Goal: Information Seeking & Learning: Learn about a topic

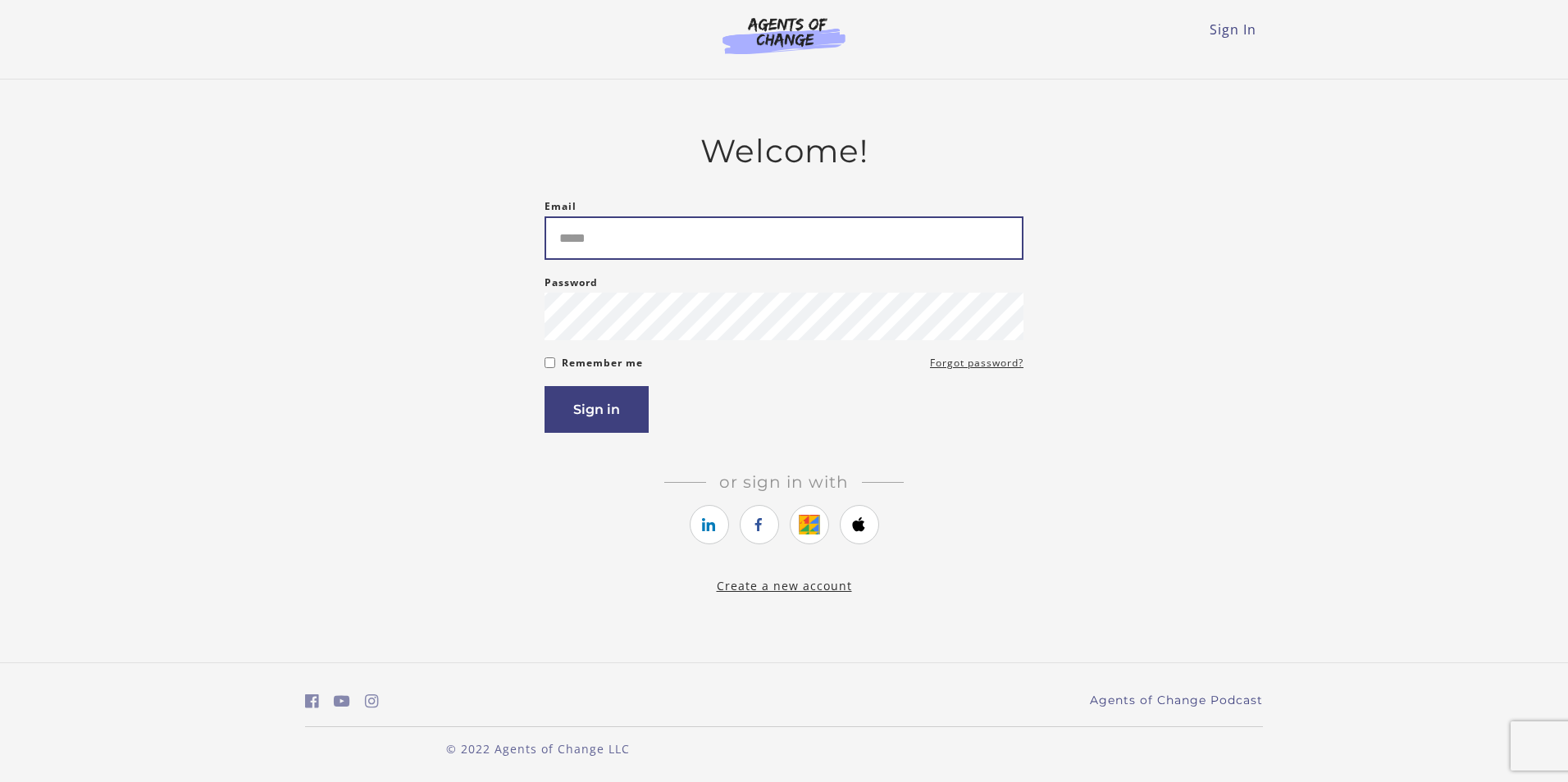
click at [651, 237] on input "Email" at bounding box center [784, 239] width 479 height 43
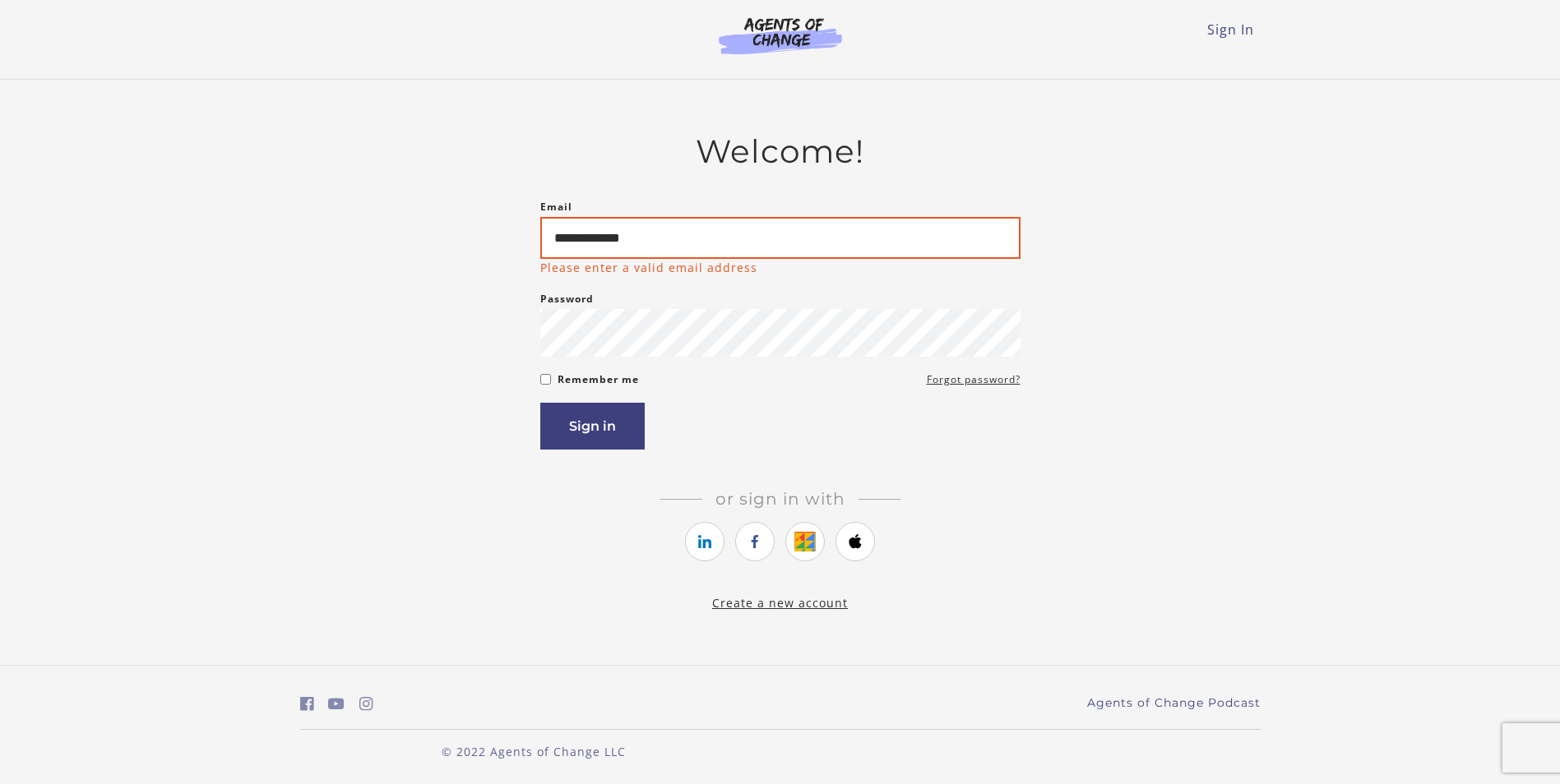
click at [653, 237] on input "**********" at bounding box center [780, 238] width 481 height 42
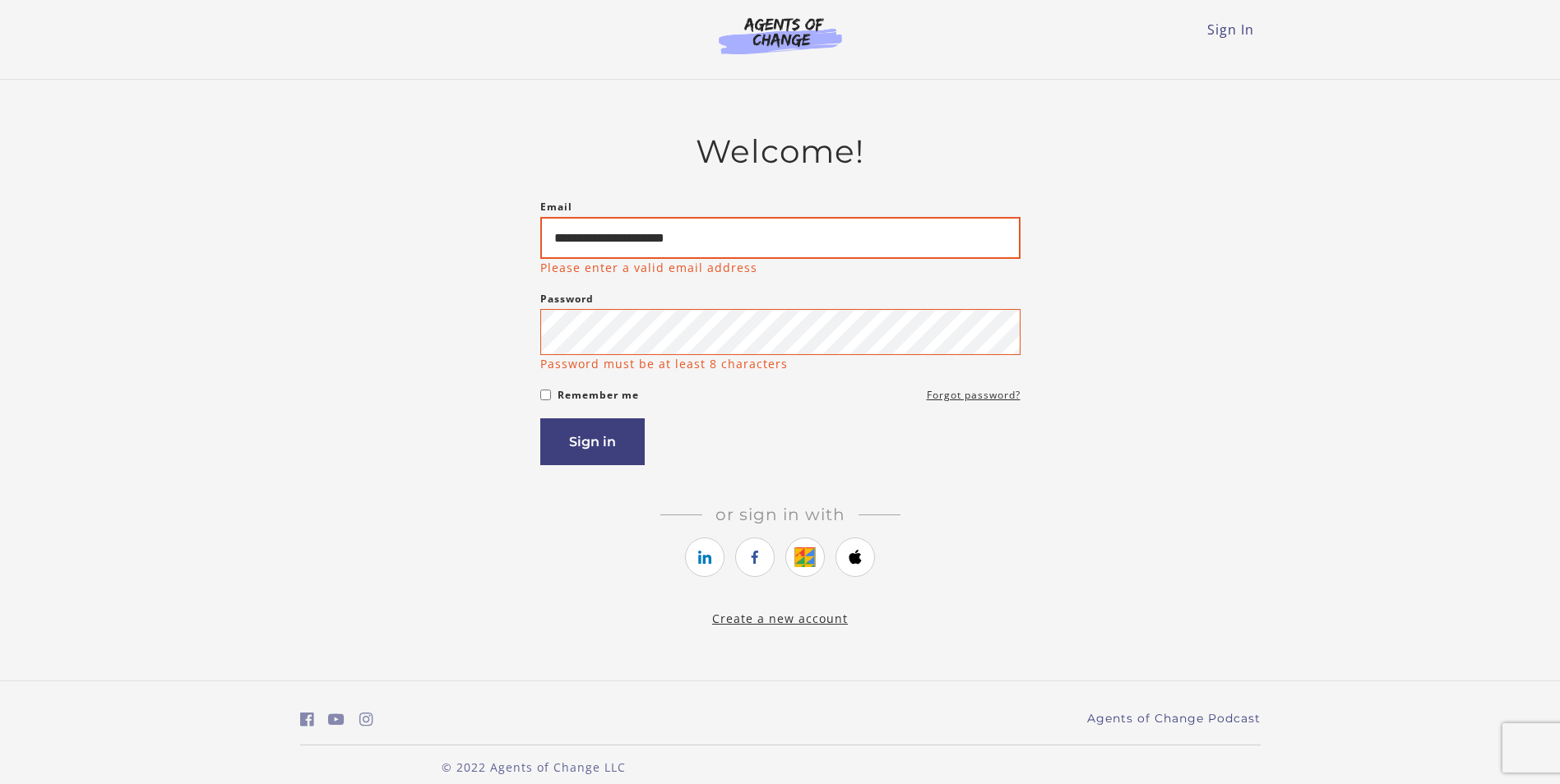
click at [728, 236] on input "**********" at bounding box center [780, 238] width 481 height 42
type input "**********"
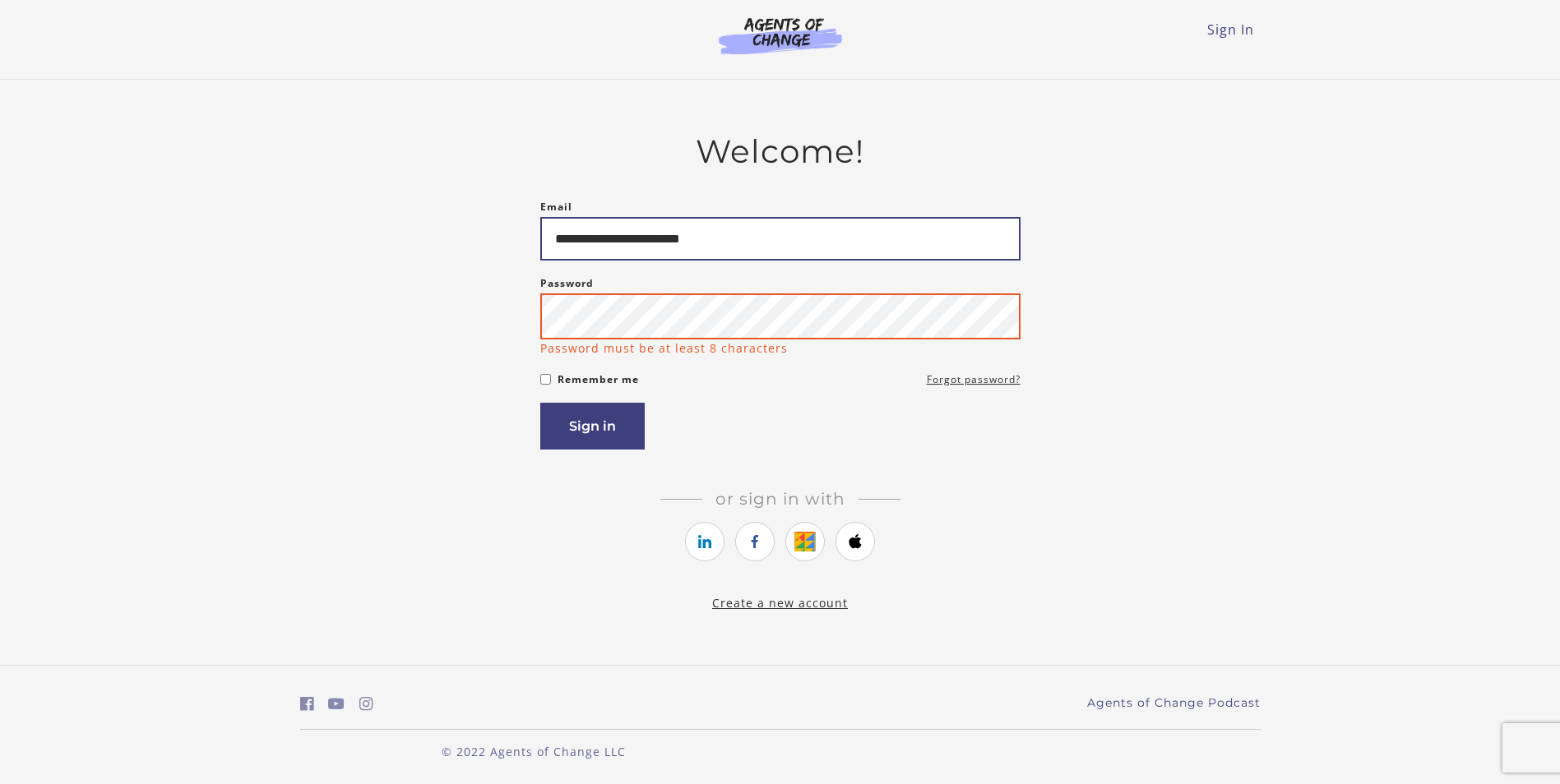
click at [540, 403] on button "Sign in" at bounding box center [592, 427] width 104 height 47
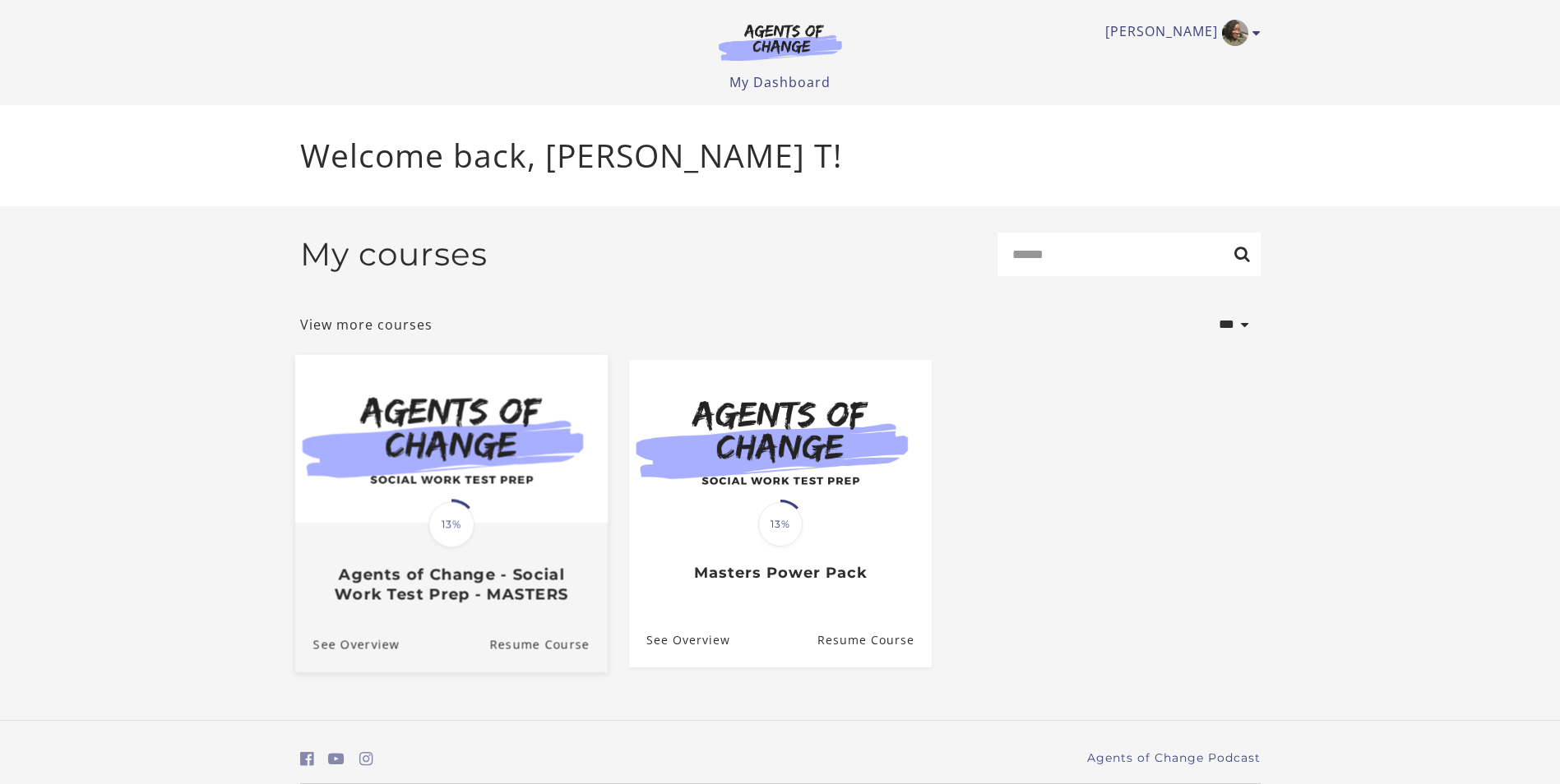
click at [383, 532] on div "Translation missing: en.liquid.partials.dashboard_course_card.progress_descript…" at bounding box center [450, 564] width 312 height 78
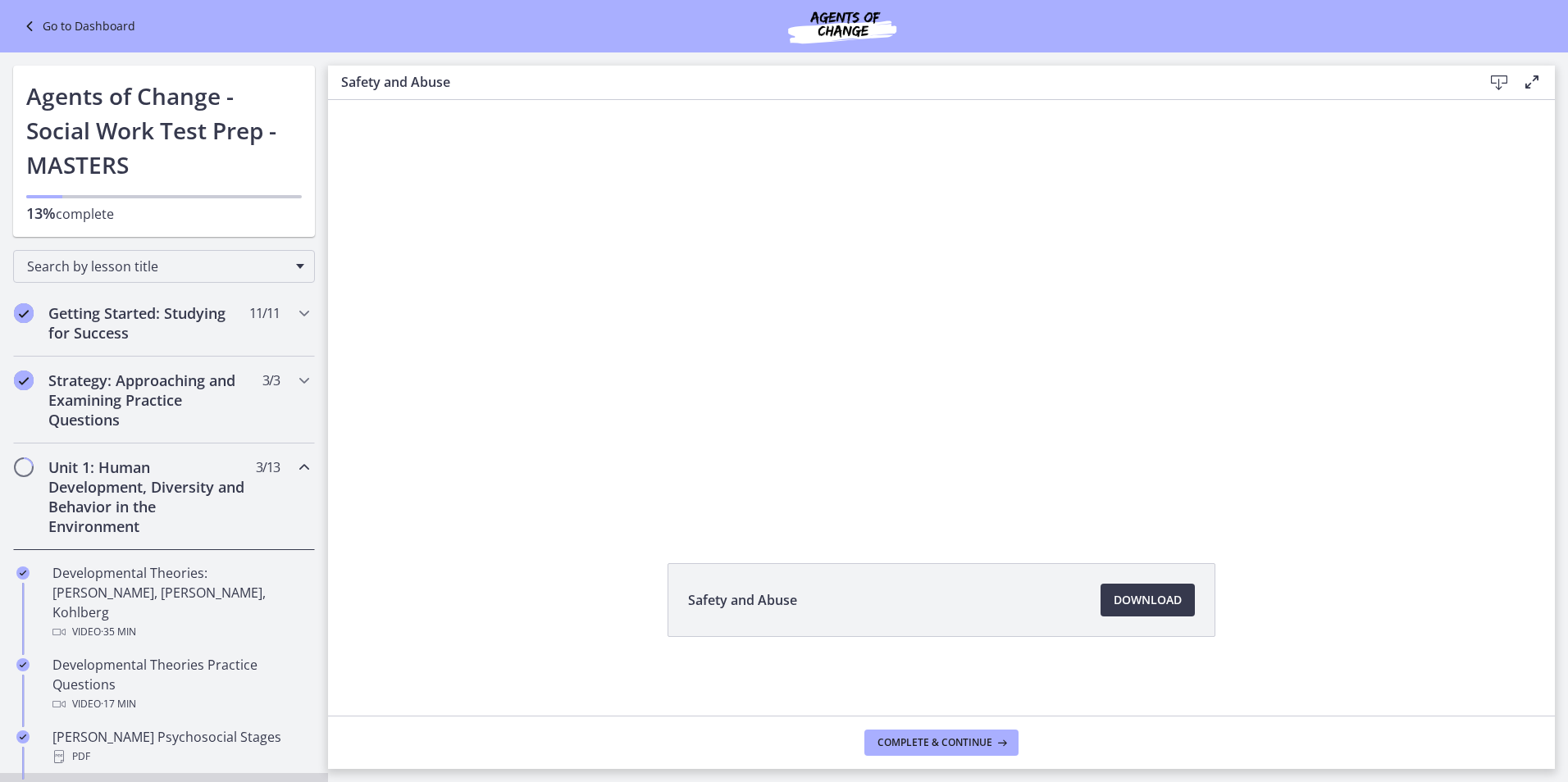
click at [99, 23] on link "Go to Dashboard" at bounding box center [77, 25] width 116 height 20
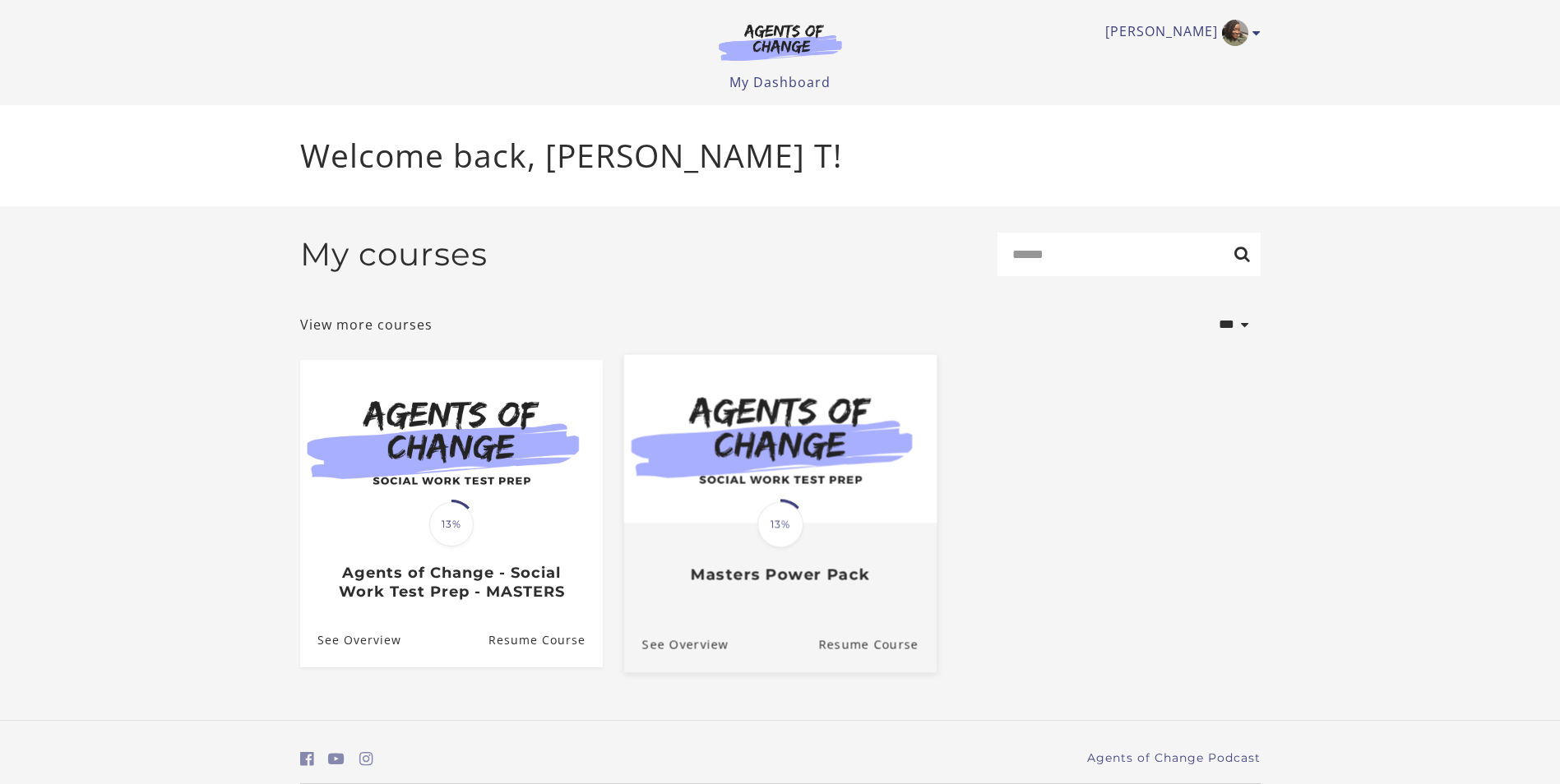
click at [818, 489] on img at bounding box center [780, 439] width 312 height 168
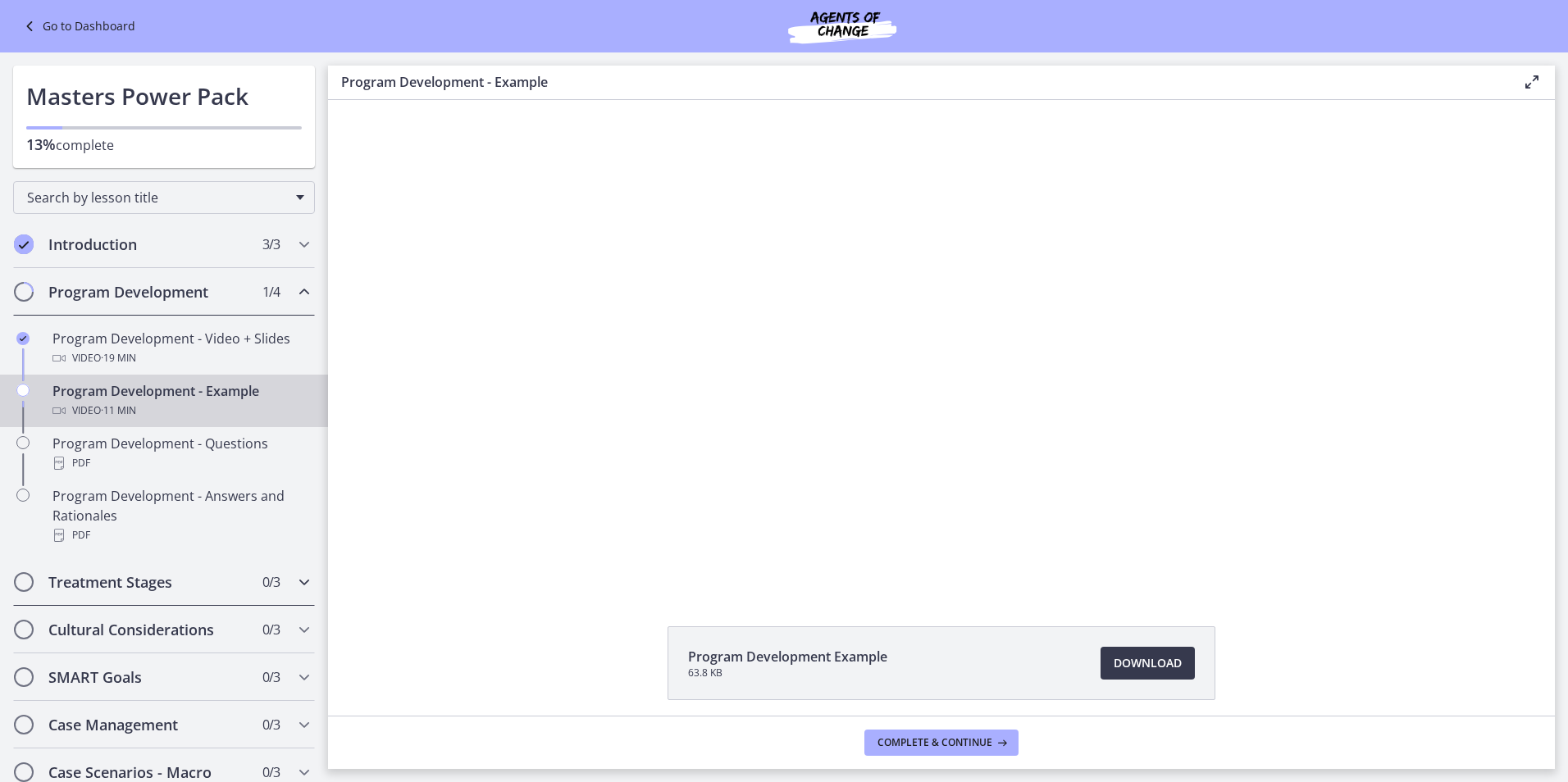
click at [165, 581] on h2 "Treatment Stages" at bounding box center [148, 582] width 200 height 20
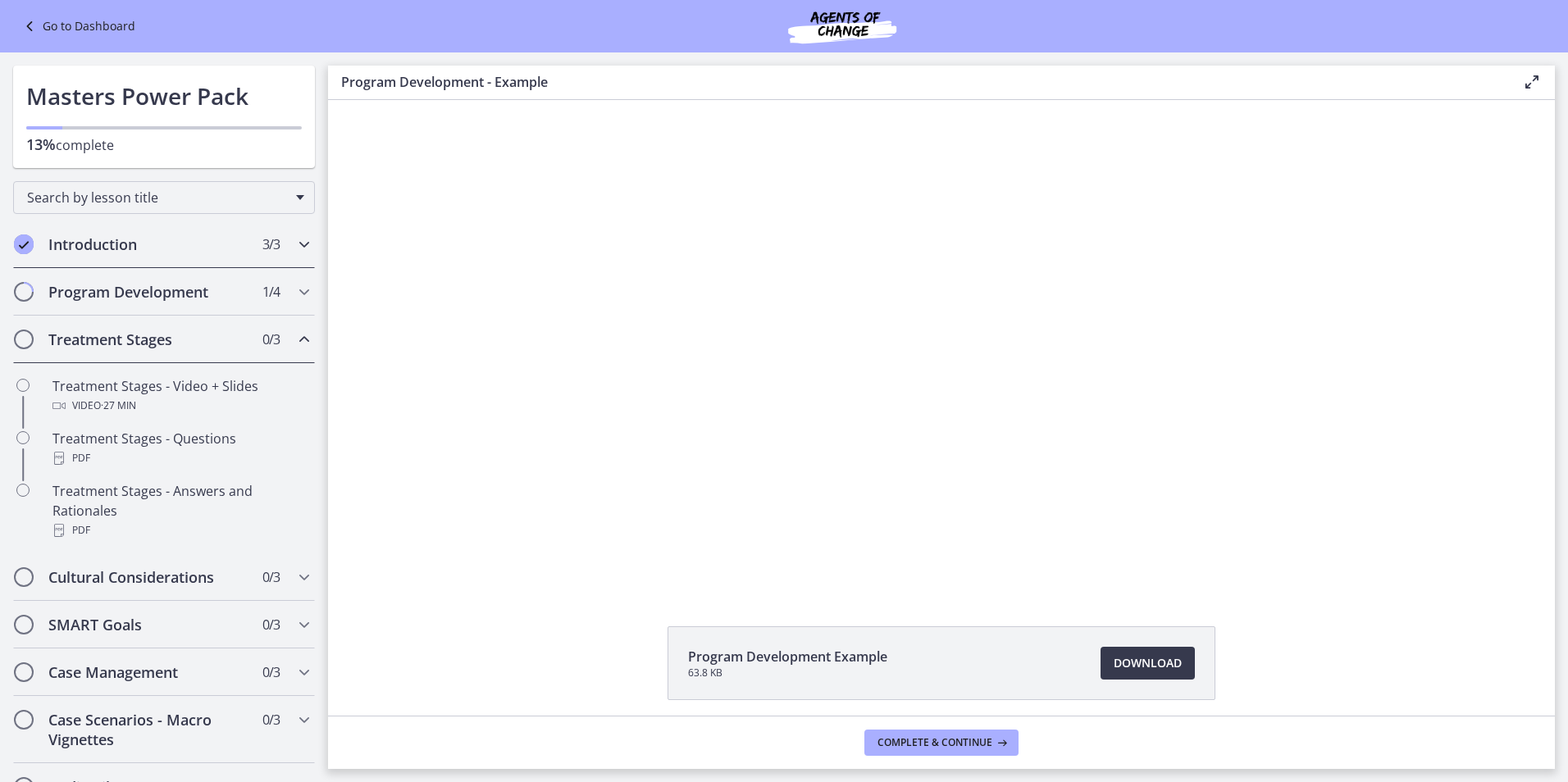
click at [179, 245] on h2 "Introduction" at bounding box center [148, 244] width 200 height 20
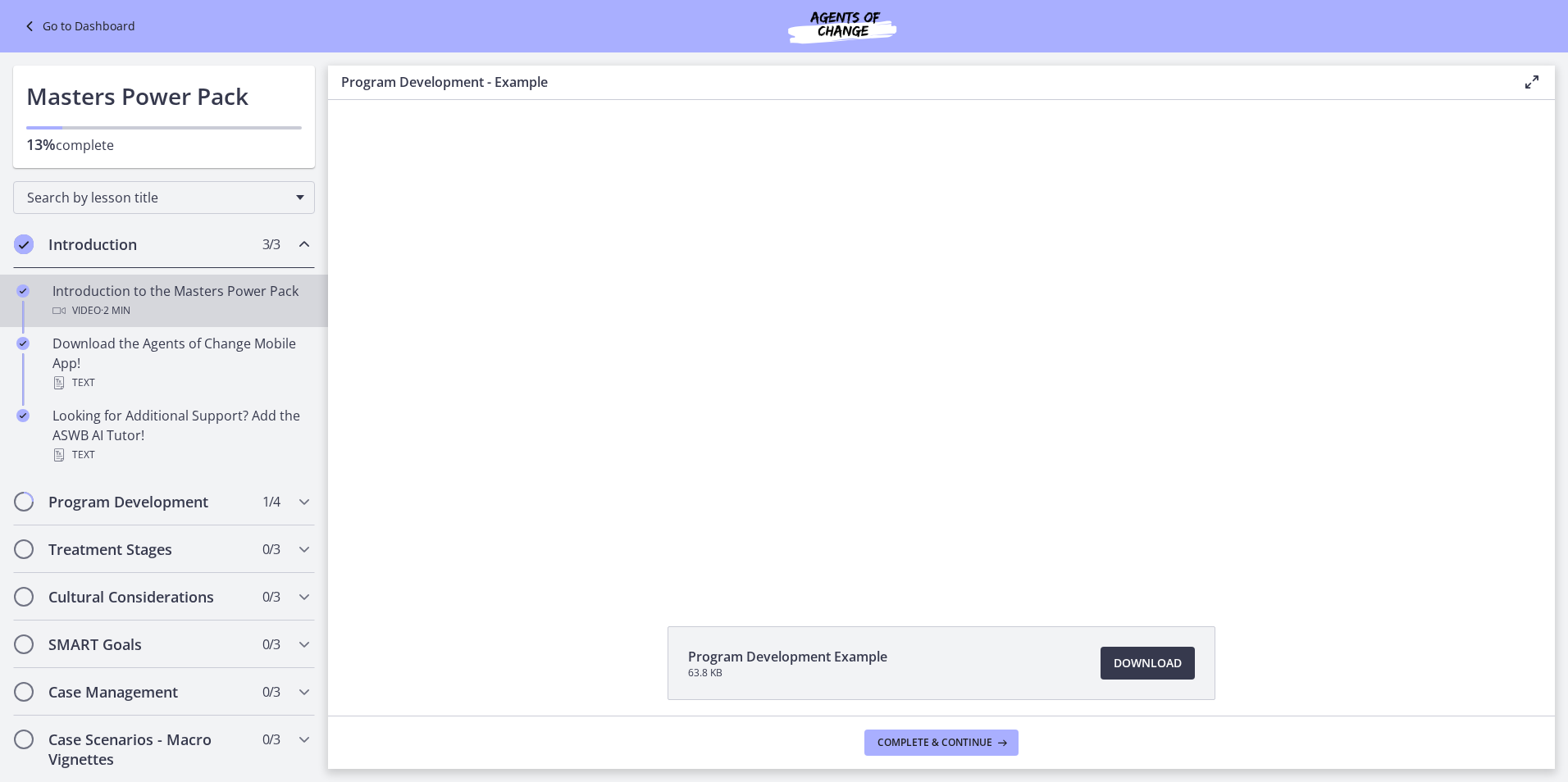
click at [202, 302] on div "Video · 2 min" at bounding box center [180, 310] width 256 height 20
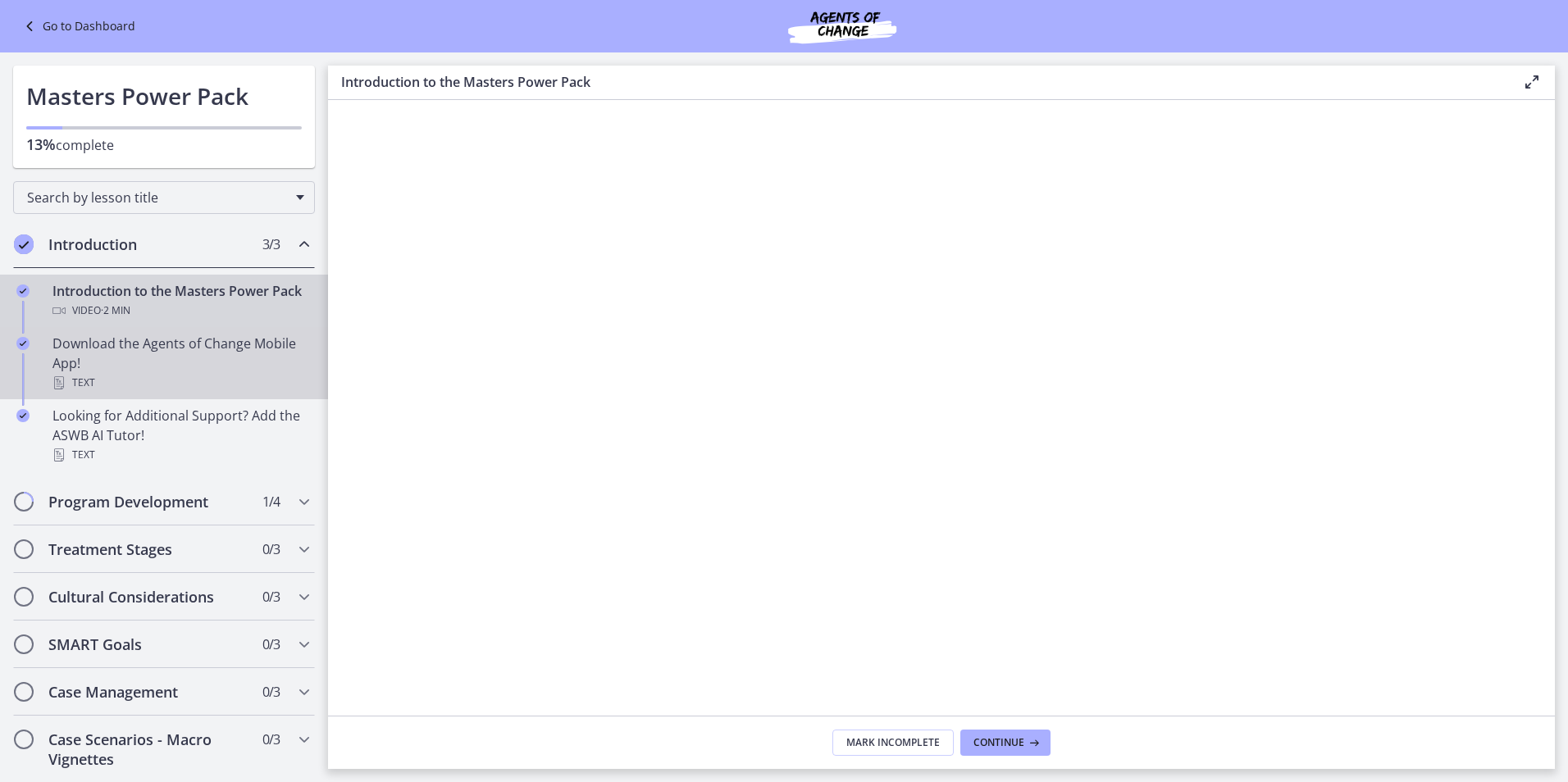
click at [189, 372] on div "Download the Agents of Change Mobile App! Text" at bounding box center [180, 363] width 256 height 59
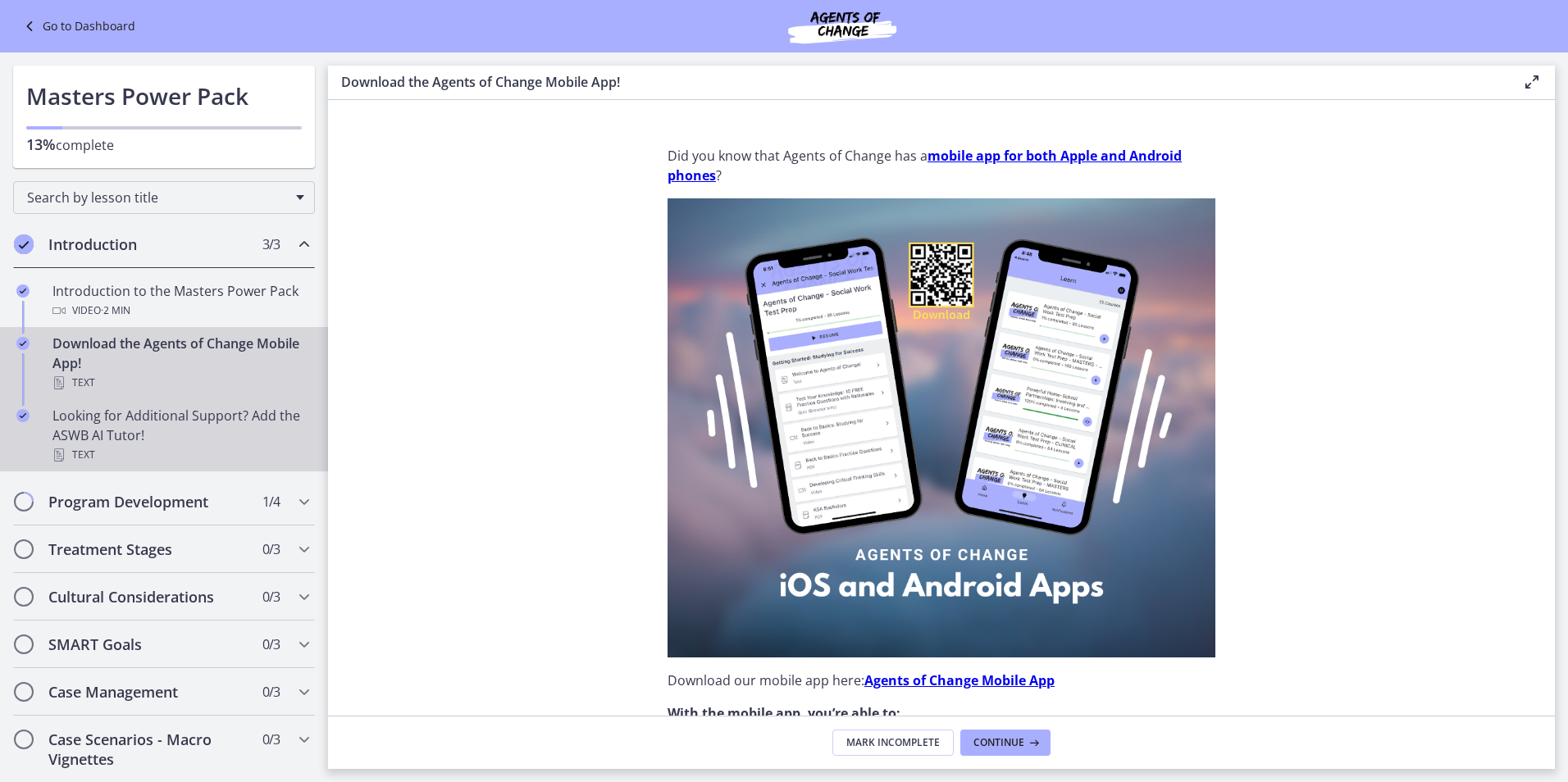
click at [175, 427] on div "Looking for Additional Support? Add the ASWB AI Tutor! Text" at bounding box center [180, 435] width 256 height 59
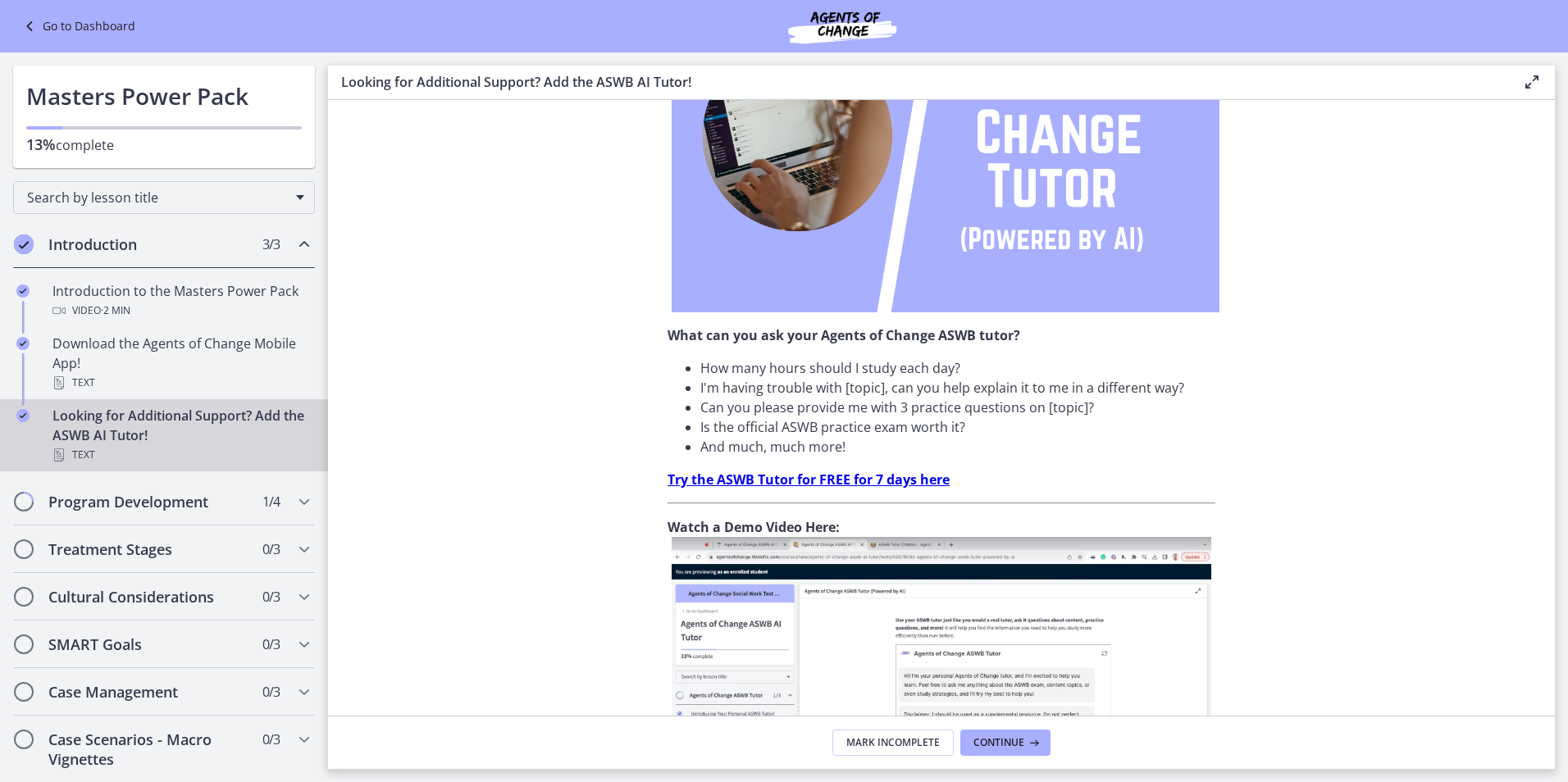
scroll to position [492, 0]
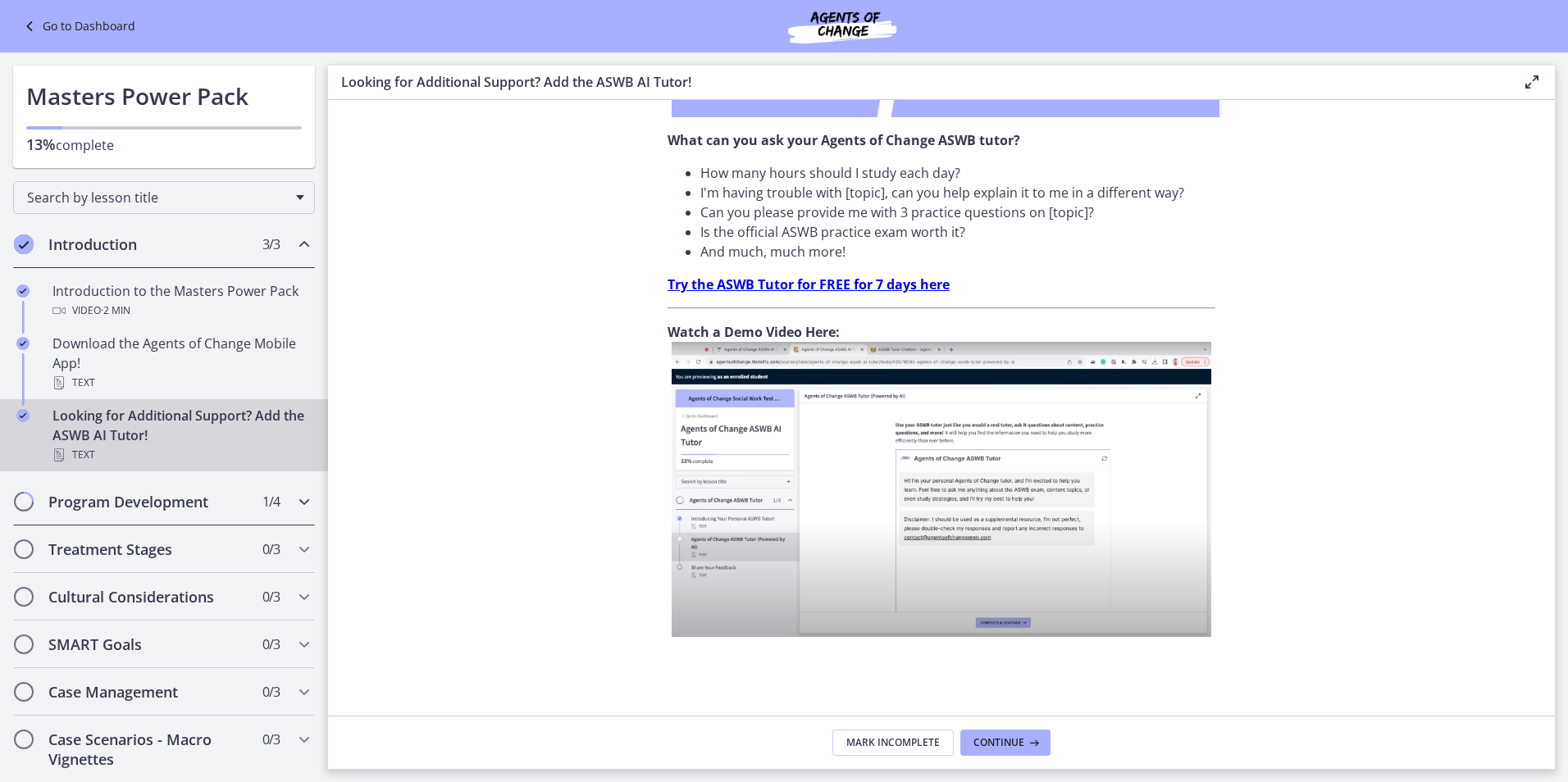
drag, startPoint x: 218, startPoint y: 503, endPoint x: 302, endPoint y: 489, distance: 85.2
click at [219, 503] on h2 "Program Development" at bounding box center [148, 502] width 200 height 20
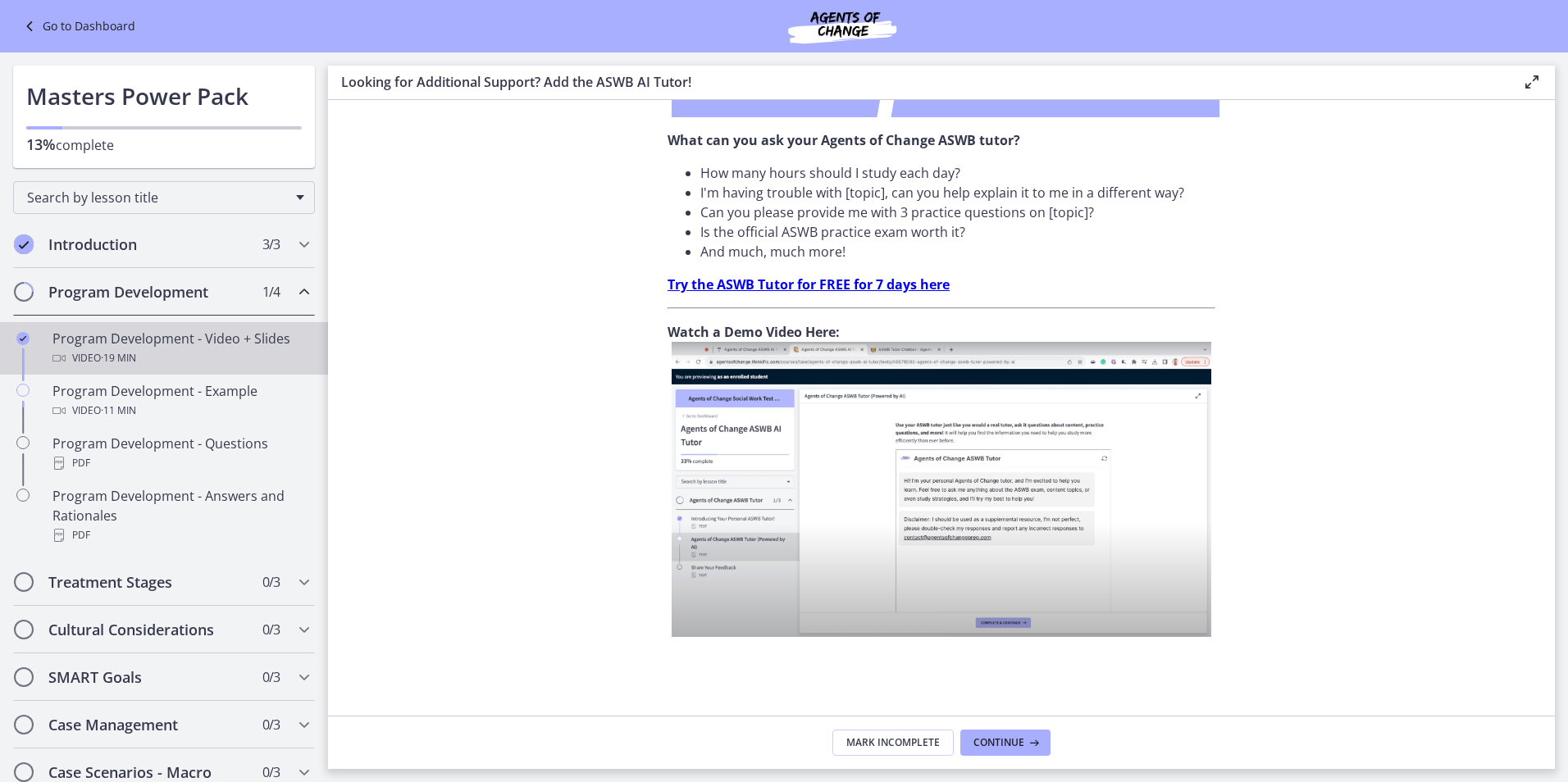
click at [193, 353] on div "Video · 19 min" at bounding box center [180, 358] width 256 height 20
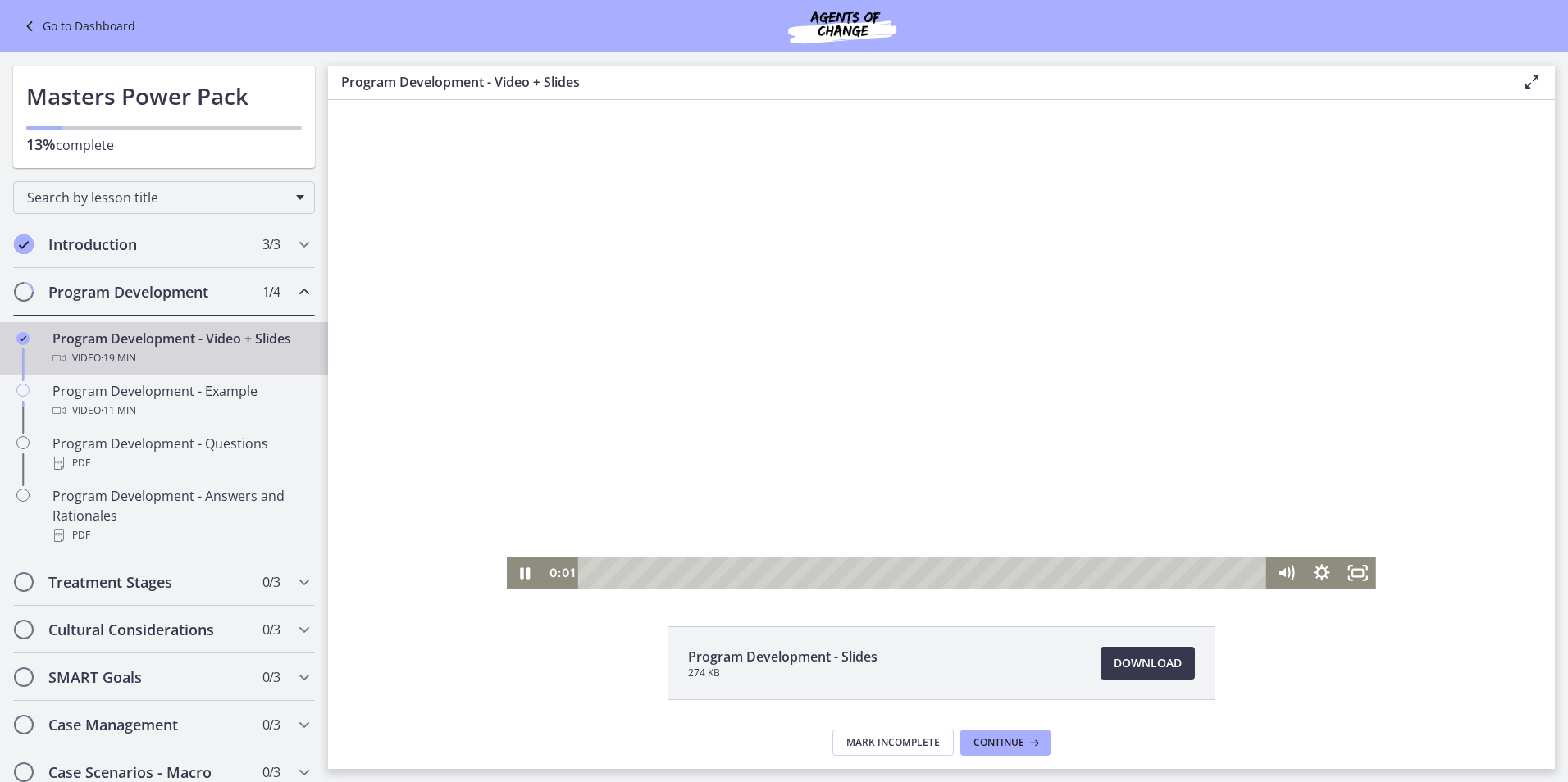
scroll to position [63, 0]
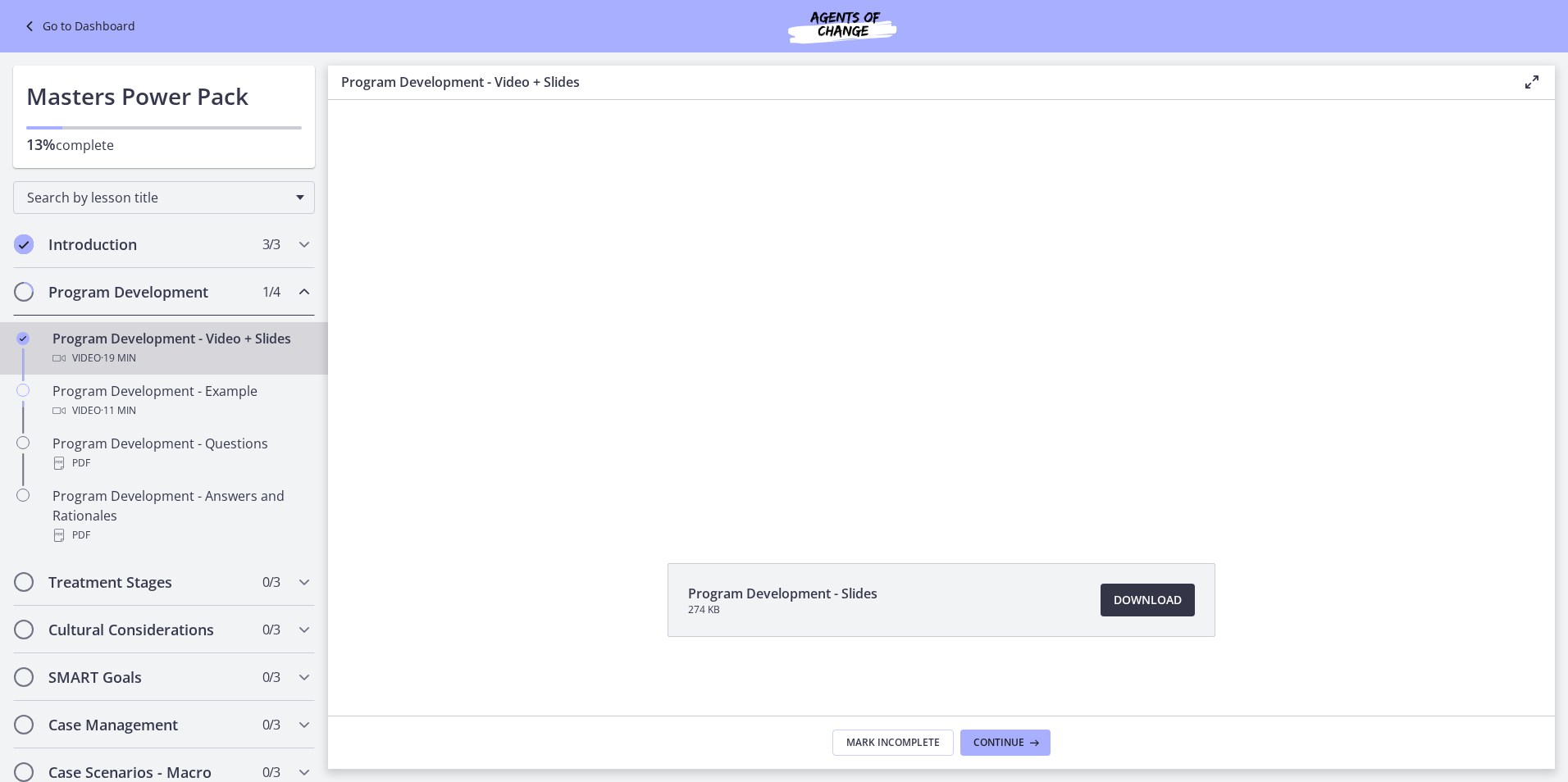
click at [1148, 604] on span "Download Opens in a new window" at bounding box center [1148, 600] width 68 height 20
click at [192, 399] on div "Program Development - Example Video · 11 min" at bounding box center [180, 401] width 256 height 40
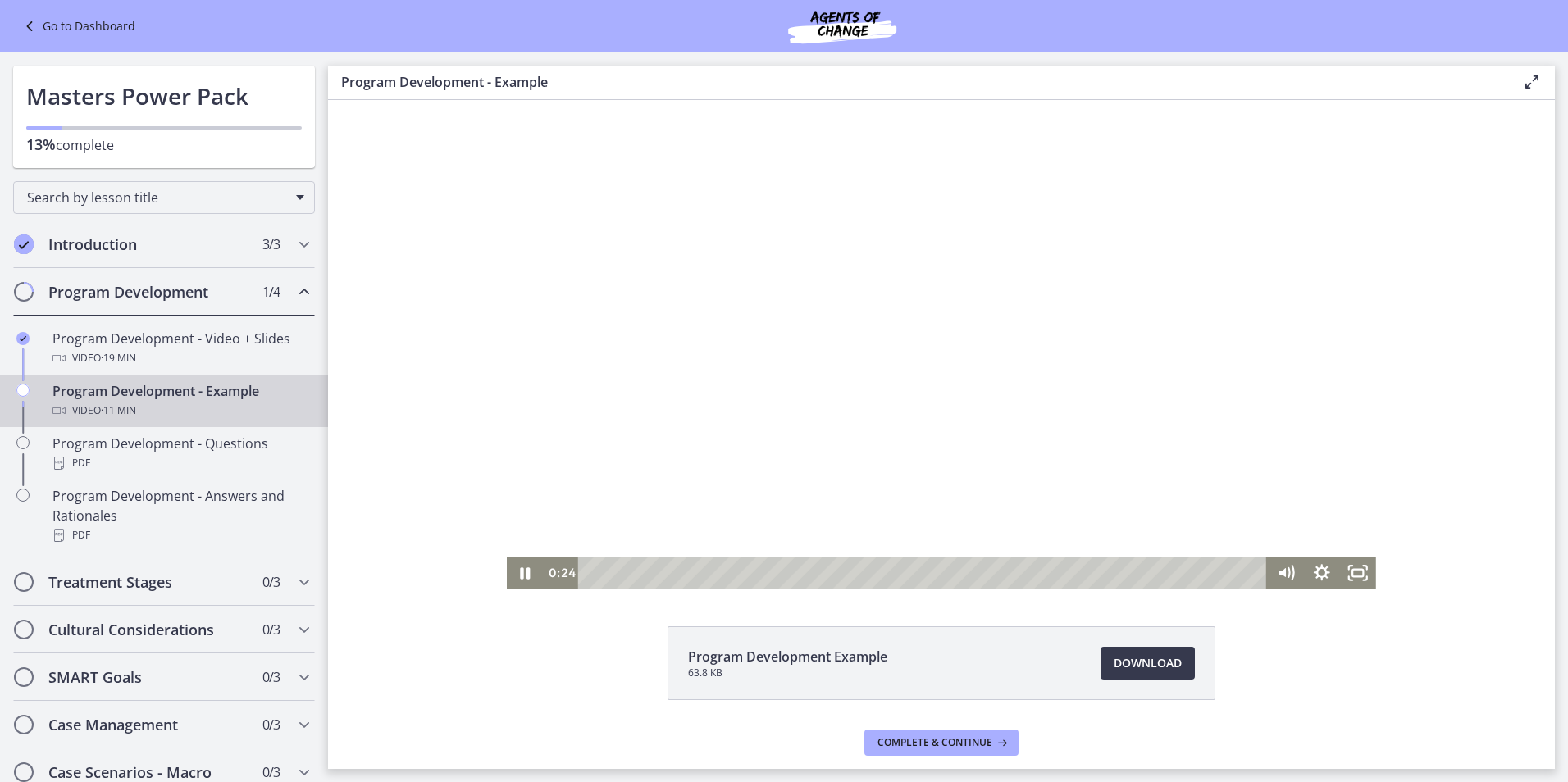
scroll to position [63, 0]
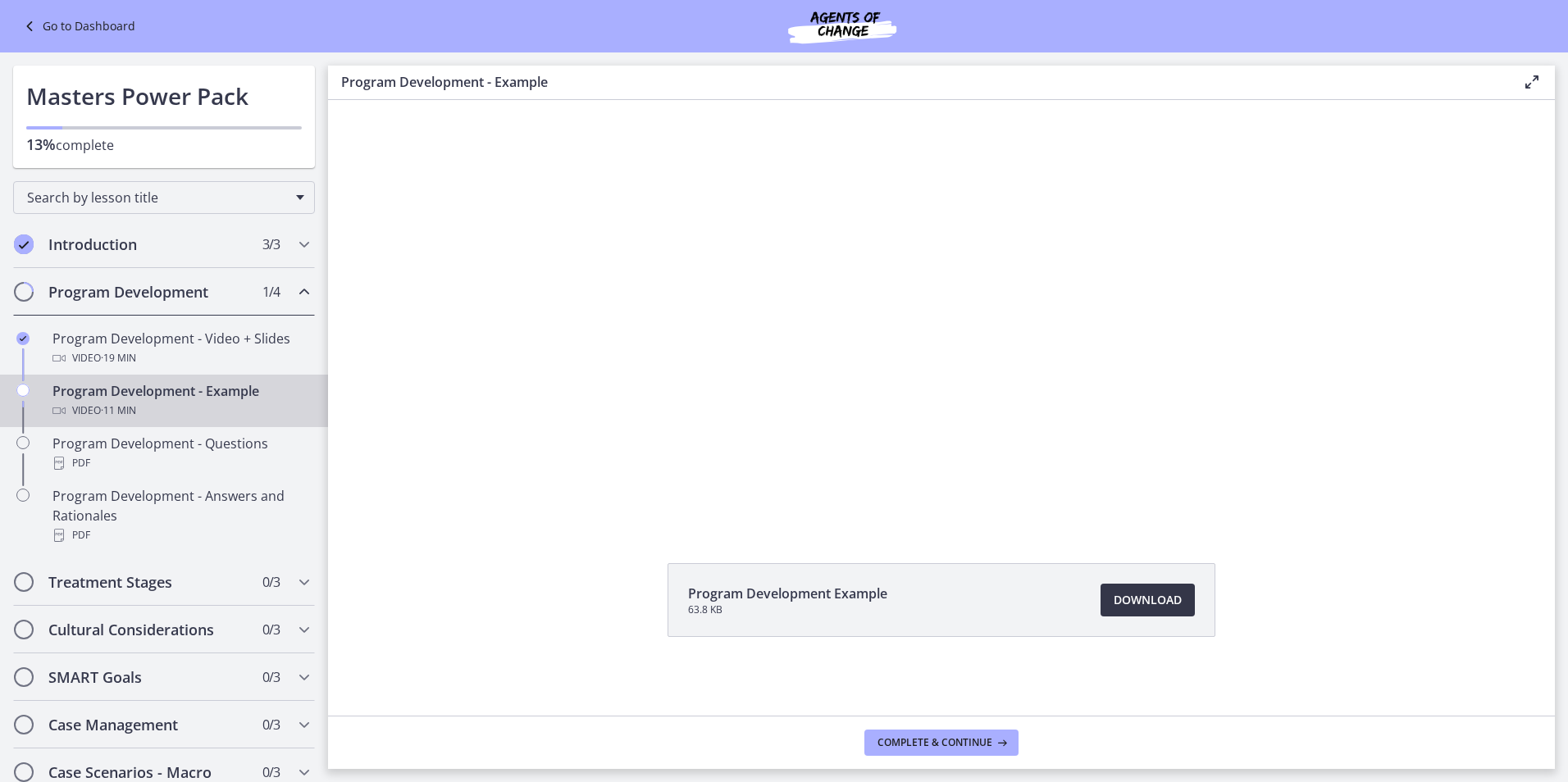
click at [1125, 607] on span "Download Opens in a new window" at bounding box center [1148, 600] width 68 height 20
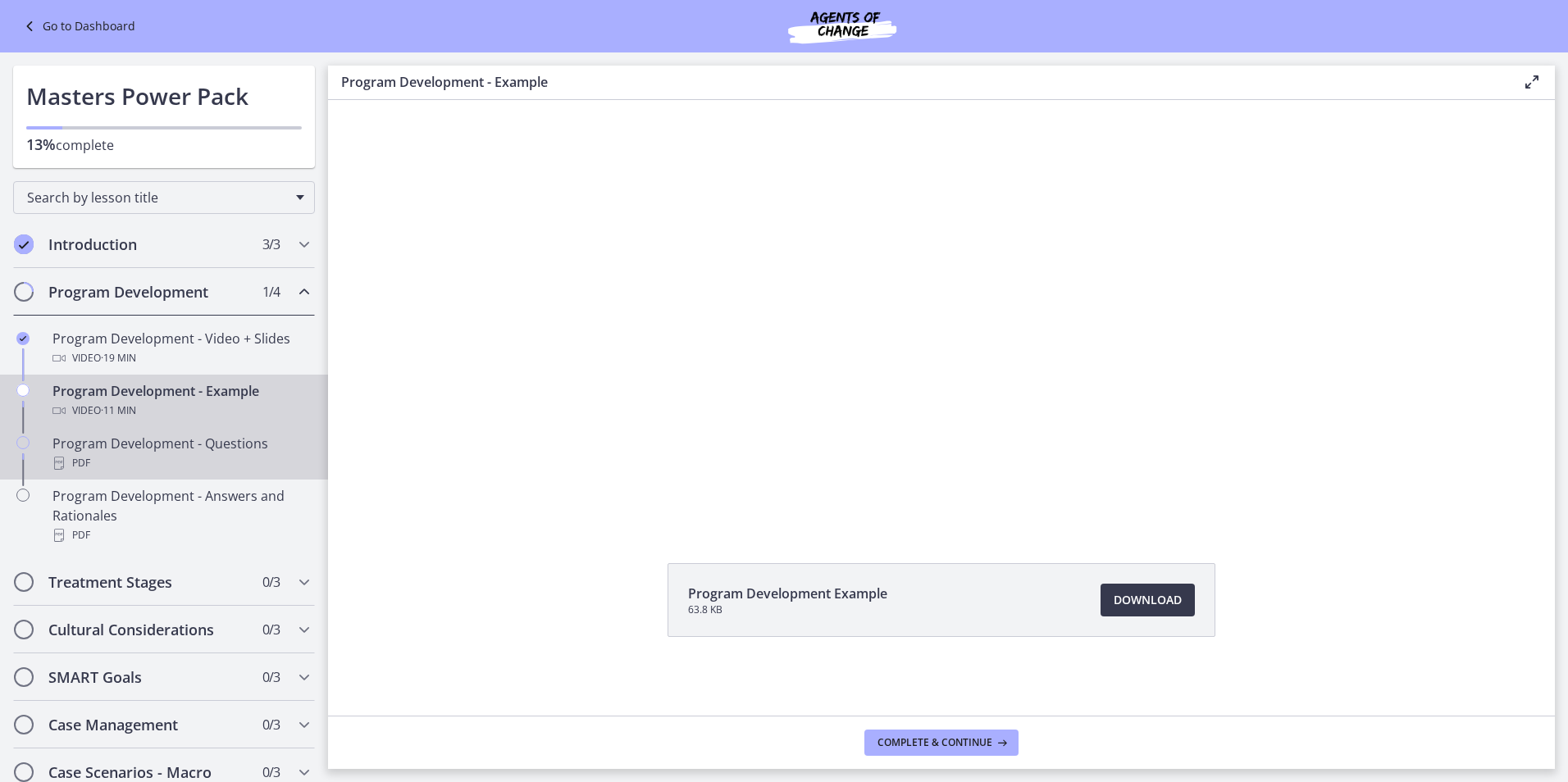
drag, startPoint x: 178, startPoint y: 447, endPoint x: 193, endPoint y: 450, distance: 15.3
click at [179, 448] on div "Program Development - Questions PDF" at bounding box center [180, 454] width 256 height 40
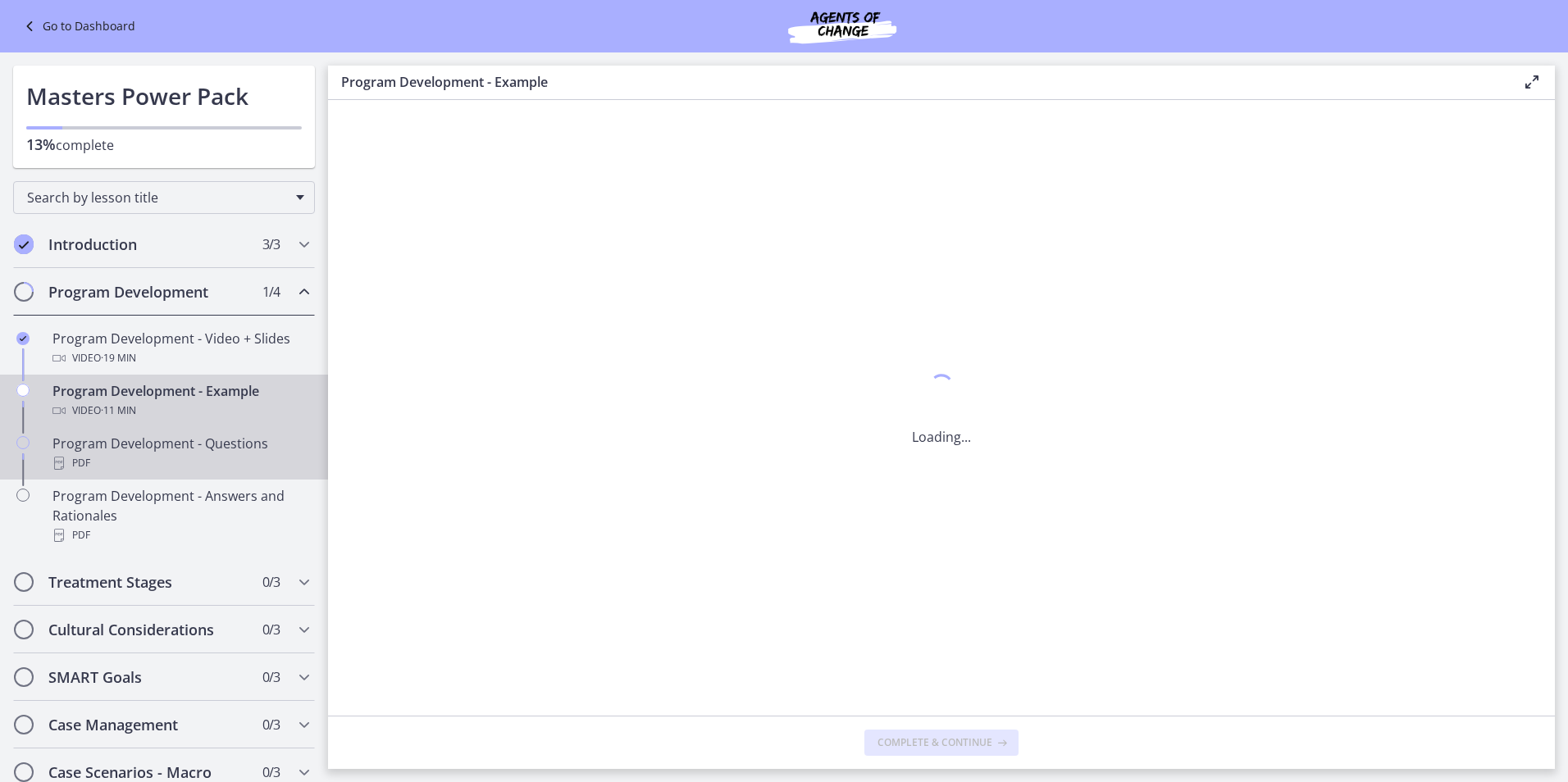
scroll to position [0, 0]
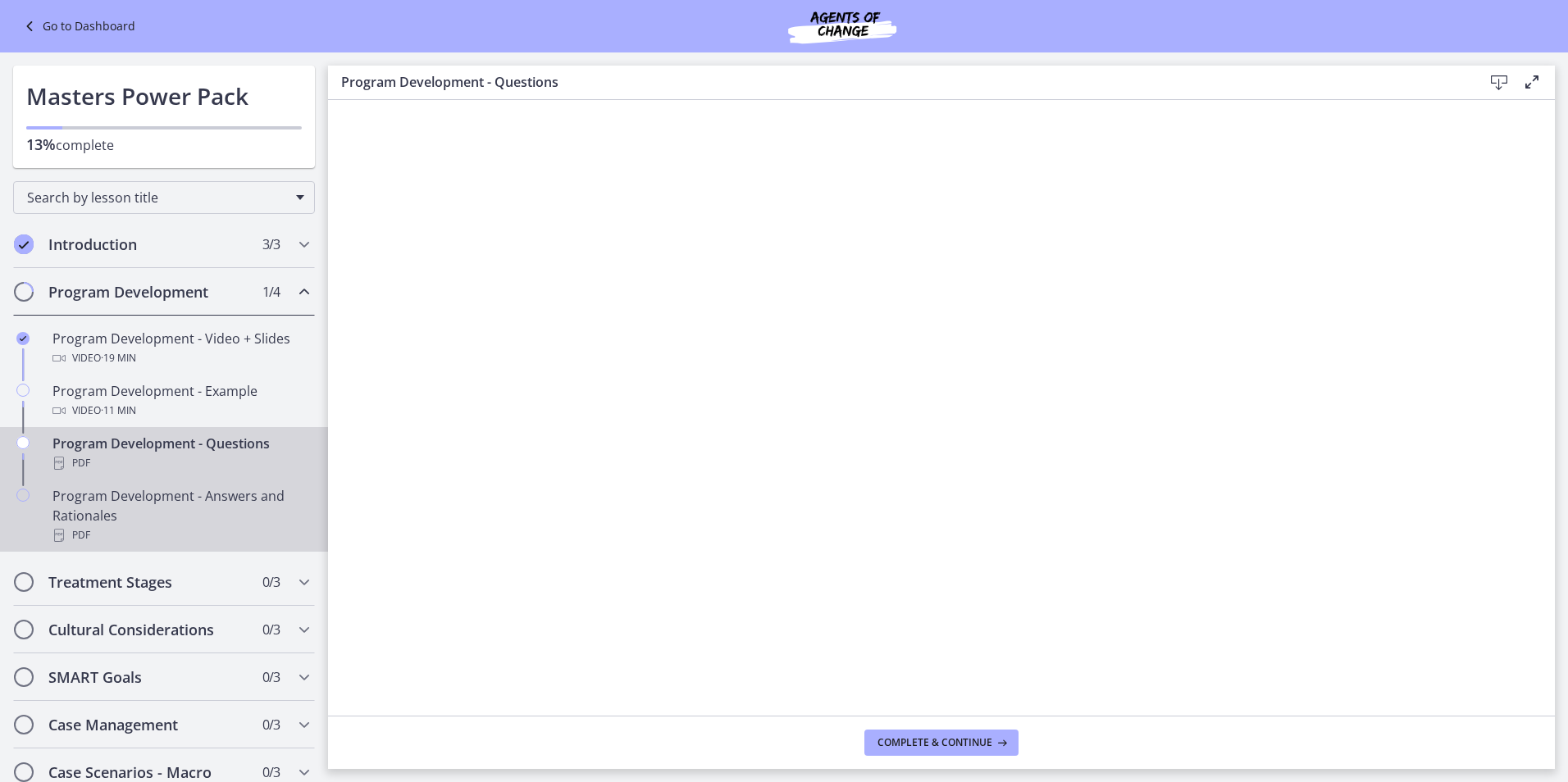
click at [198, 518] on div "Program Development - Answers and Rationales PDF" at bounding box center [180, 516] width 256 height 59
click at [175, 446] on div "Program Development - Questions PDF" at bounding box center [180, 454] width 256 height 40
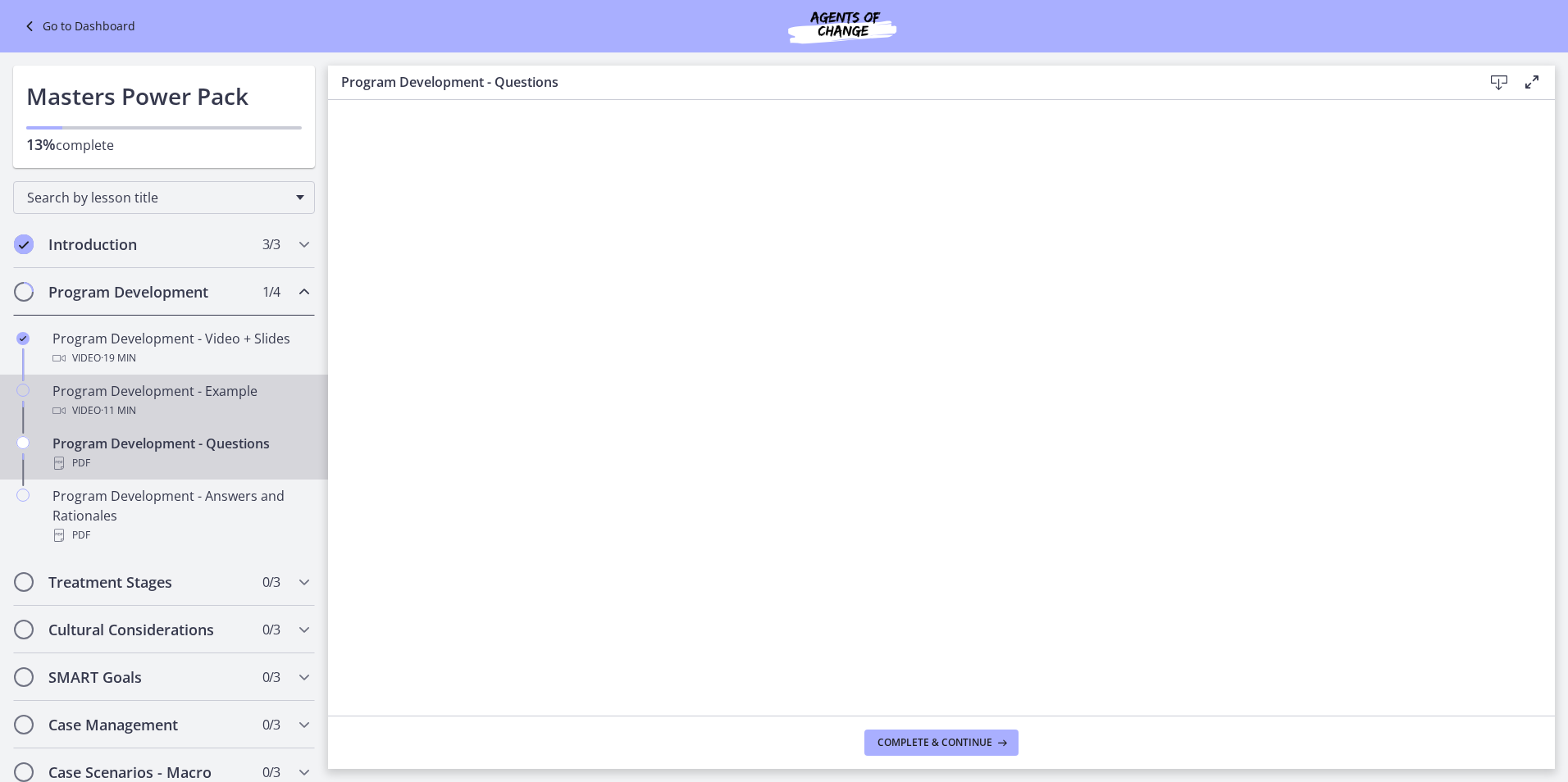
click at [184, 393] on div "Program Development - Example Video · 11 min" at bounding box center [180, 401] width 256 height 40
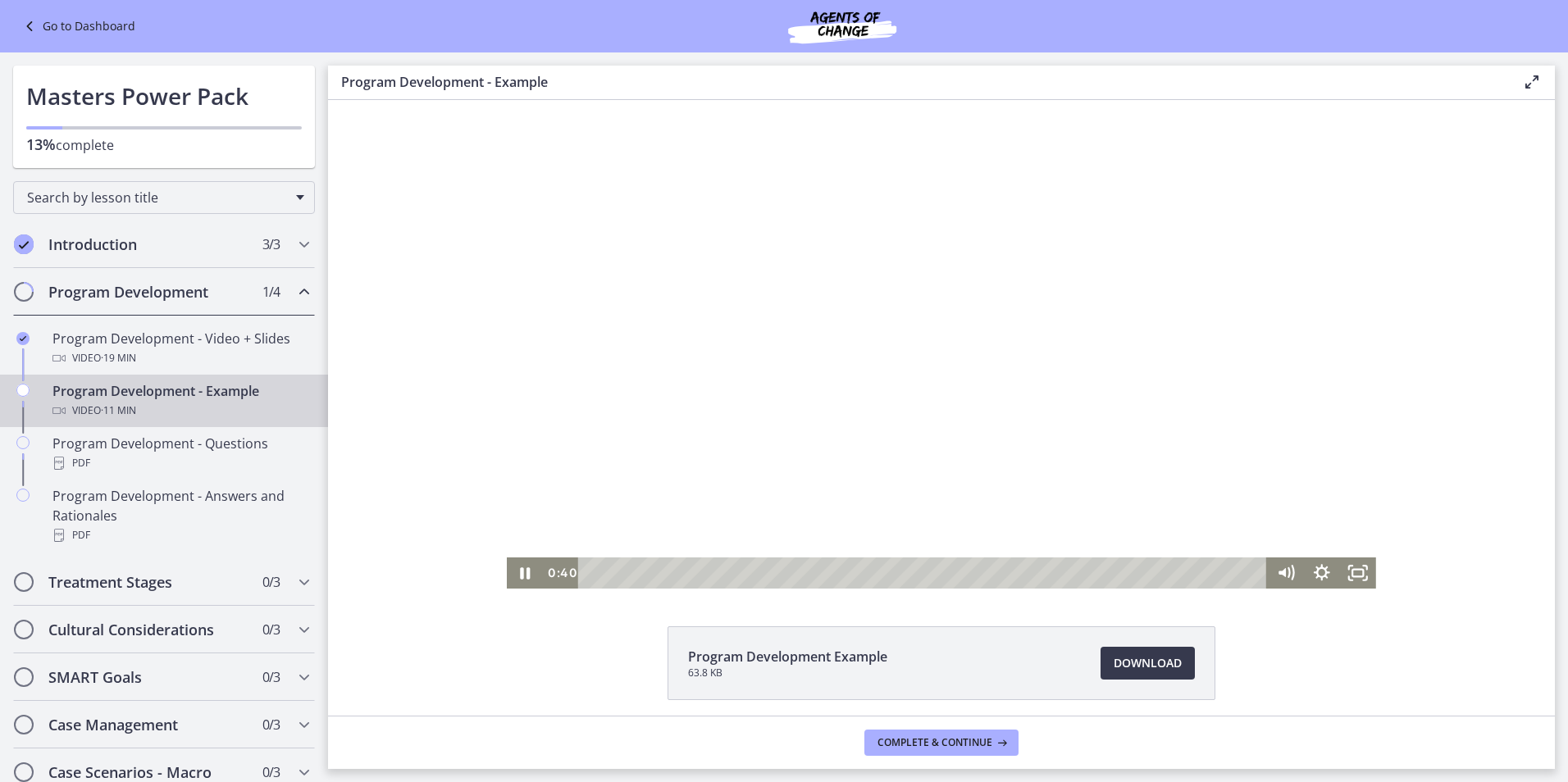
drag, startPoint x: 1331, startPoint y: 308, endPoint x: 1331, endPoint y: 374, distance: 66.0
click at [1332, 372] on div at bounding box center [942, 344] width 870 height 489
click at [1078, 580] on div "8:04" at bounding box center [925, 573] width 667 height 31
drag, startPoint x: 629, startPoint y: 575, endPoint x: 730, endPoint y: 555, distance: 103.0
click at [809, 568] on div "3:40" at bounding box center [925, 573] width 667 height 31
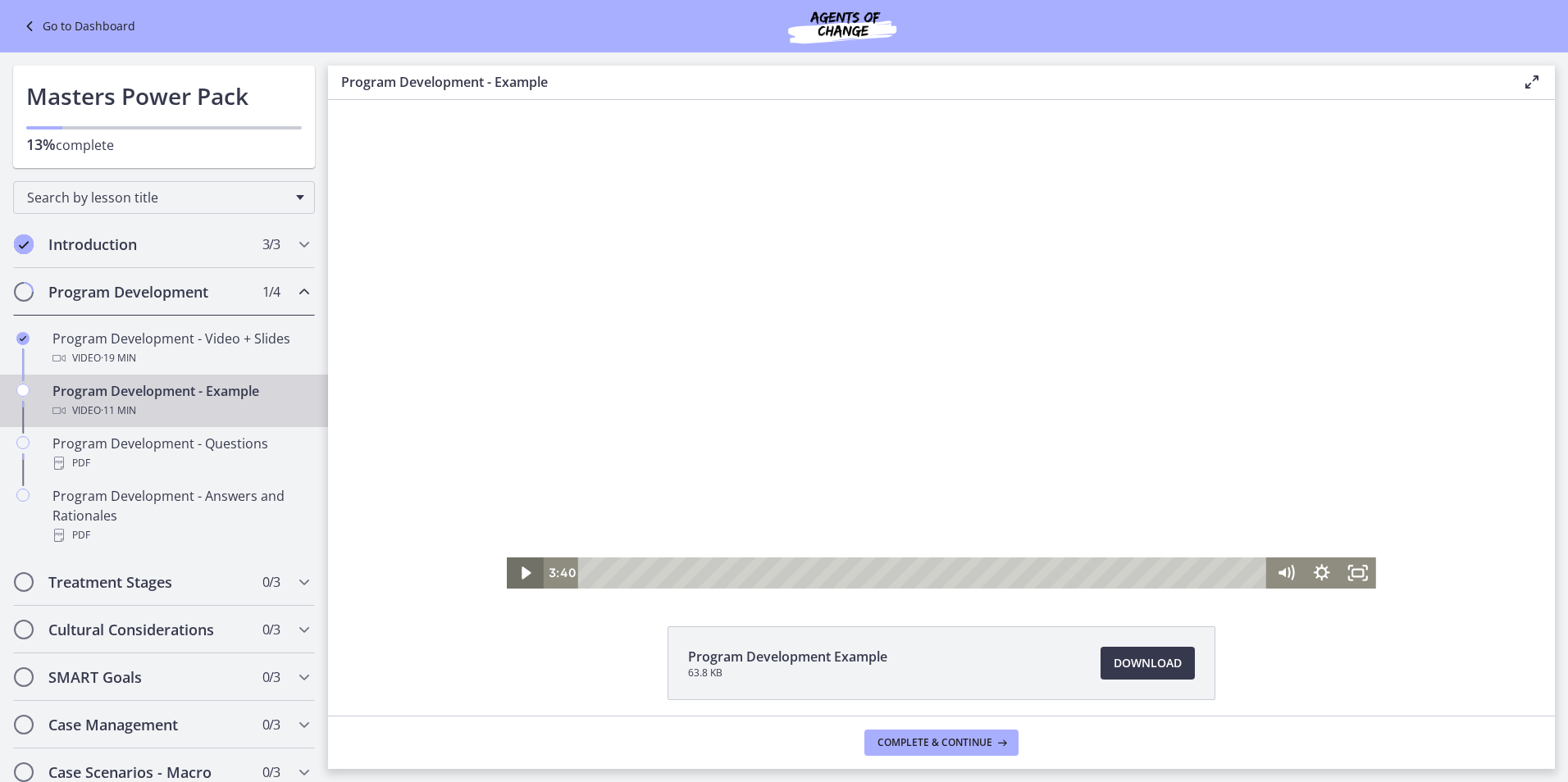
click at [519, 569] on icon "Play Video" at bounding box center [526, 573] width 36 height 31
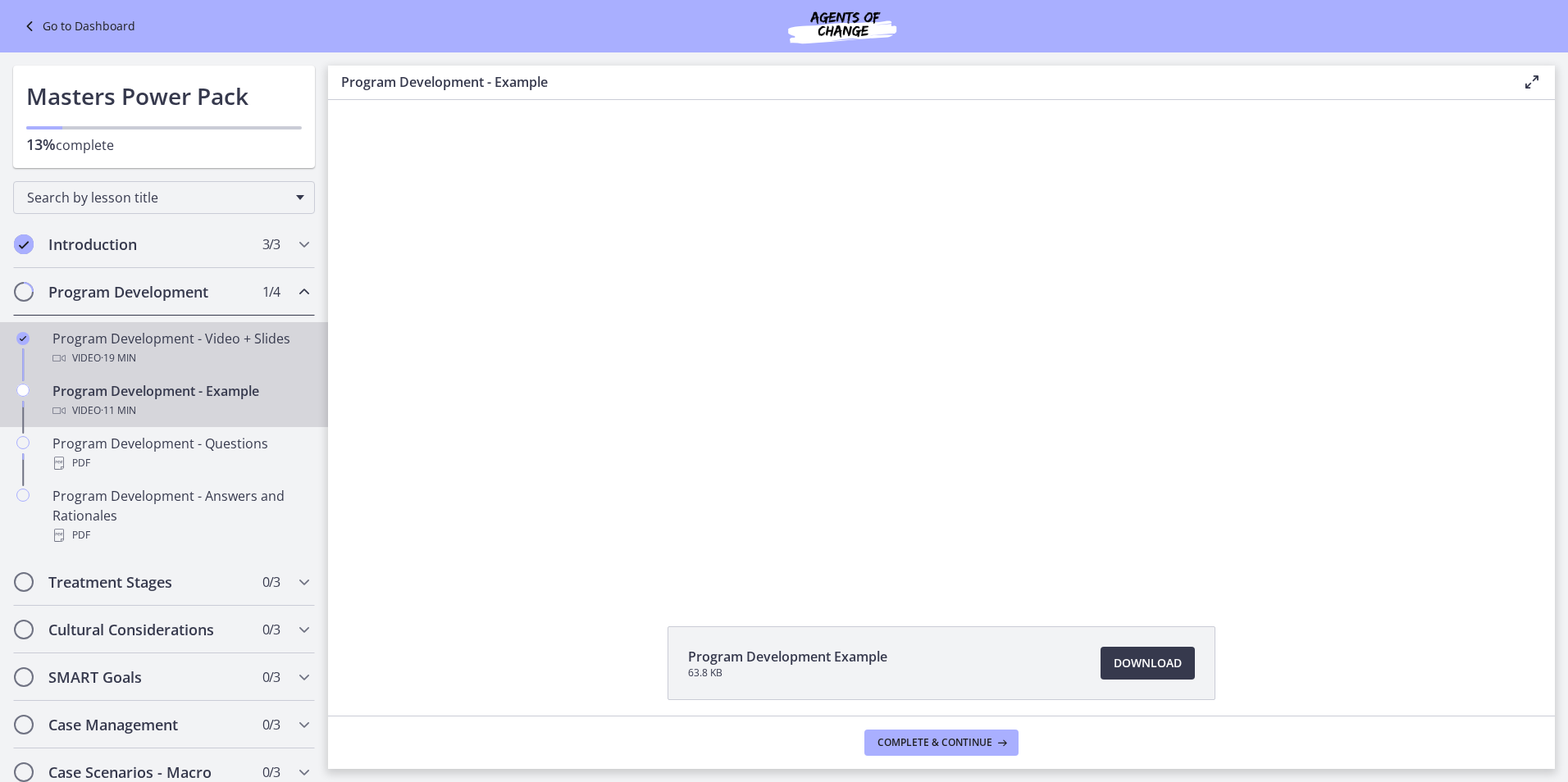
click at [164, 339] on div "Program Development - Video + Slides Video · 19 min" at bounding box center [180, 349] width 256 height 40
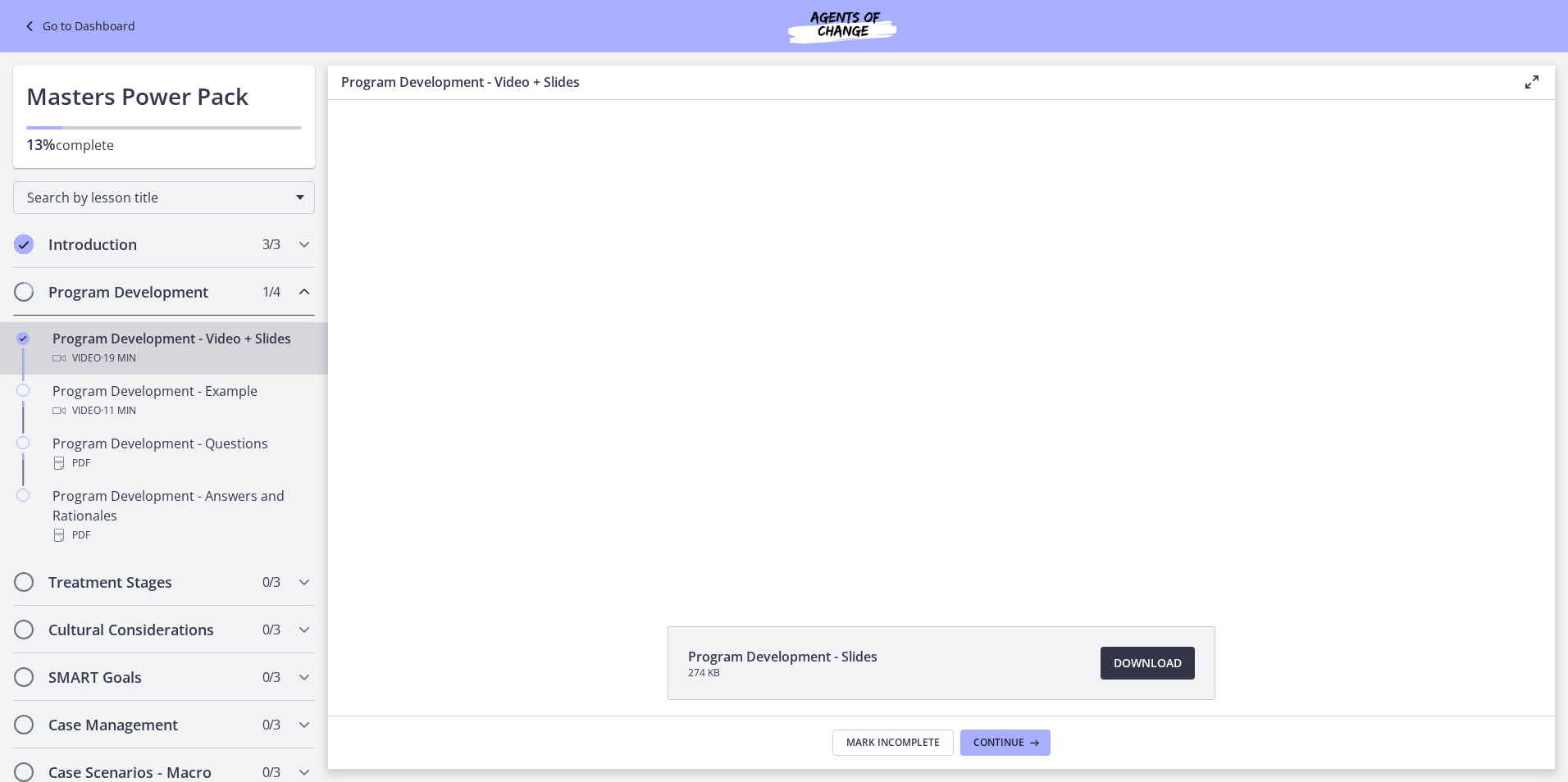
click at [1131, 656] on span "Download Opens in a new window" at bounding box center [1148, 663] width 68 height 20
click at [215, 581] on h2 "Treatment Stages" at bounding box center [148, 582] width 200 height 20
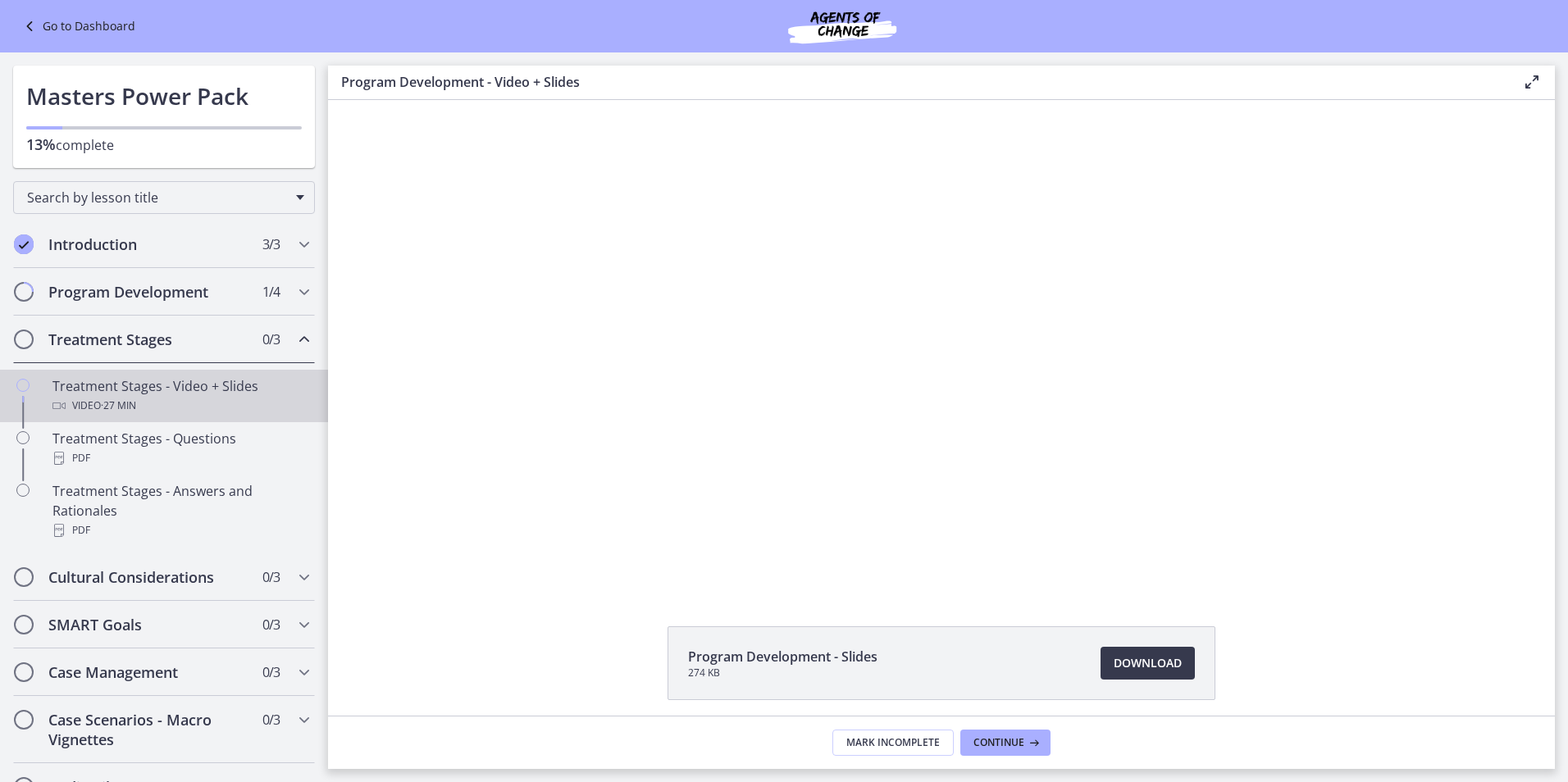
click at [209, 391] on div "Treatment Stages - Video + Slides Video · 27 min" at bounding box center [180, 396] width 256 height 40
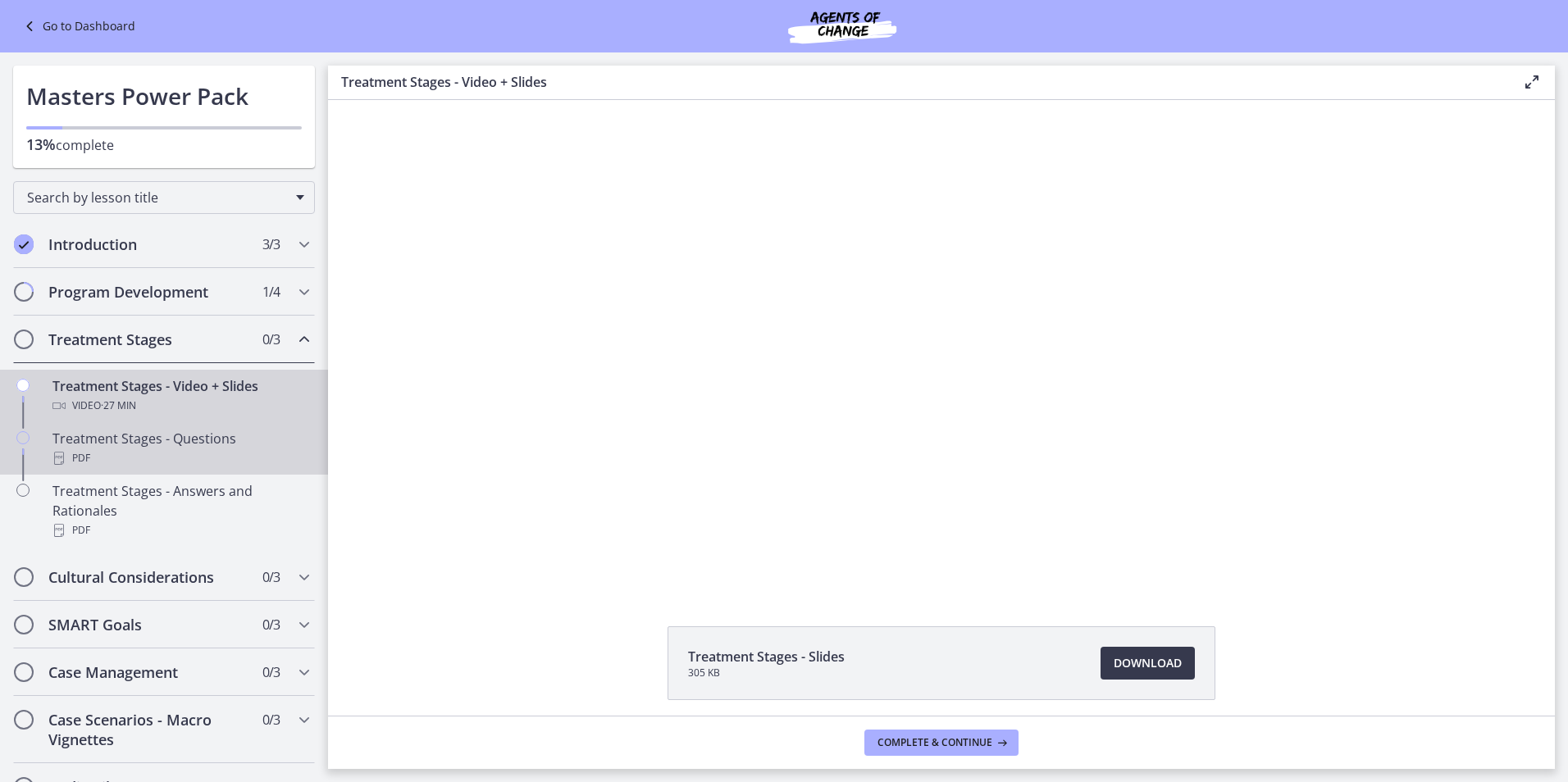
click at [190, 446] on div "Treatment Stages - Questions PDF" at bounding box center [180, 449] width 256 height 40
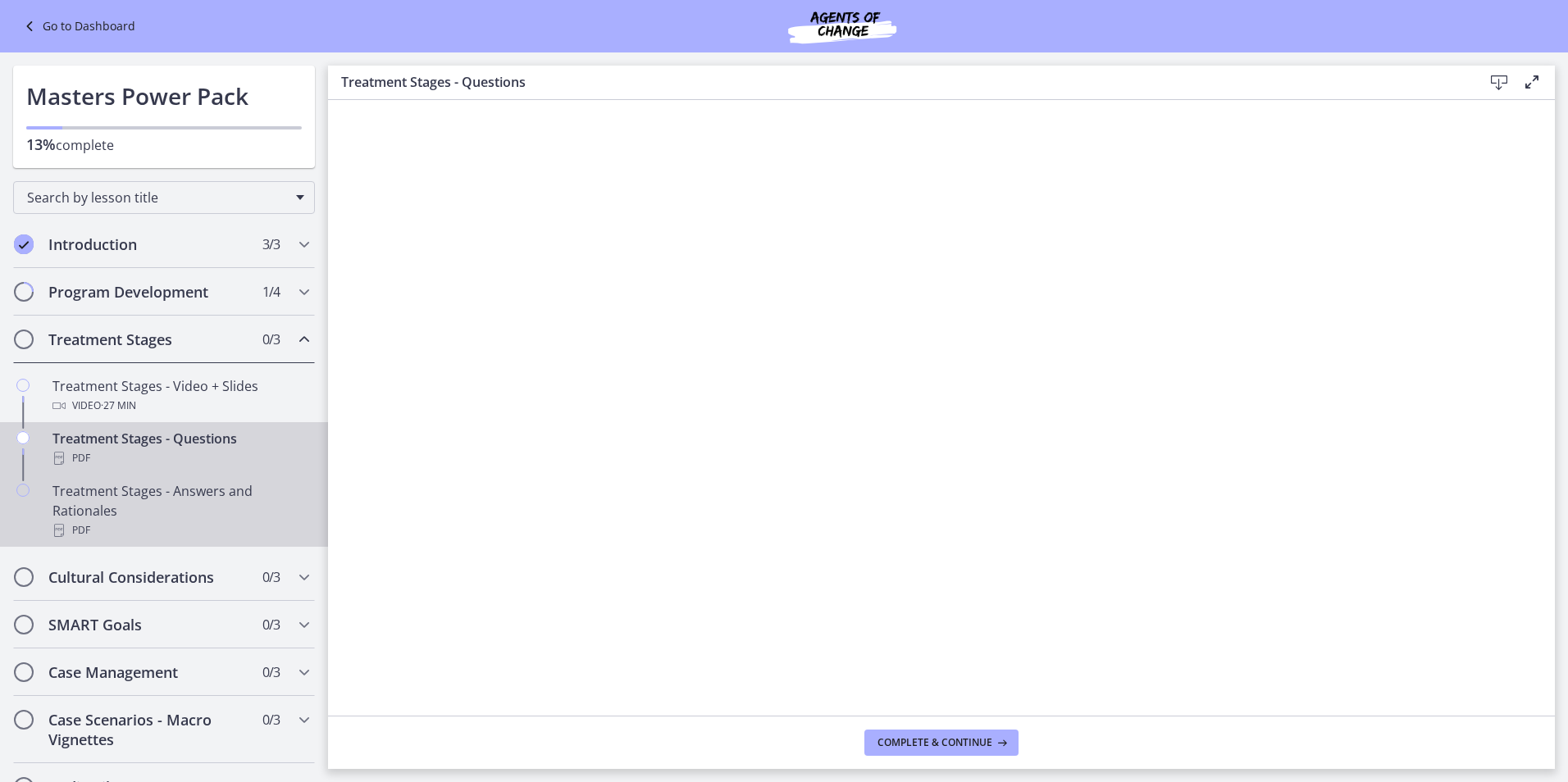
click at [173, 512] on div "Treatment Stages - Answers and Rationales PDF" at bounding box center [180, 510] width 256 height 59
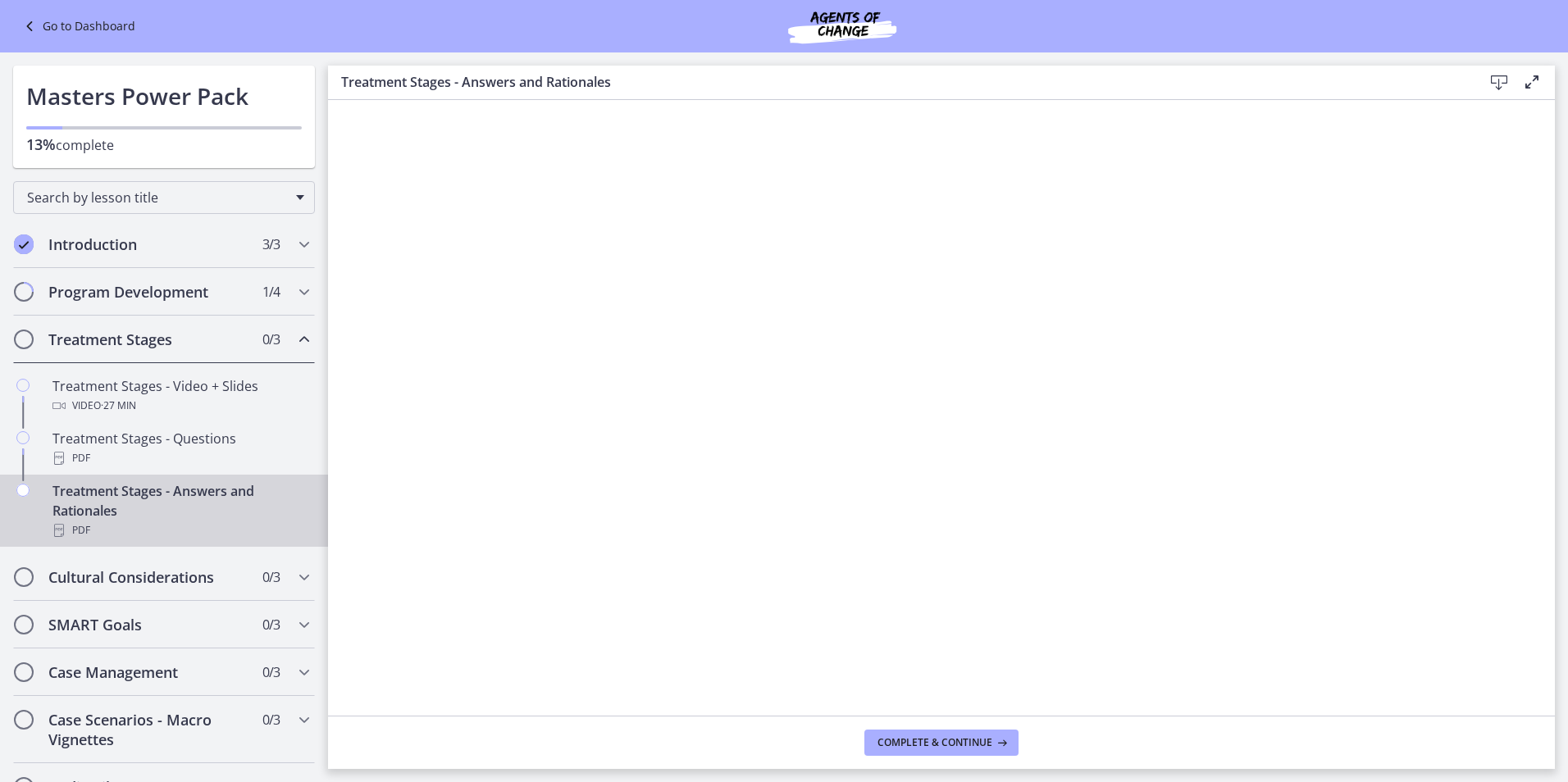
click at [83, 9] on div "Go to Dashboard" at bounding box center [784, 26] width 1568 height 53
click at [85, 19] on link "Go to Dashboard" at bounding box center [77, 25] width 116 height 20
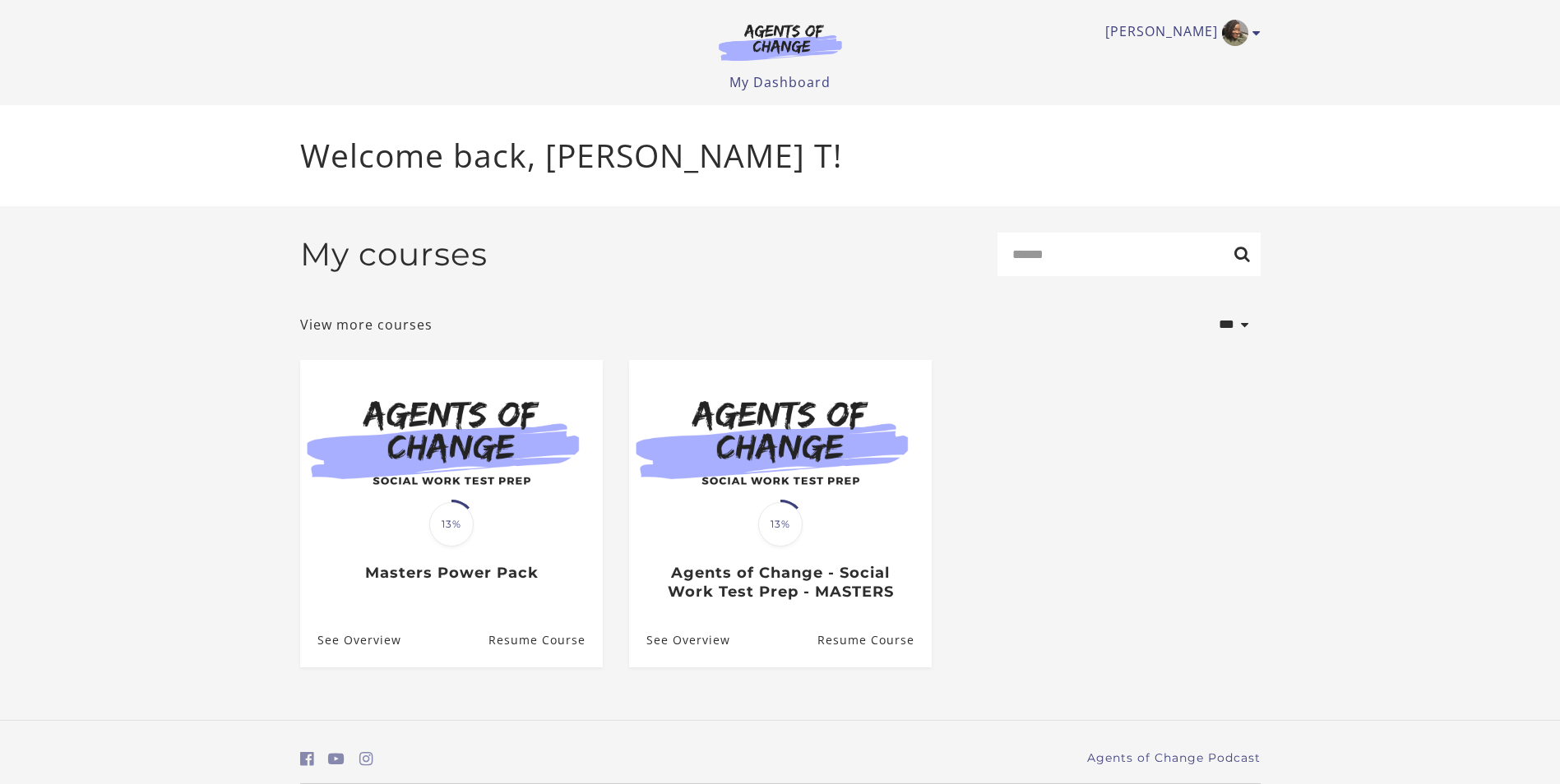
click at [371, 539] on div "Translation missing: en.liquid.partials.dashboard_course_card.progress_descript…" at bounding box center [451, 554] width 303 height 59
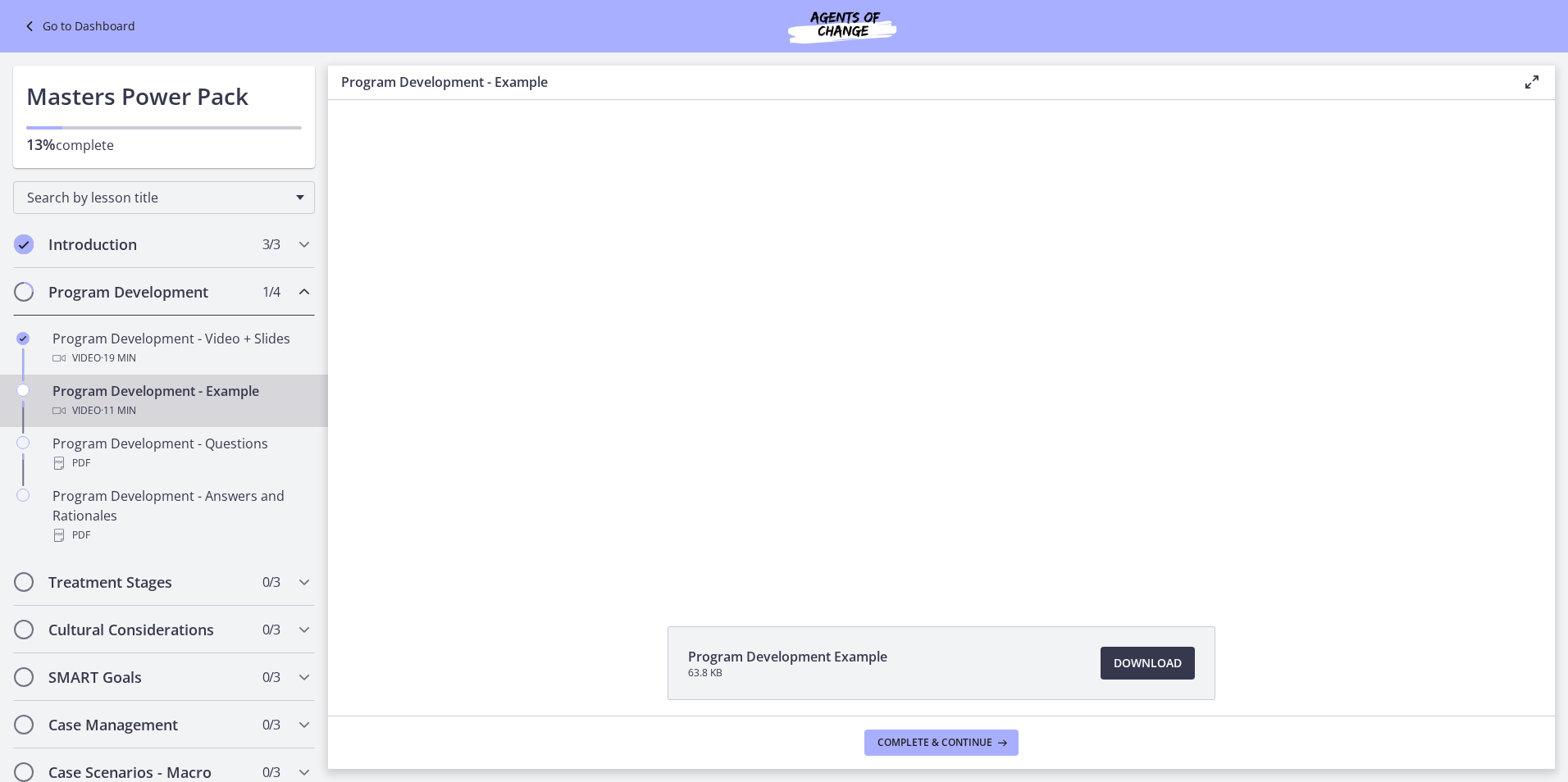
click at [108, 16] on div "Go to Dashboard" at bounding box center [784, 26] width 1568 height 53
click at [97, 22] on link "Go to Dashboard" at bounding box center [77, 25] width 116 height 20
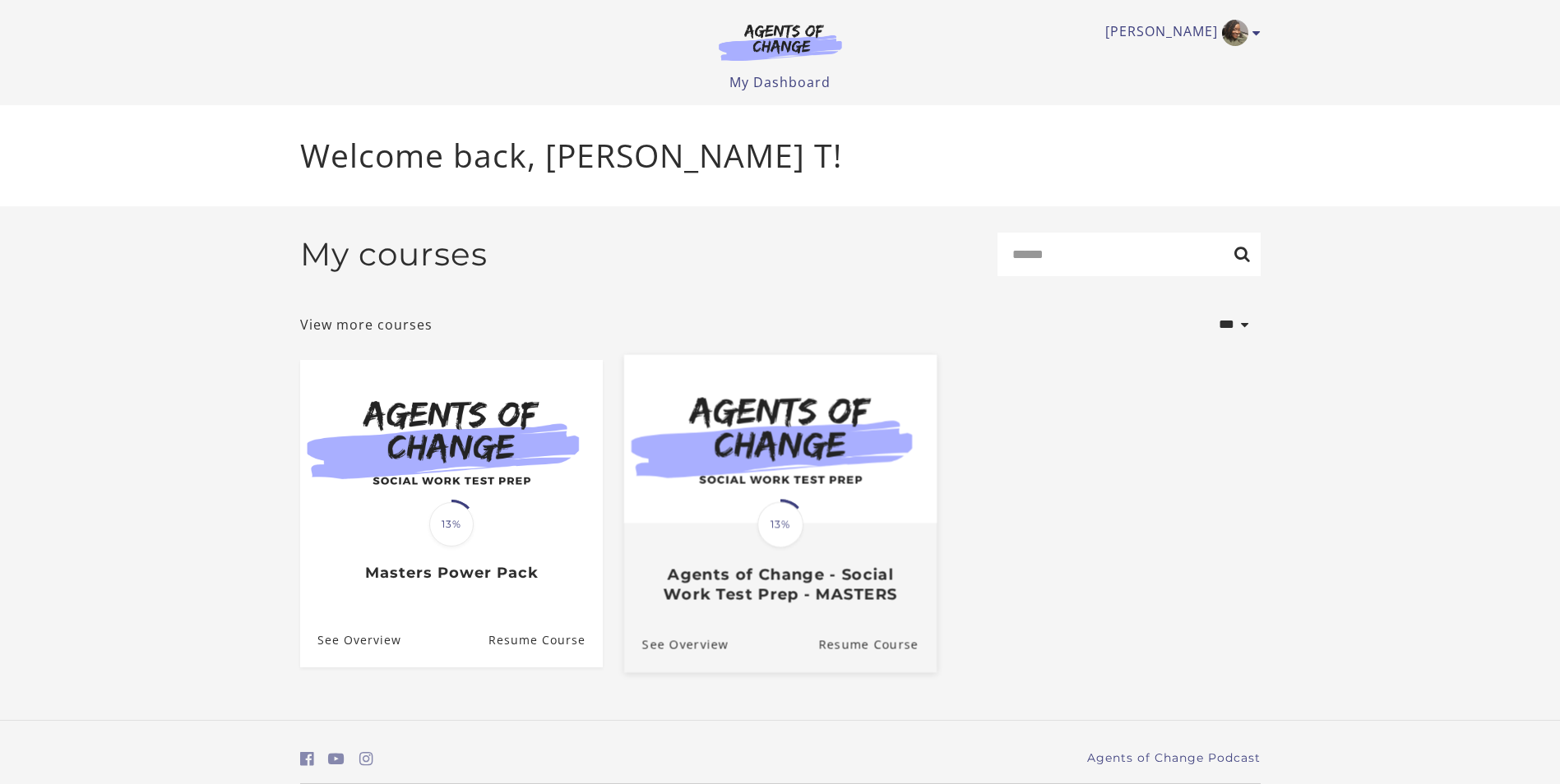
click at [780, 533] on span "13%" at bounding box center [780, 524] width 46 height 46
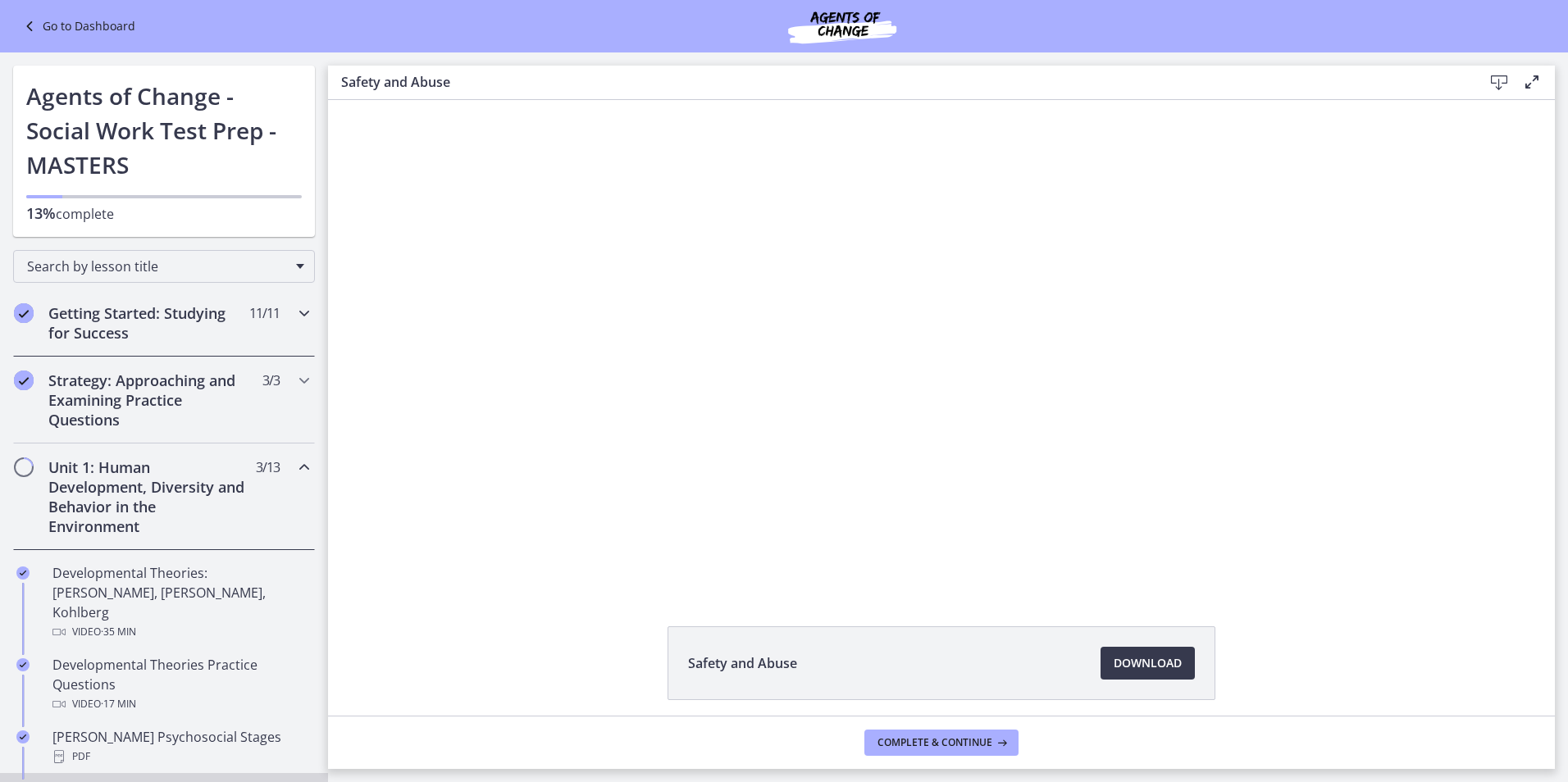
click at [245, 330] on div "Getting Started: Studying for Success 11 / 11 Completed" at bounding box center [164, 323] width 302 height 67
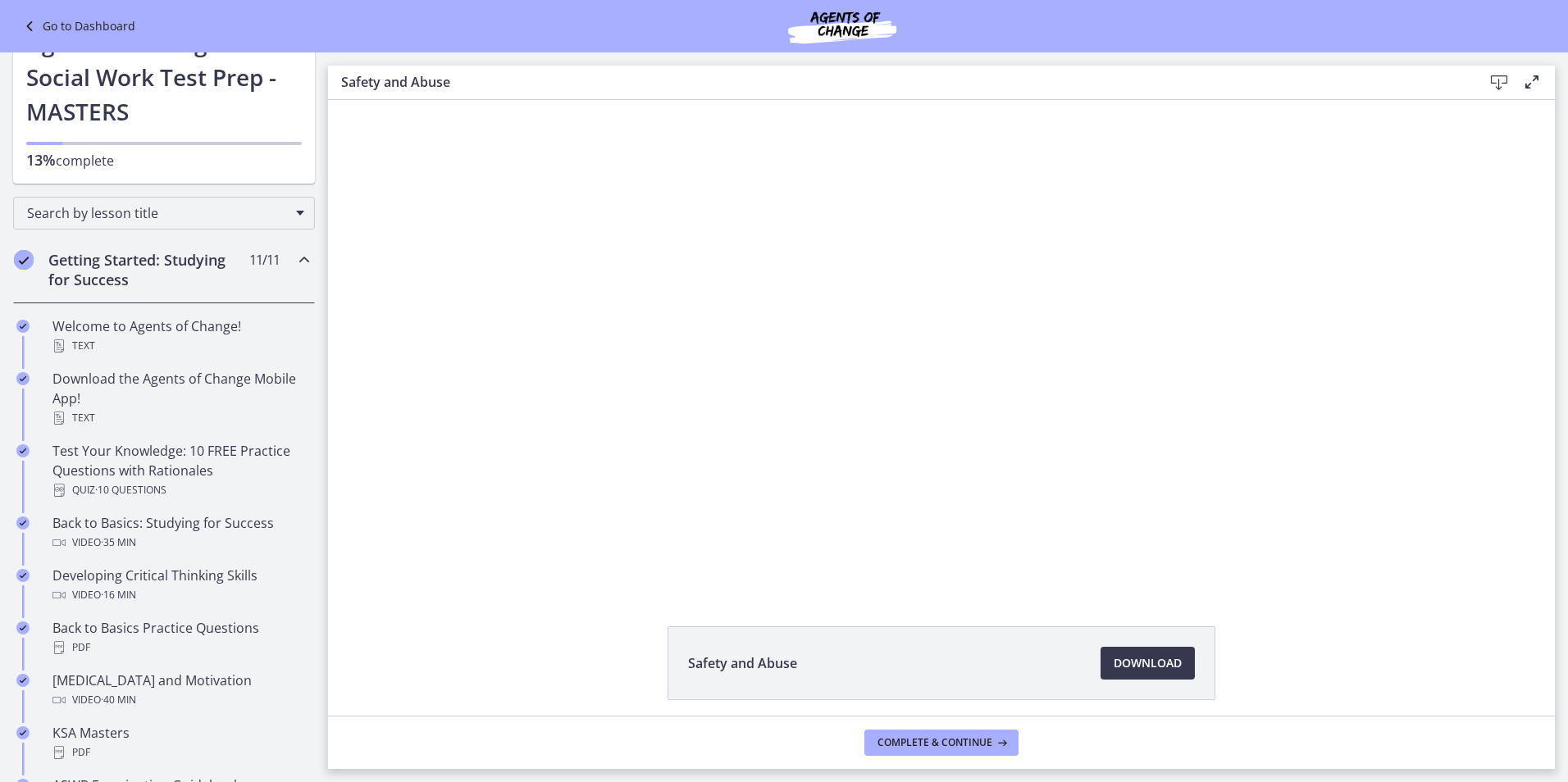
scroll to position [82, 0]
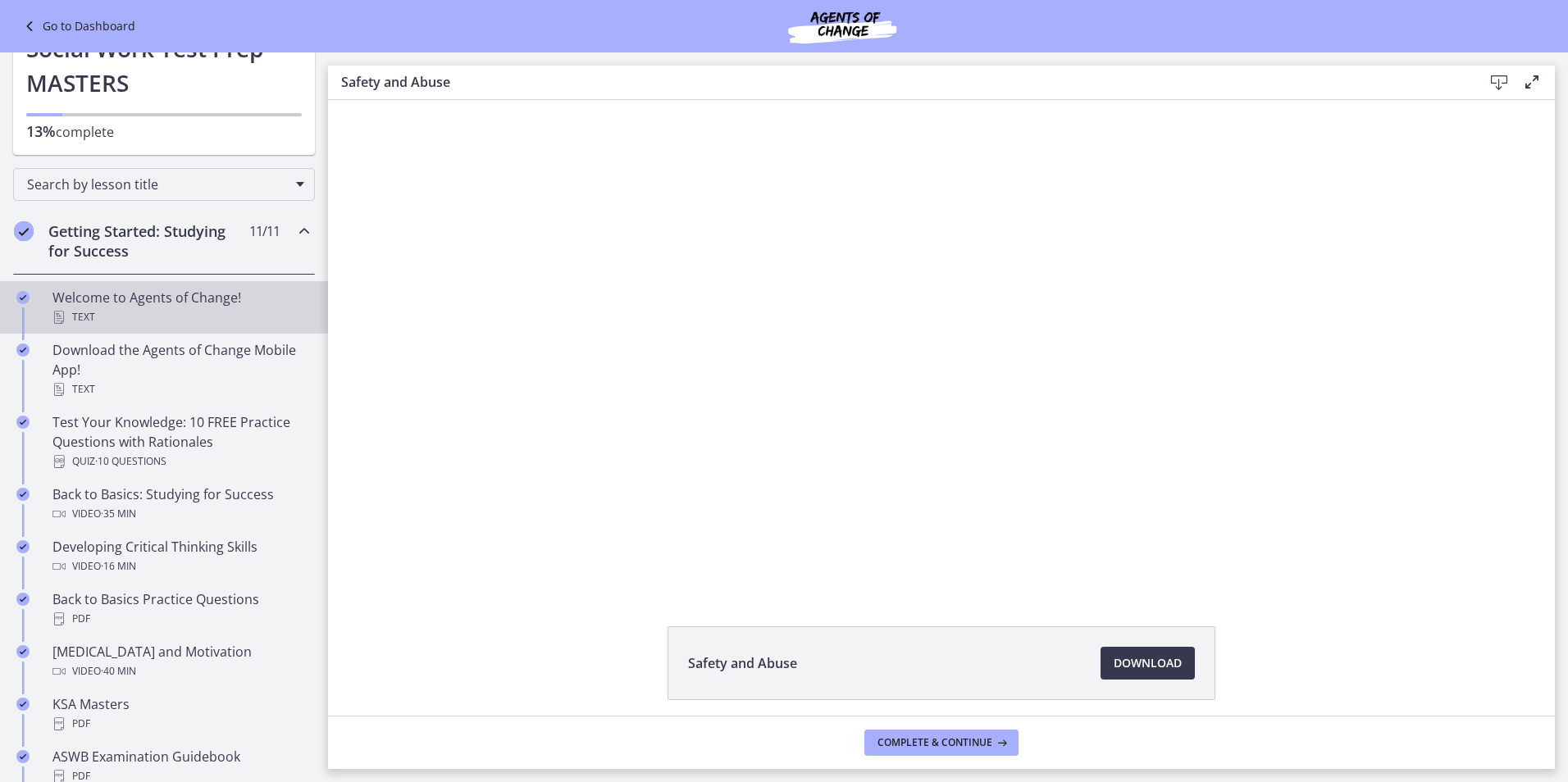
click at [210, 302] on div "Welcome to Agents of Change! Text" at bounding box center [180, 308] width 256 height 40
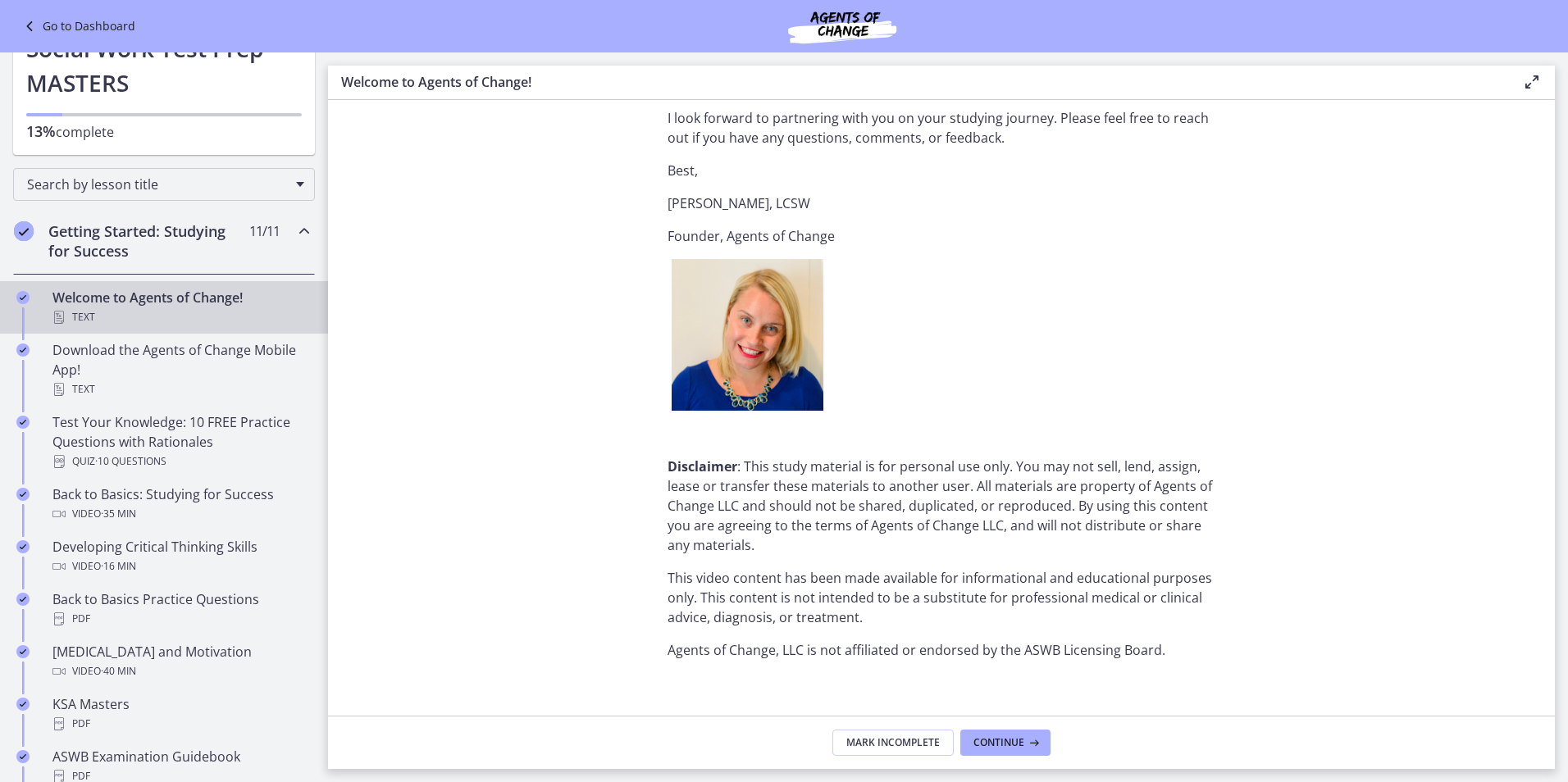
scroll to position [1953, 0]
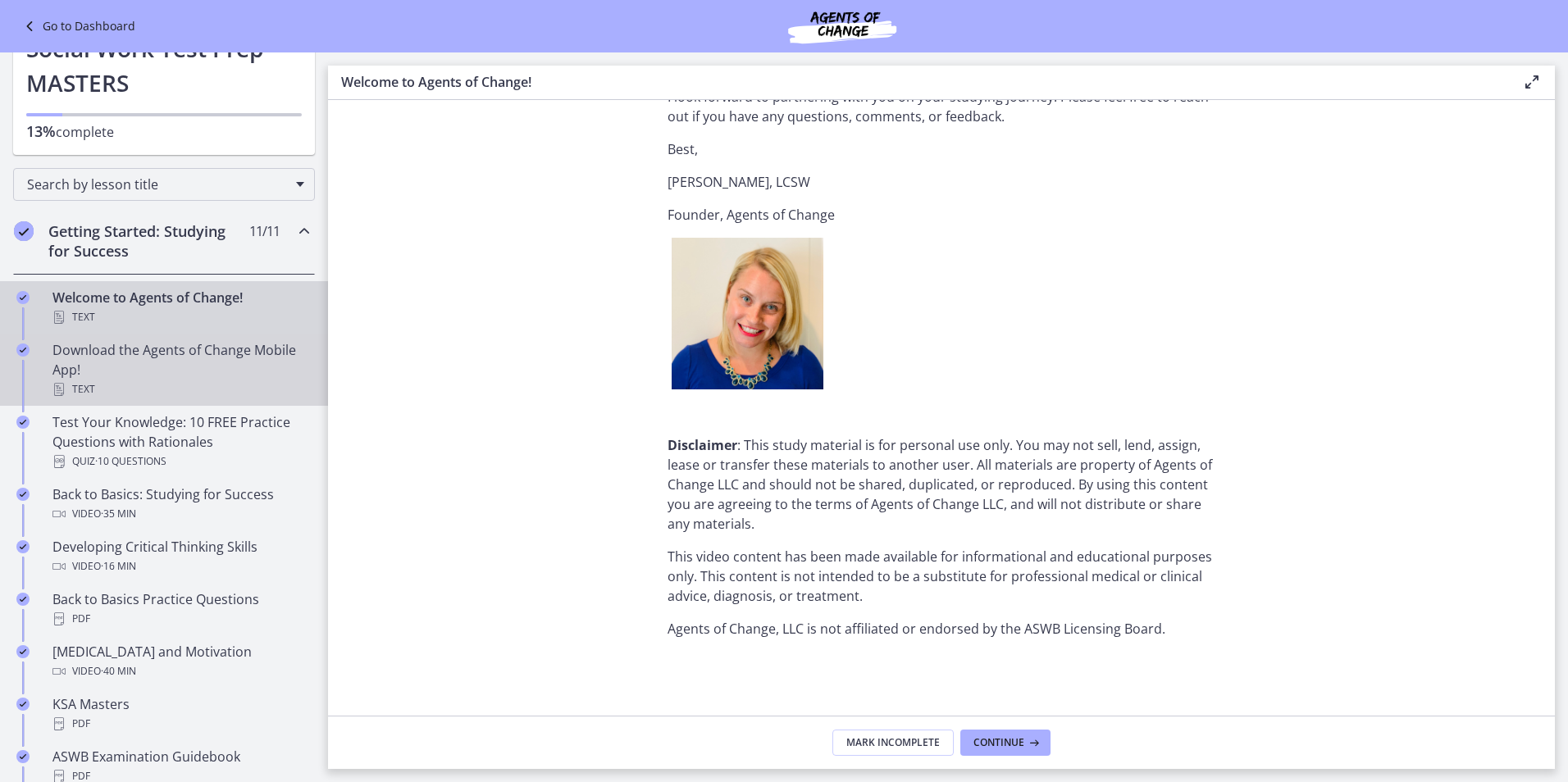
click at [226, 375] on div "Download the Agents of Change Mobile App! Text" at bounding box center [180, 370] width 256 height 59
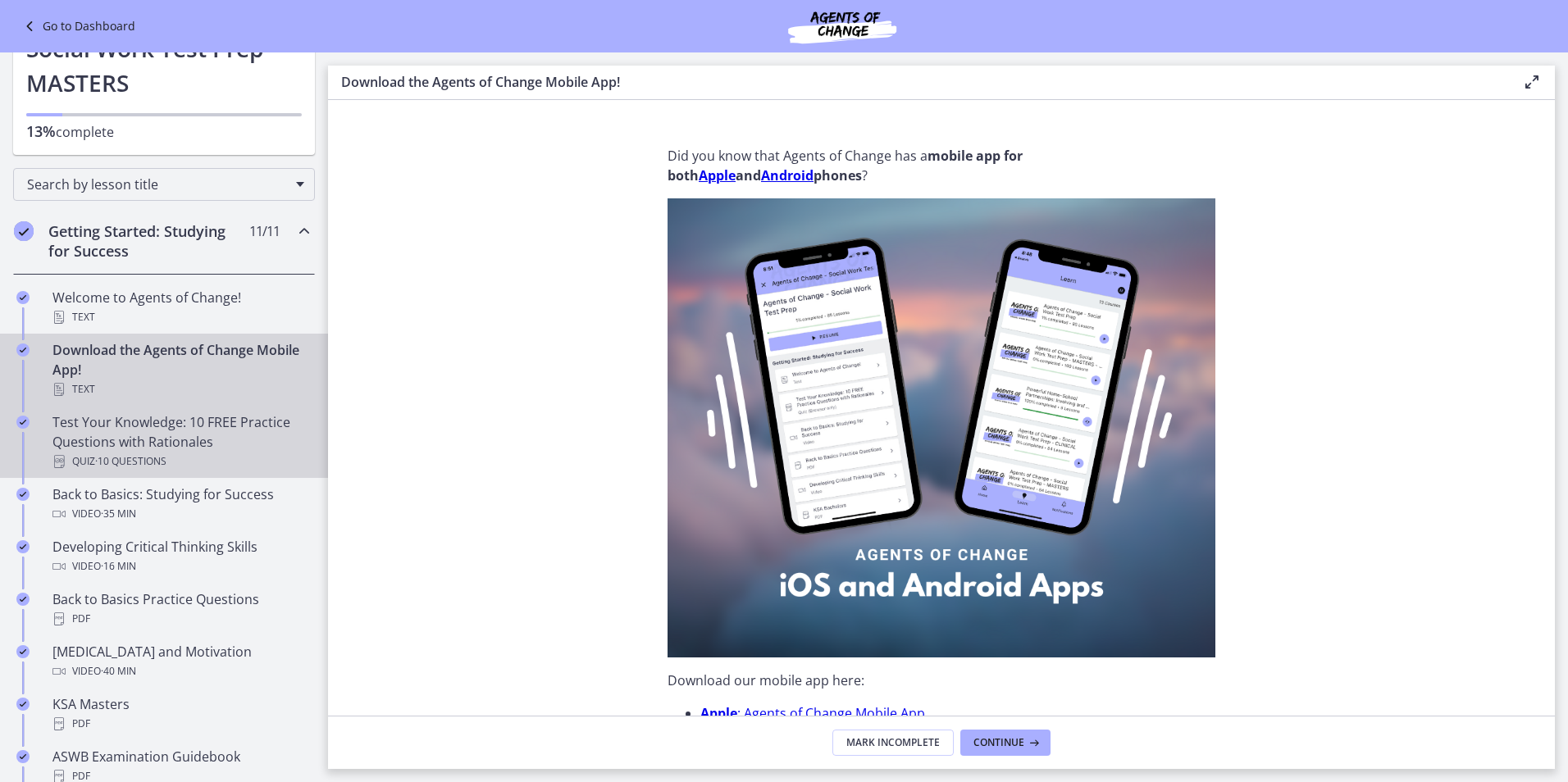
click at [223, 452] on div "Quiz · 10 Questions" at bounding box center [180, 461] width 256 height 20
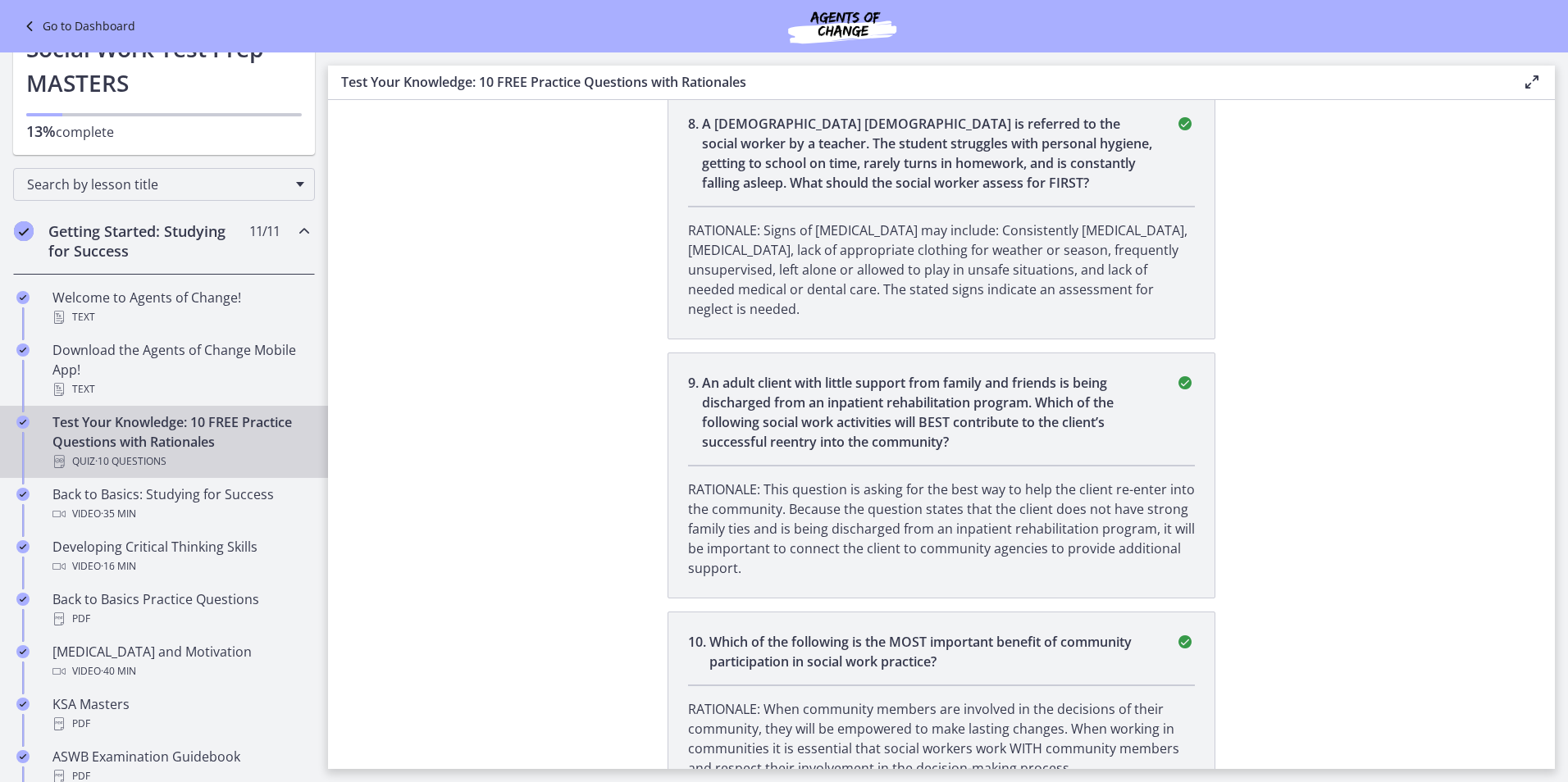
scroll to position [2251, 0]
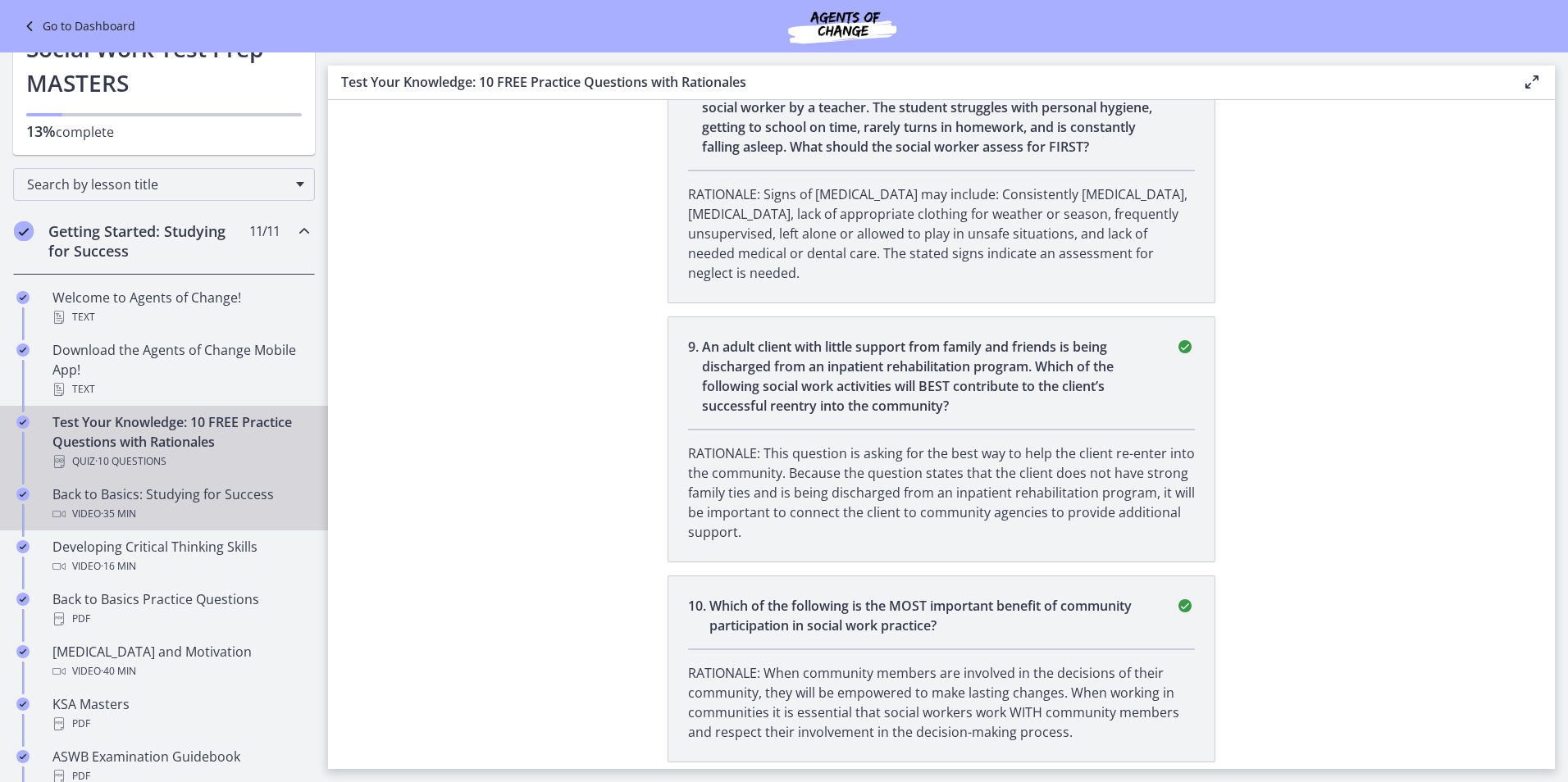
click at [237, 499] on div "Back to Basics: Studying for Success Video · 35 min" at bounding box center [180, 505] width 256 height 40
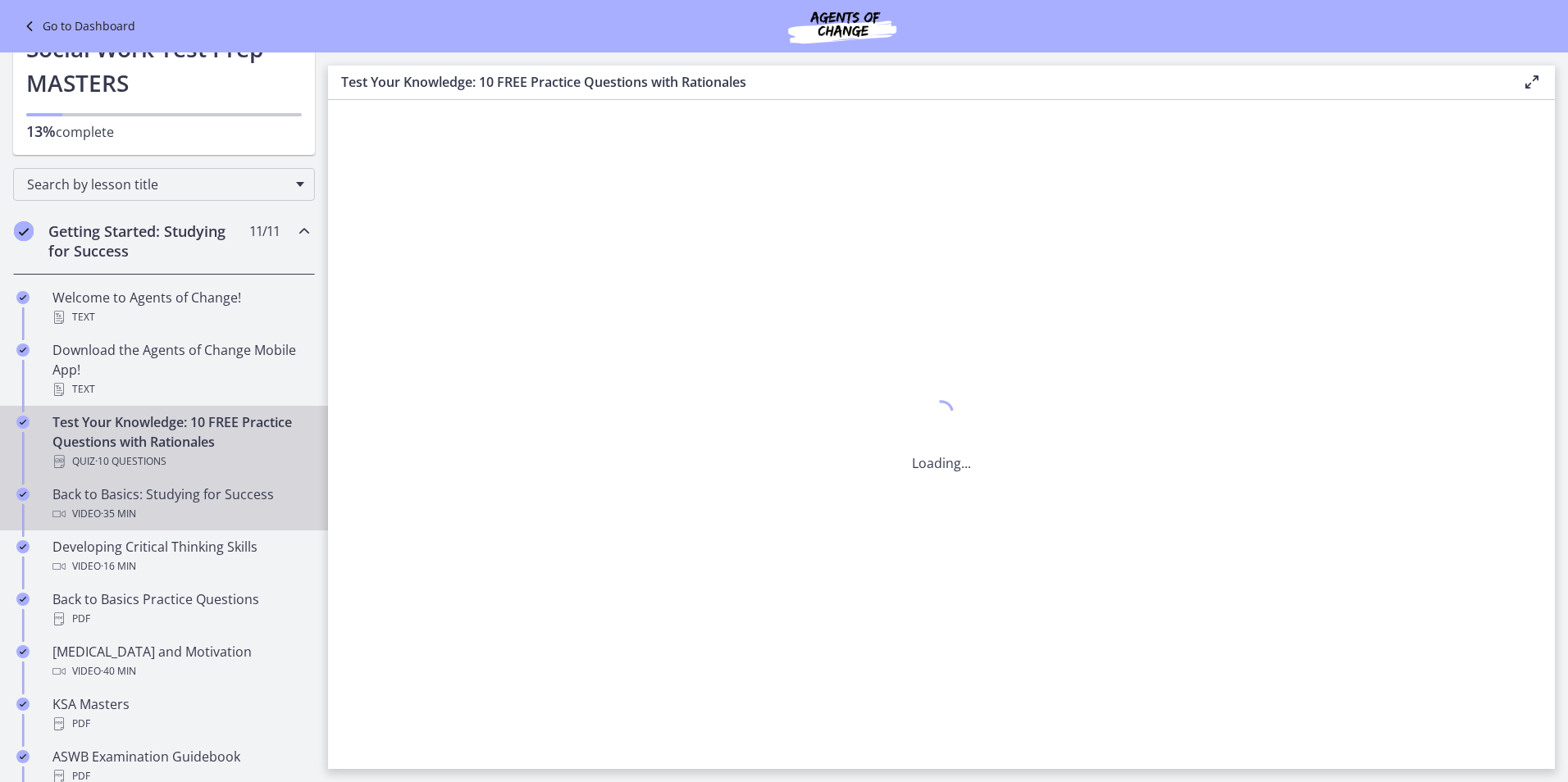
scroll to position [0, 0]
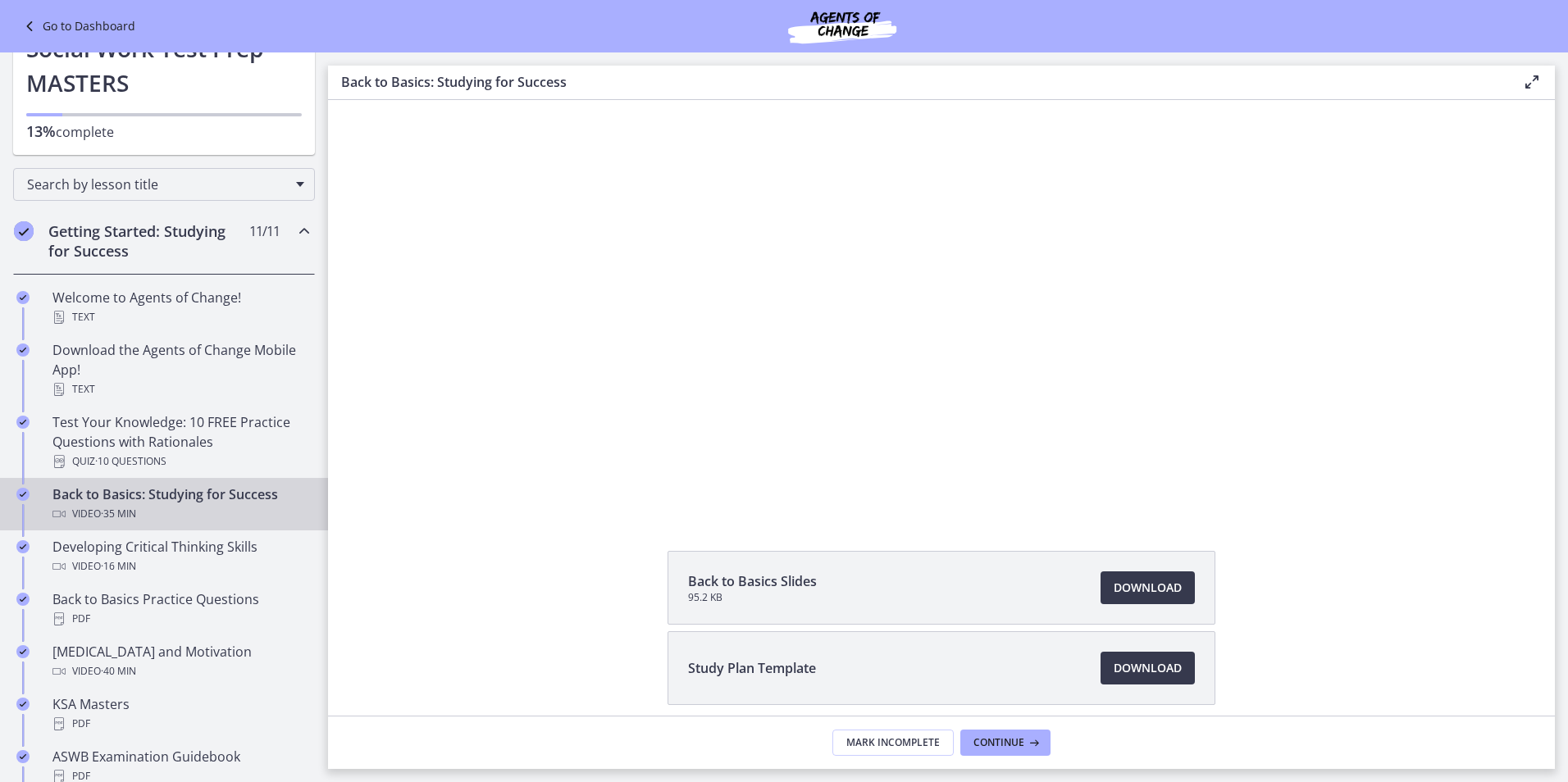
scroll to position [143, 0]
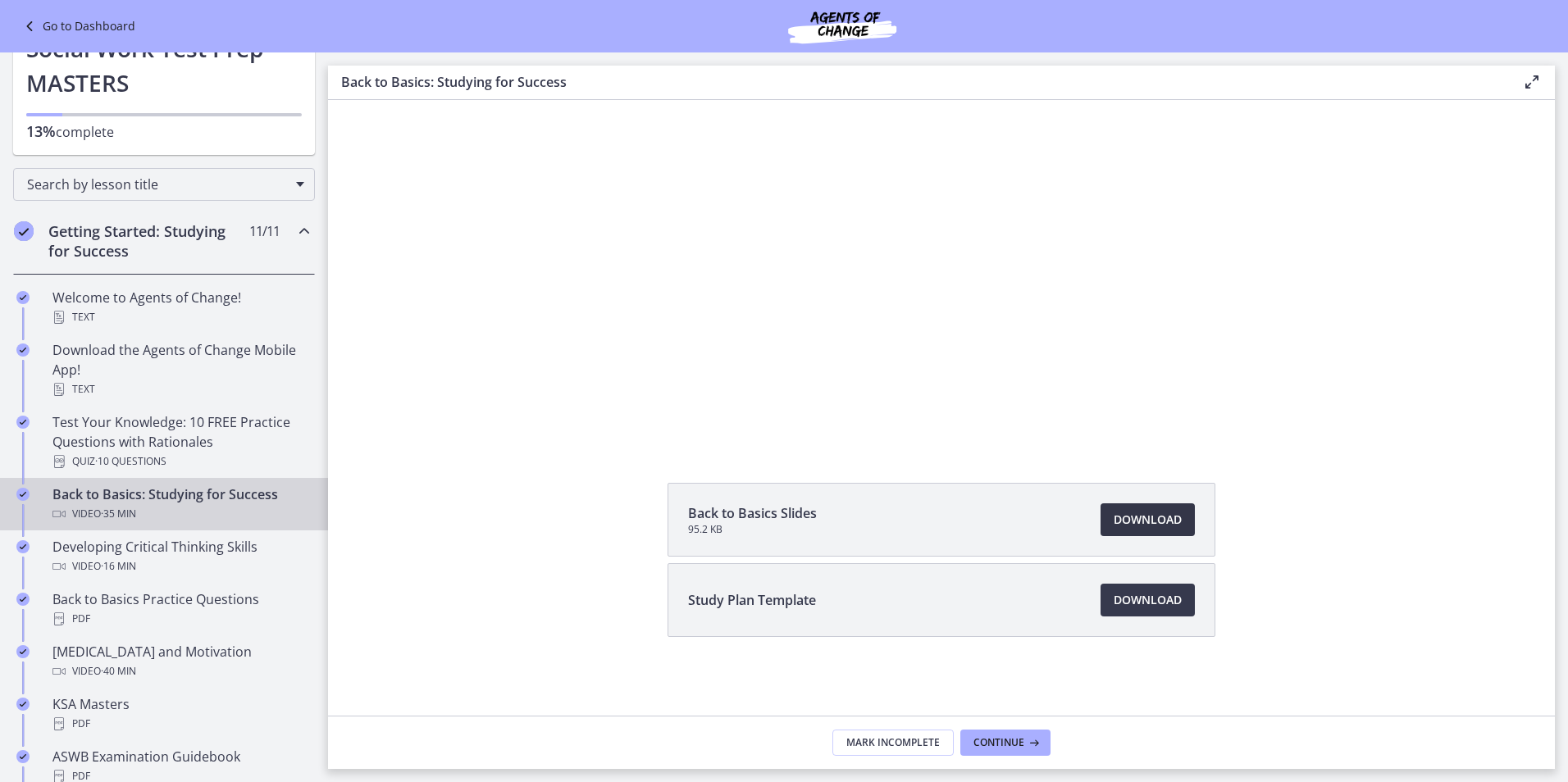
click at [1130, 514] on span "Download Opens in a new window" at bounding box center [1148, 520] width 68 height 20
click at [1144, 602] on span "Download Opens in a new window" at bounding box center [1148, 600] width 68 height 20
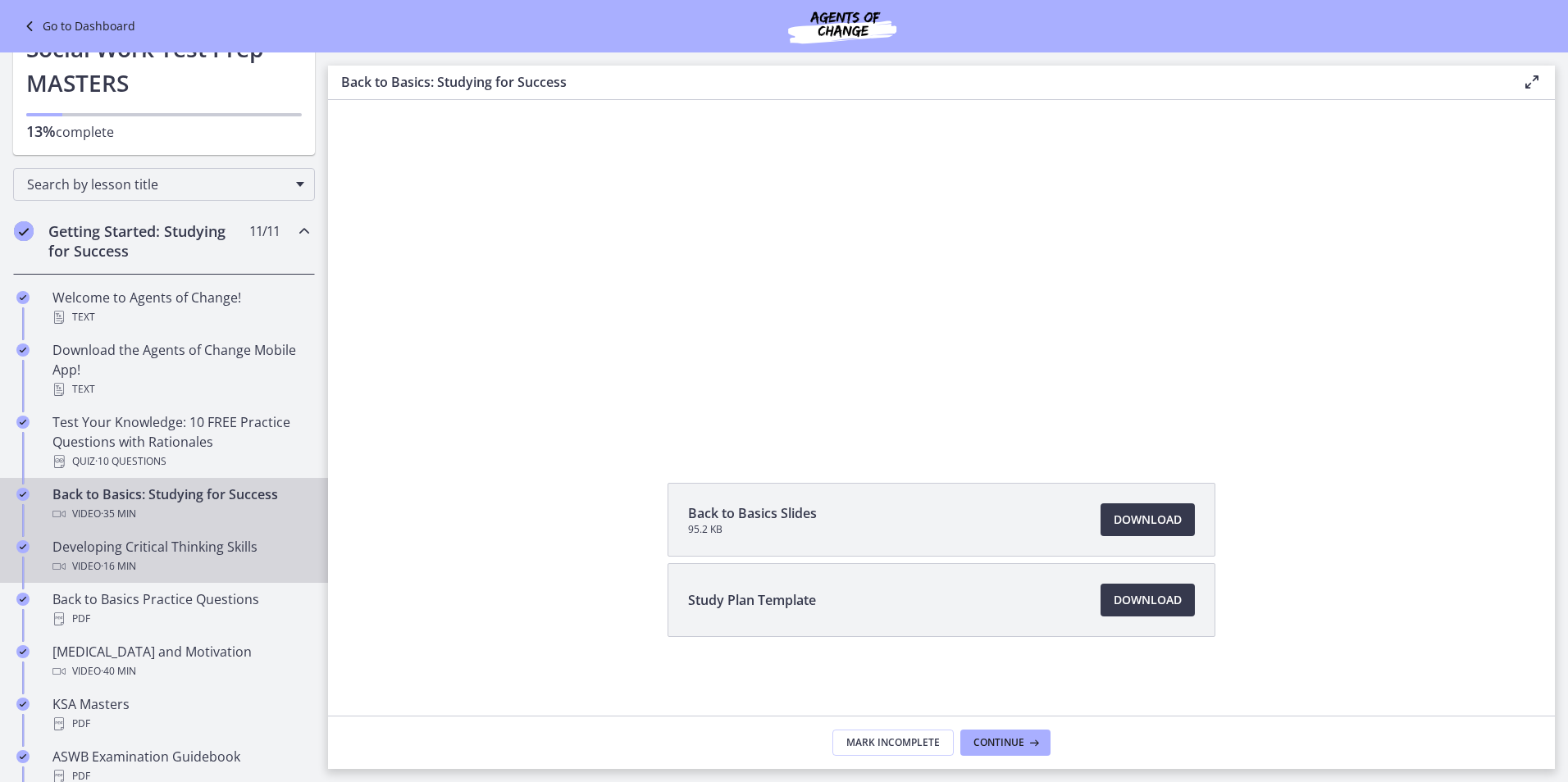
click at [231, 543] on div "Developing Critical Thinking Skills Video · 16 min" at bounding box center [180, 557] width 256 height 40
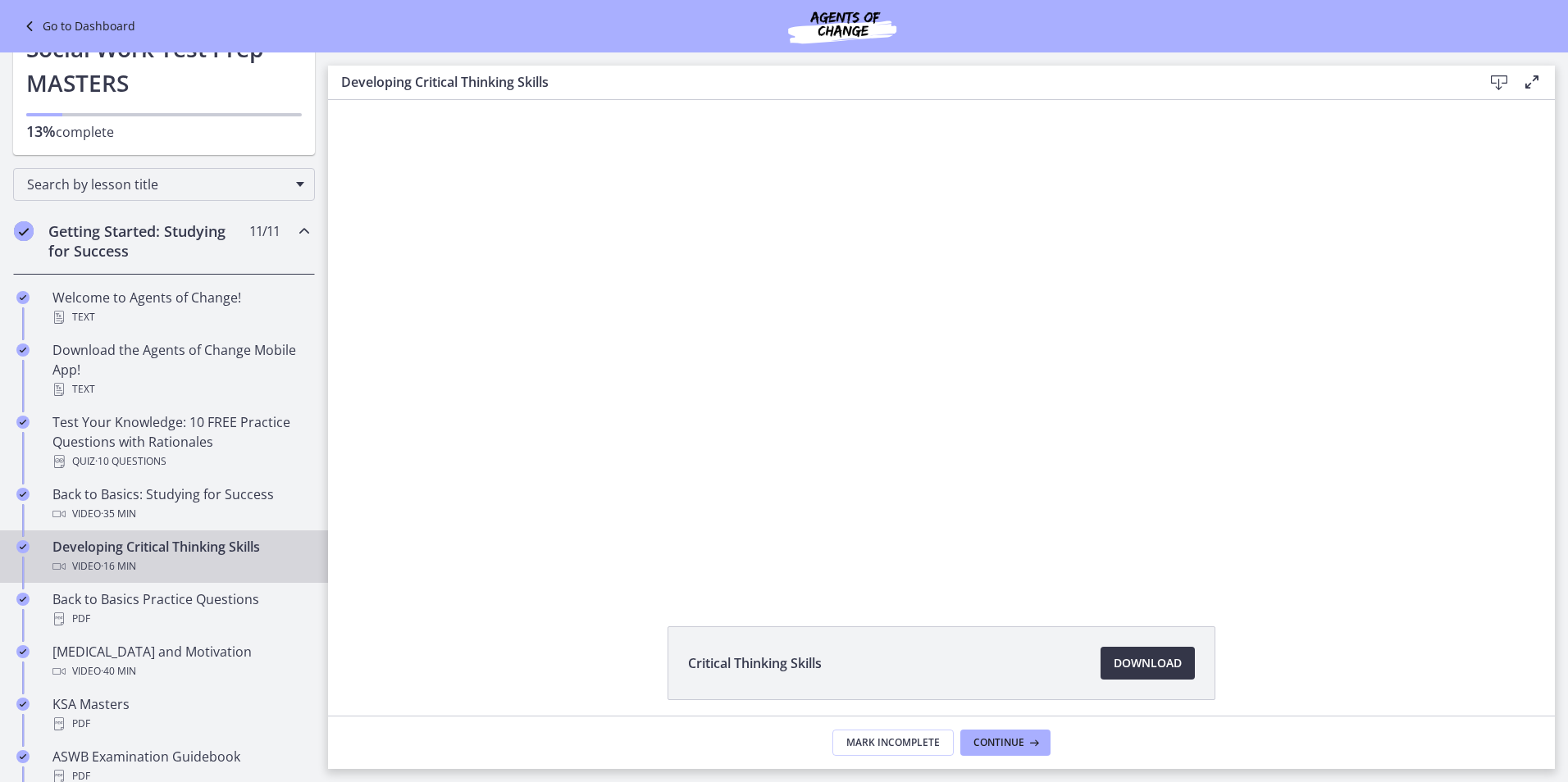
click at [1152, 663] on span "Download Opens in a new window" at bounding box center [1148, 663] width 68 height 20
click at [227, 604] on div "Back to Basics Practice Questions PDF" at bounding box center [180, 609] width 256 height 40
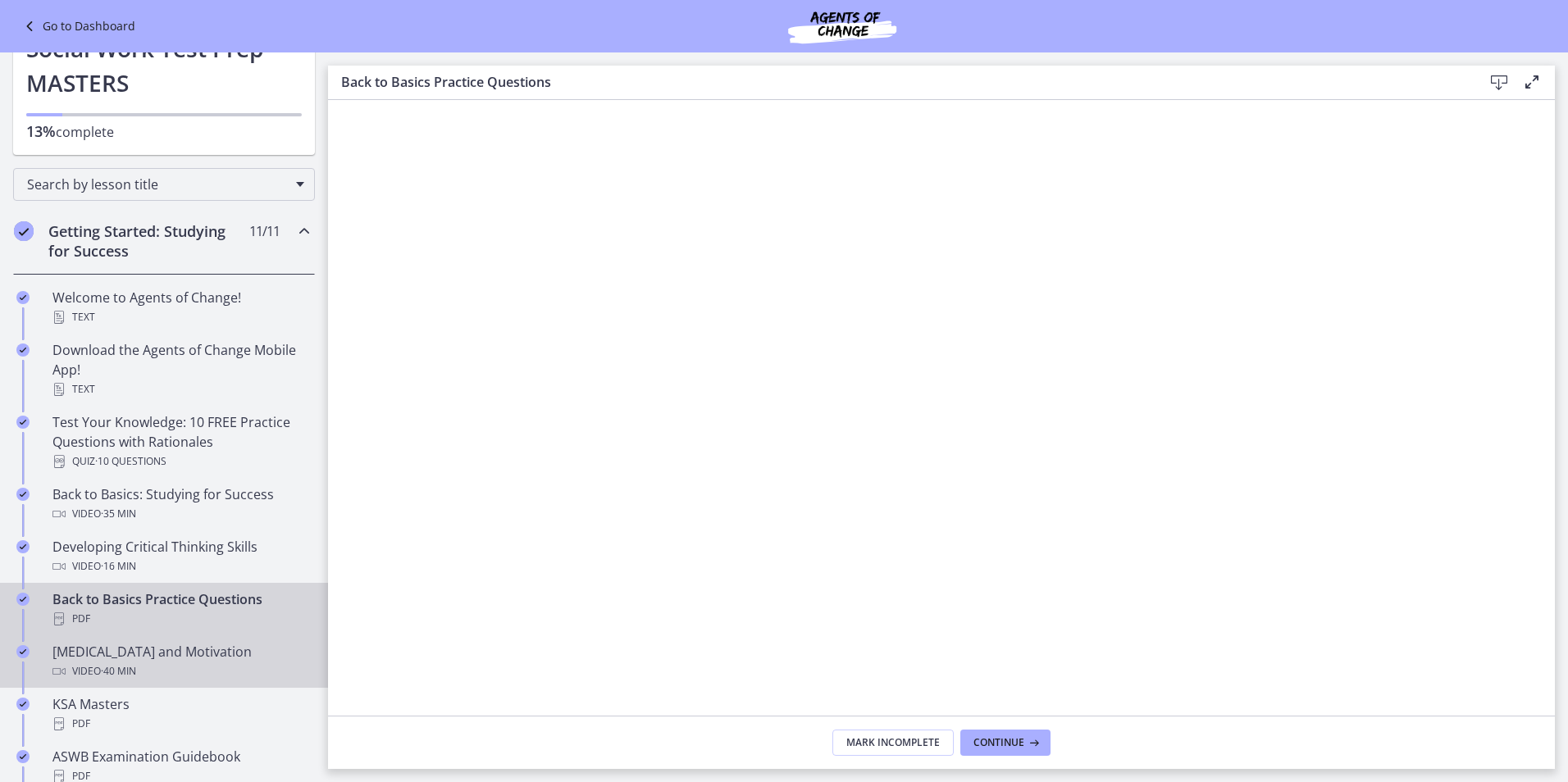
click at [234, 657] on div "[MEDICAL_DATA] and Motivation Video · 40 min" at bounding box center [180, 662] width 256 height 40
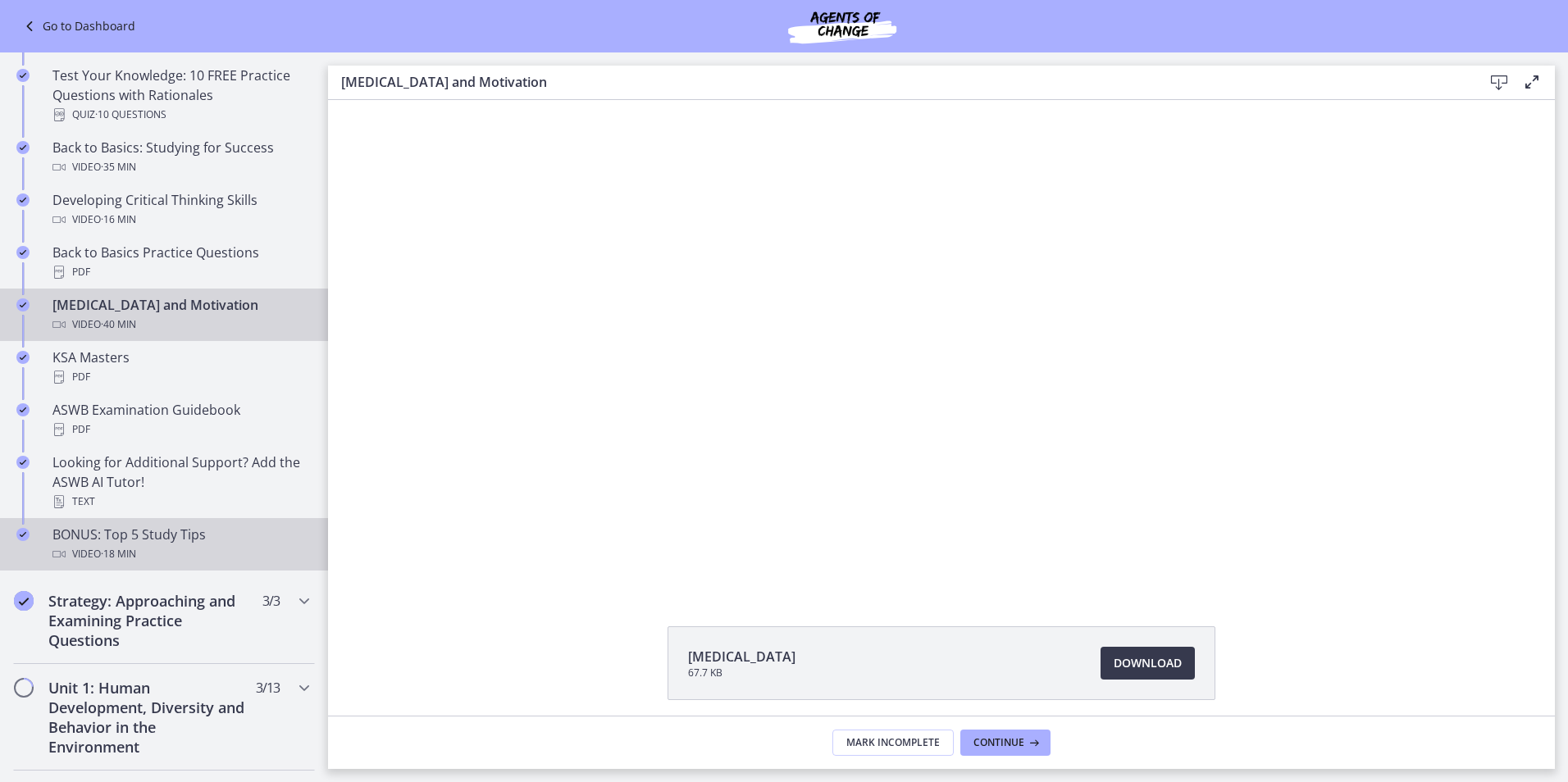
scroll to position [410, 0]
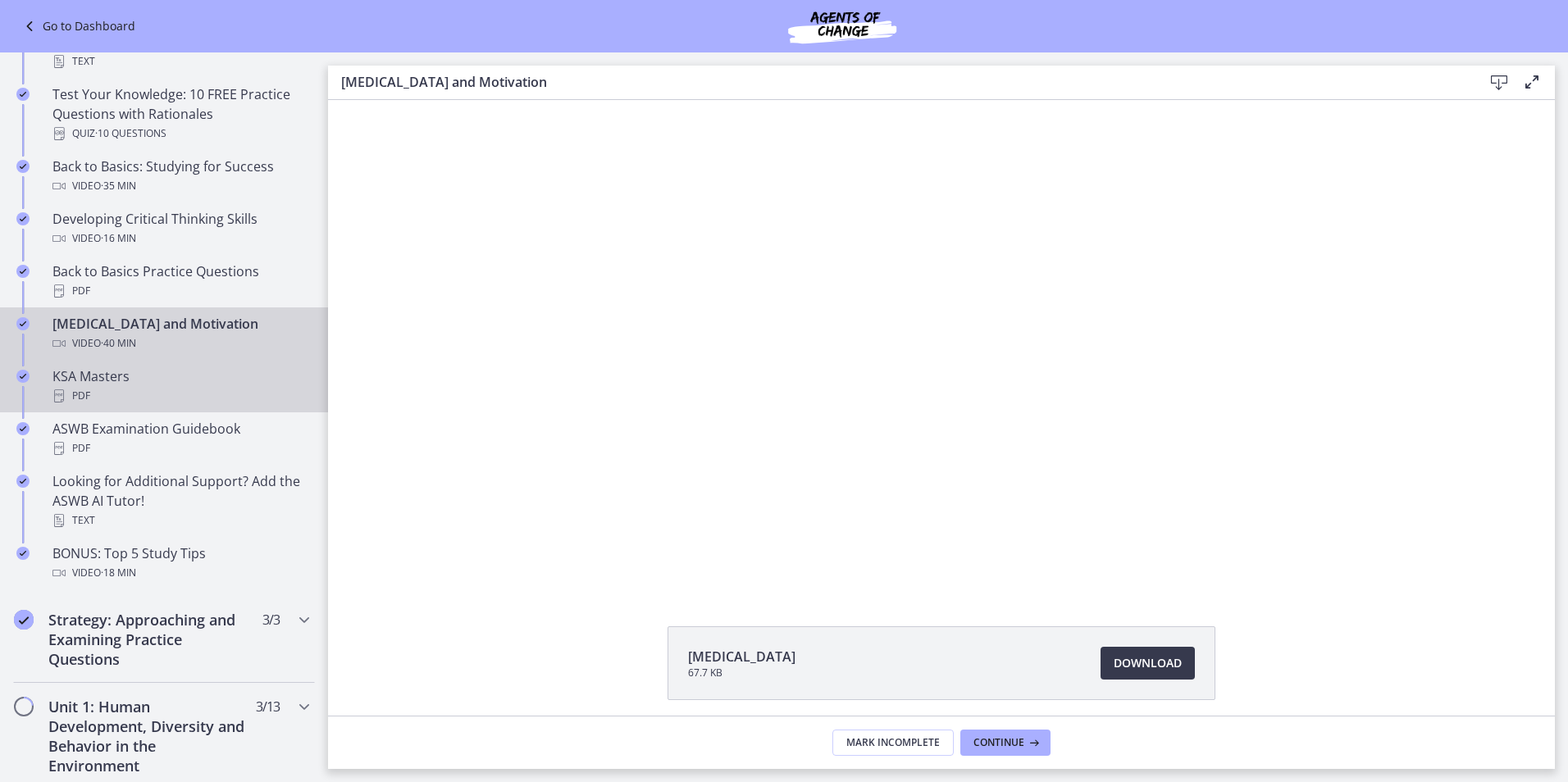
click at [197, 371] on div "KSA Masters PDF" at bounding box center [180, 387] width 256 height 40
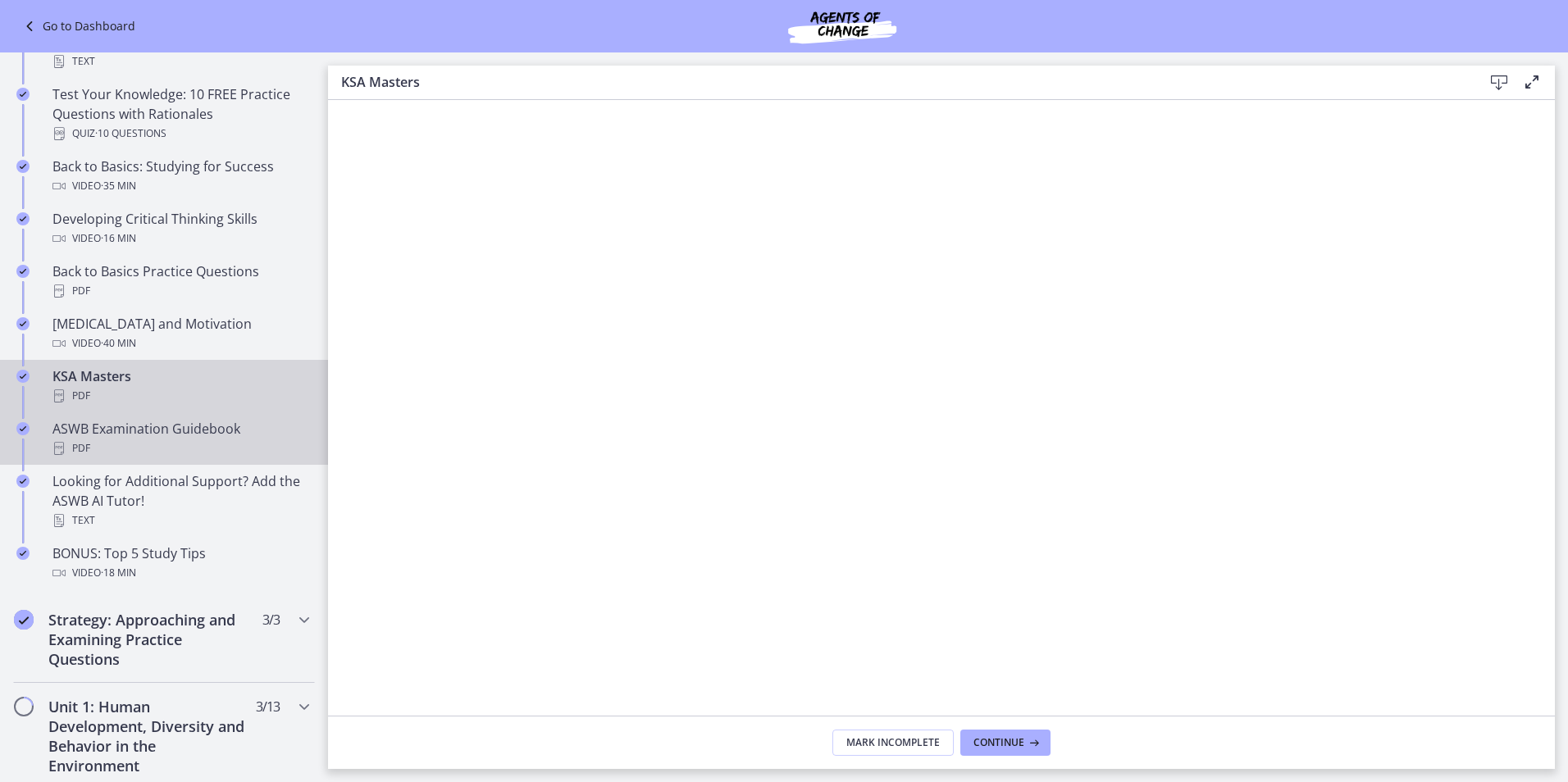
drag, startPoint x: 229, startPoint y: 439, endPoint x: 304, endPoint y: 462, distance: 78.4
click at [229, 439] on div "PDF" at bounding box center [180, 448] width 256 height 20
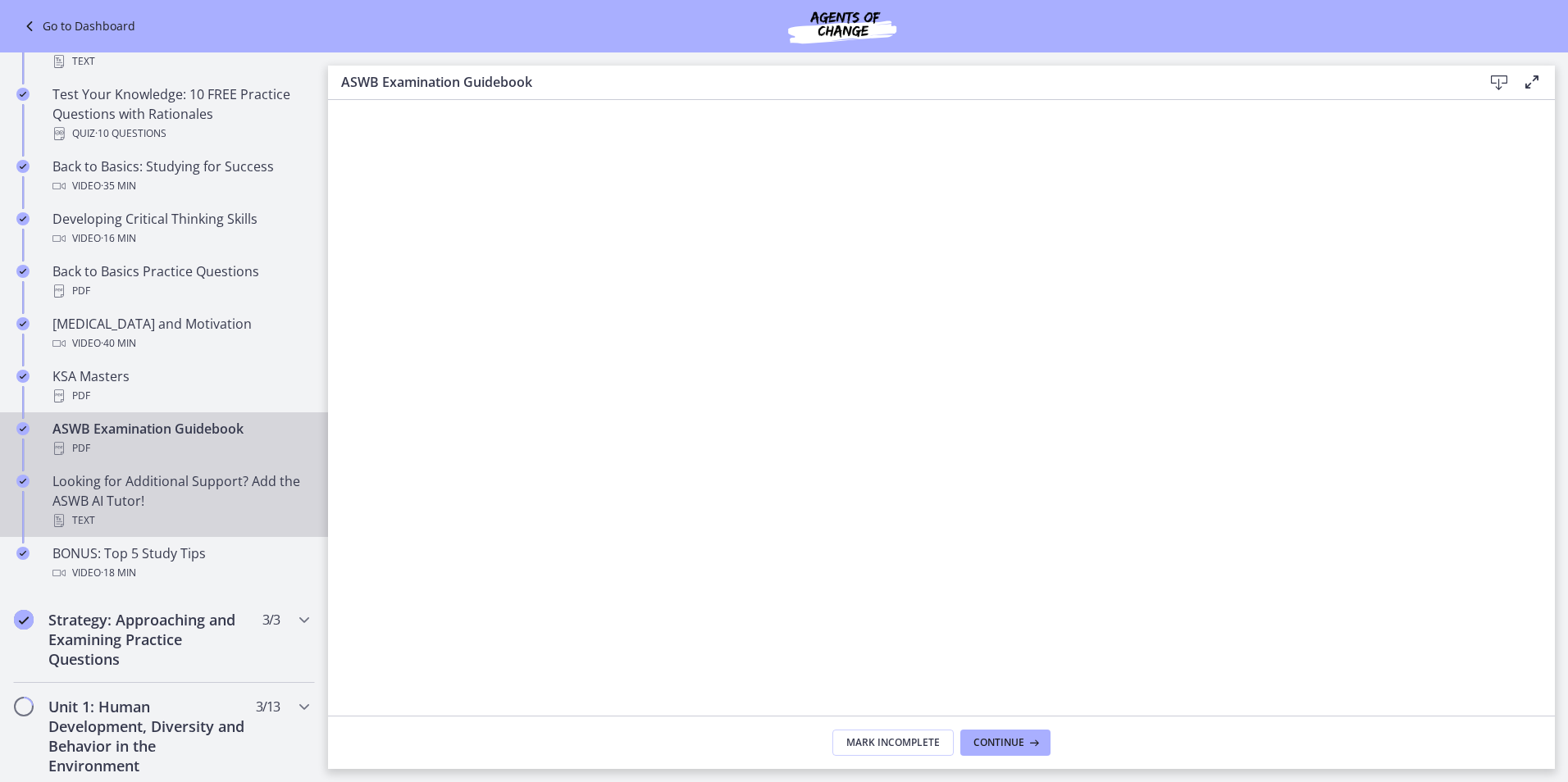
click at [216, 491] on div "Looking for Additional Support? Add the ASWB AI Tutor! Text" at bounding box center [180, 501] width 256 height 59
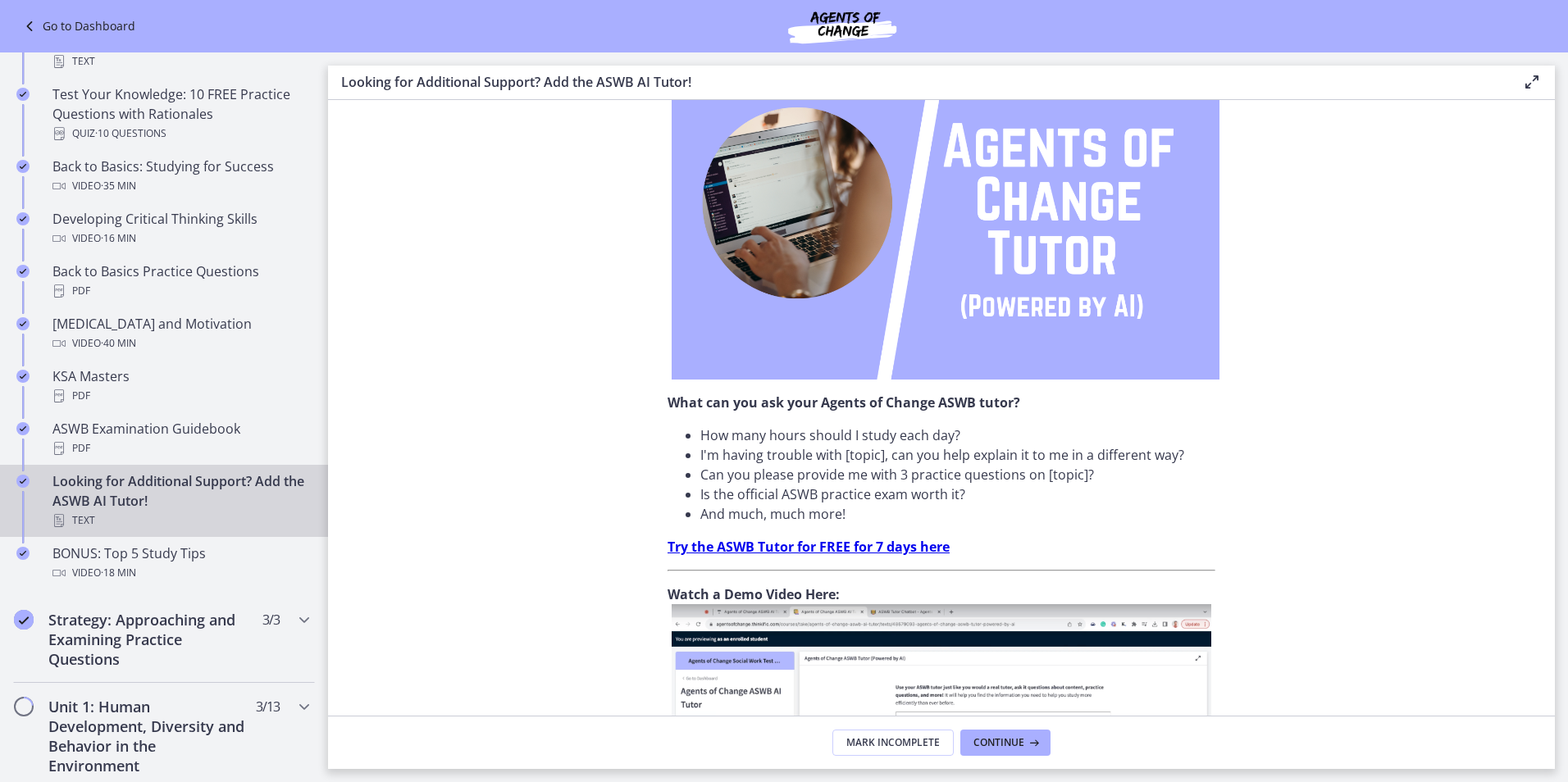
scroll to position [492, 0]
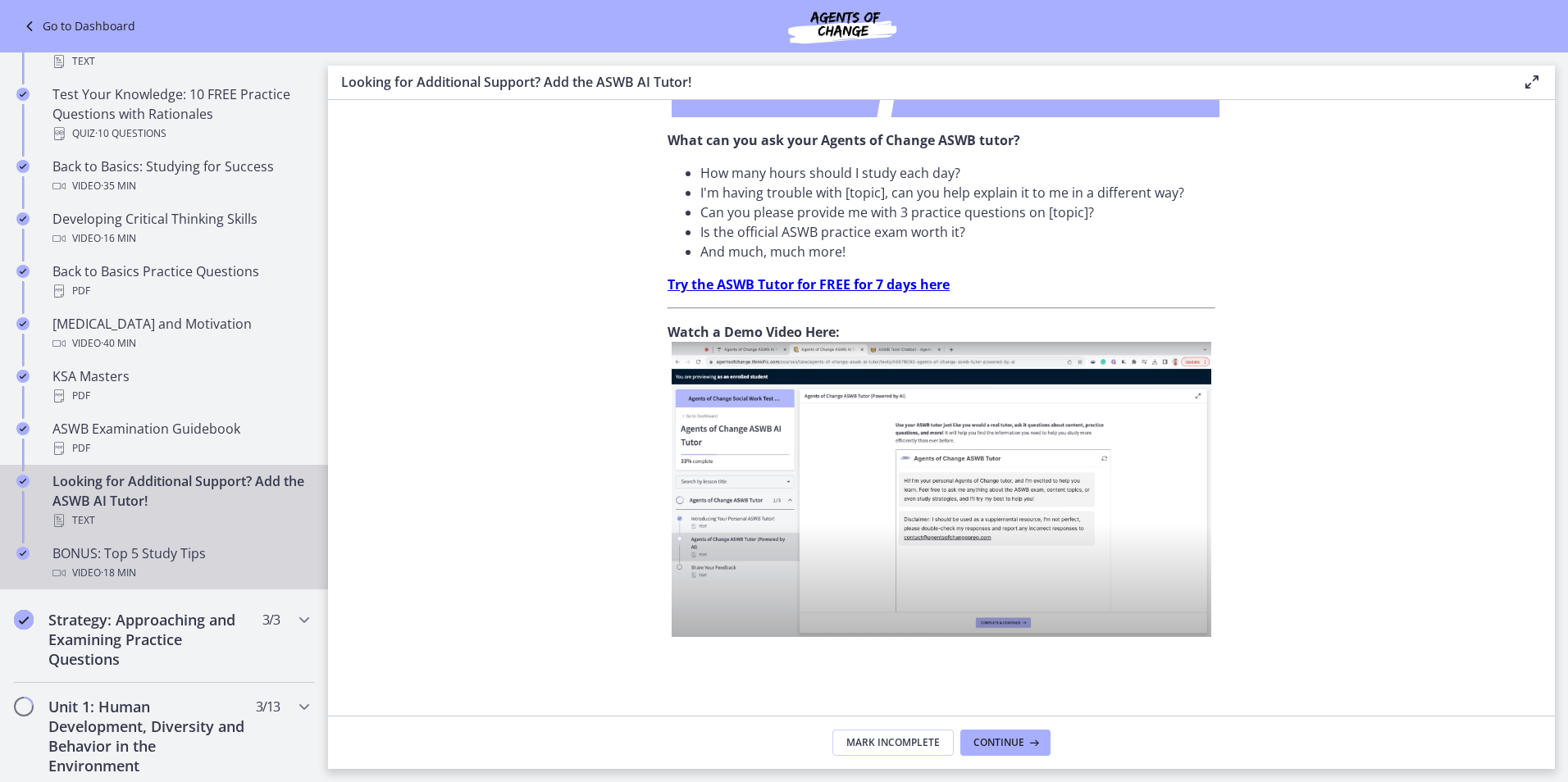
click at [191, 554] on div "BONUS: Top 5 Study Tips Video · 18 min" at bounding box center [180, 563] width 256 height 40
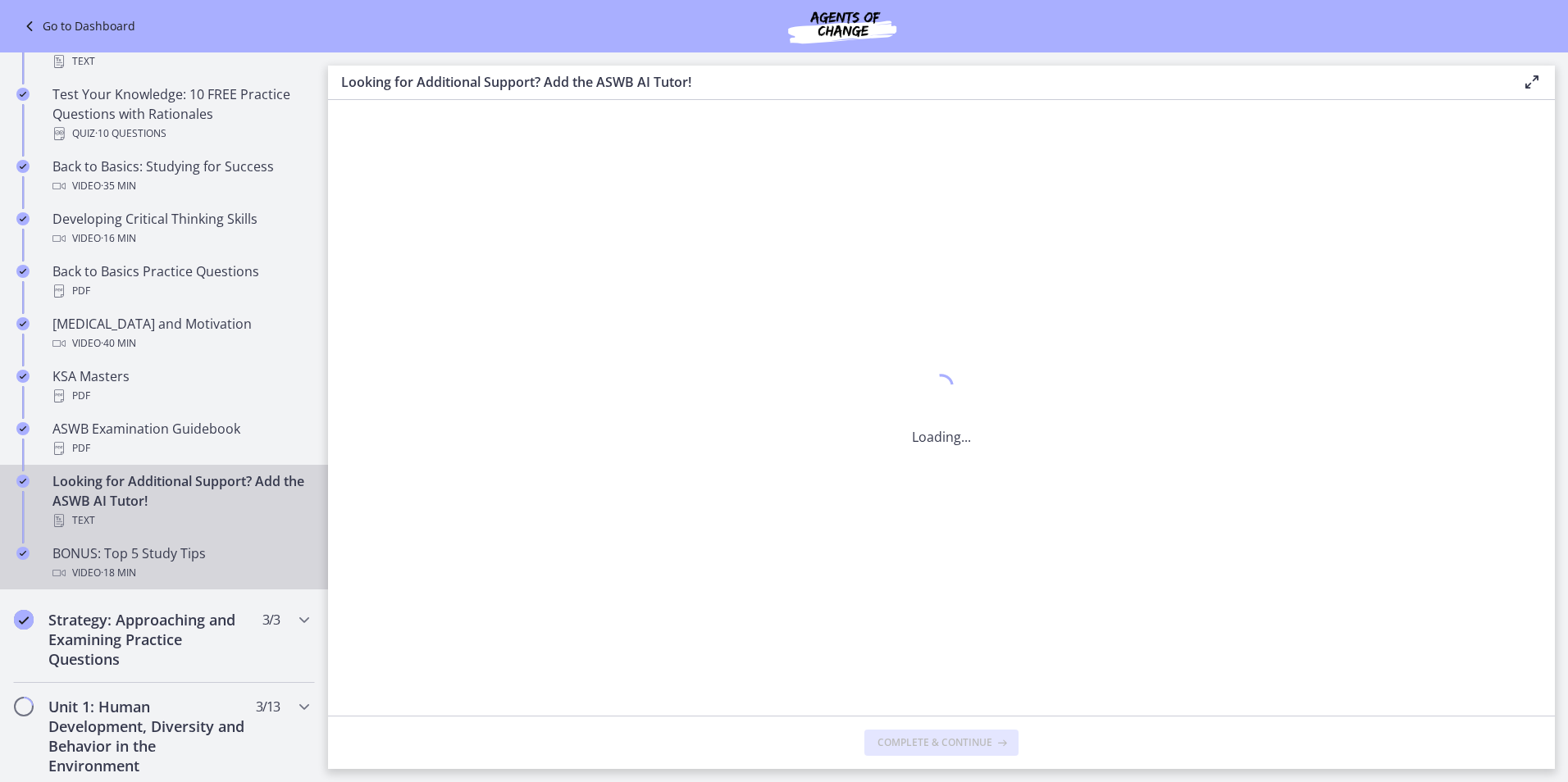
scroll to position [0, 0]
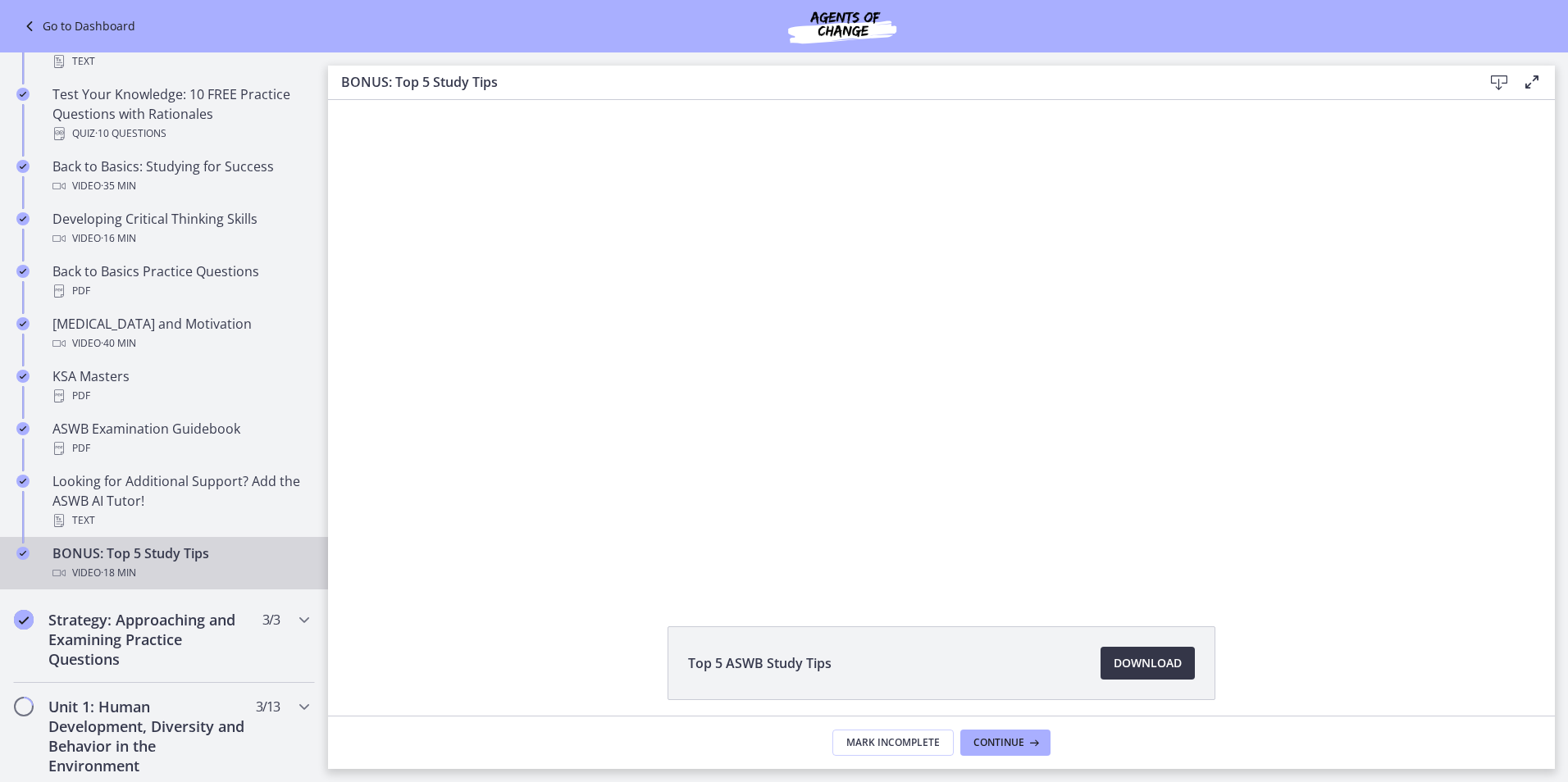
click at [1144, 670] on span "Download Opens in a new window" at bounding box center [1148, 663] width 68 height 20
click at [192, 634] on h2 "Strategy: Approaching and Examining Practice Questions" at bounding box center [148, 640] width 200 height 59
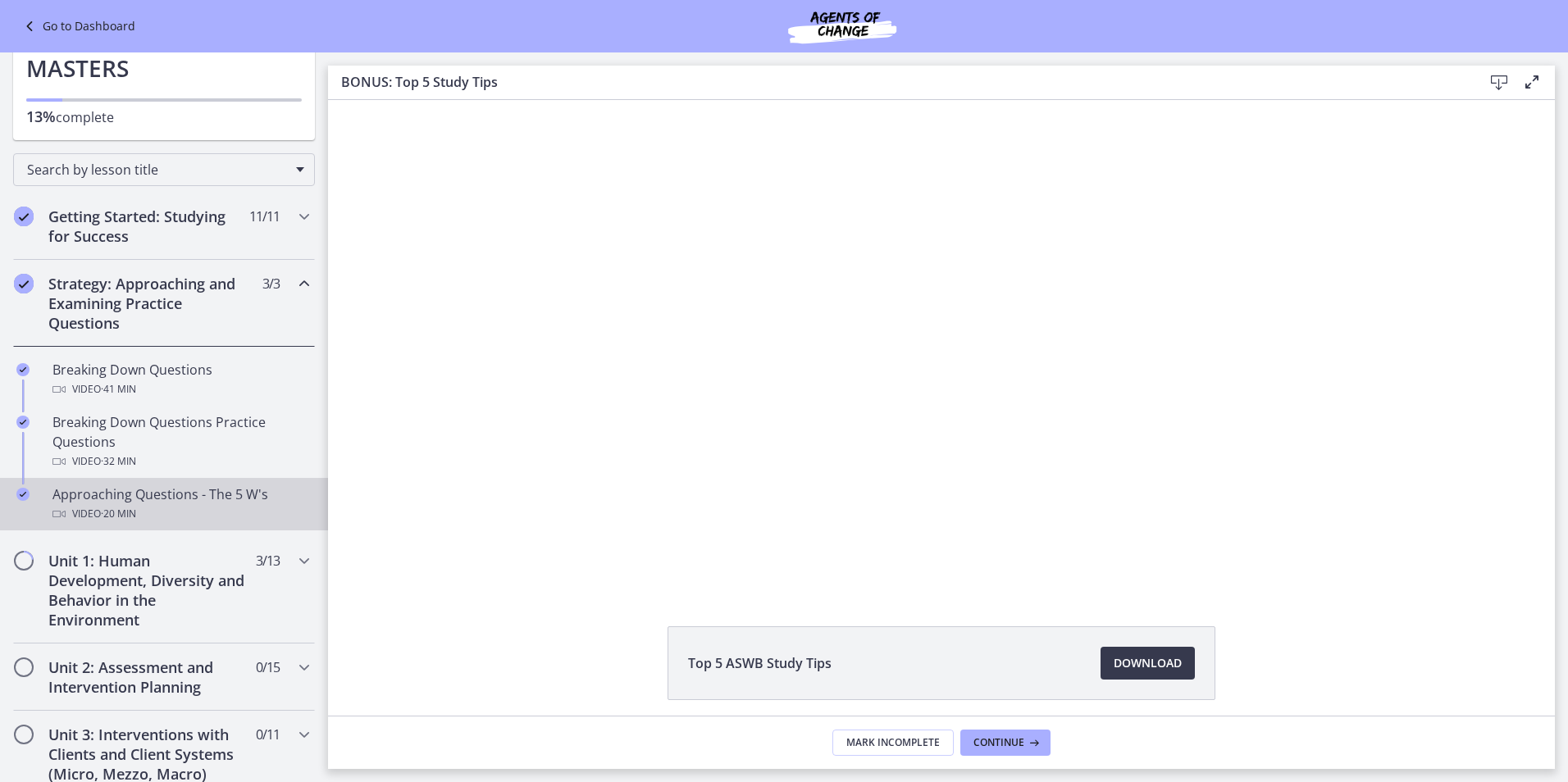
scroll to position [82, 0]
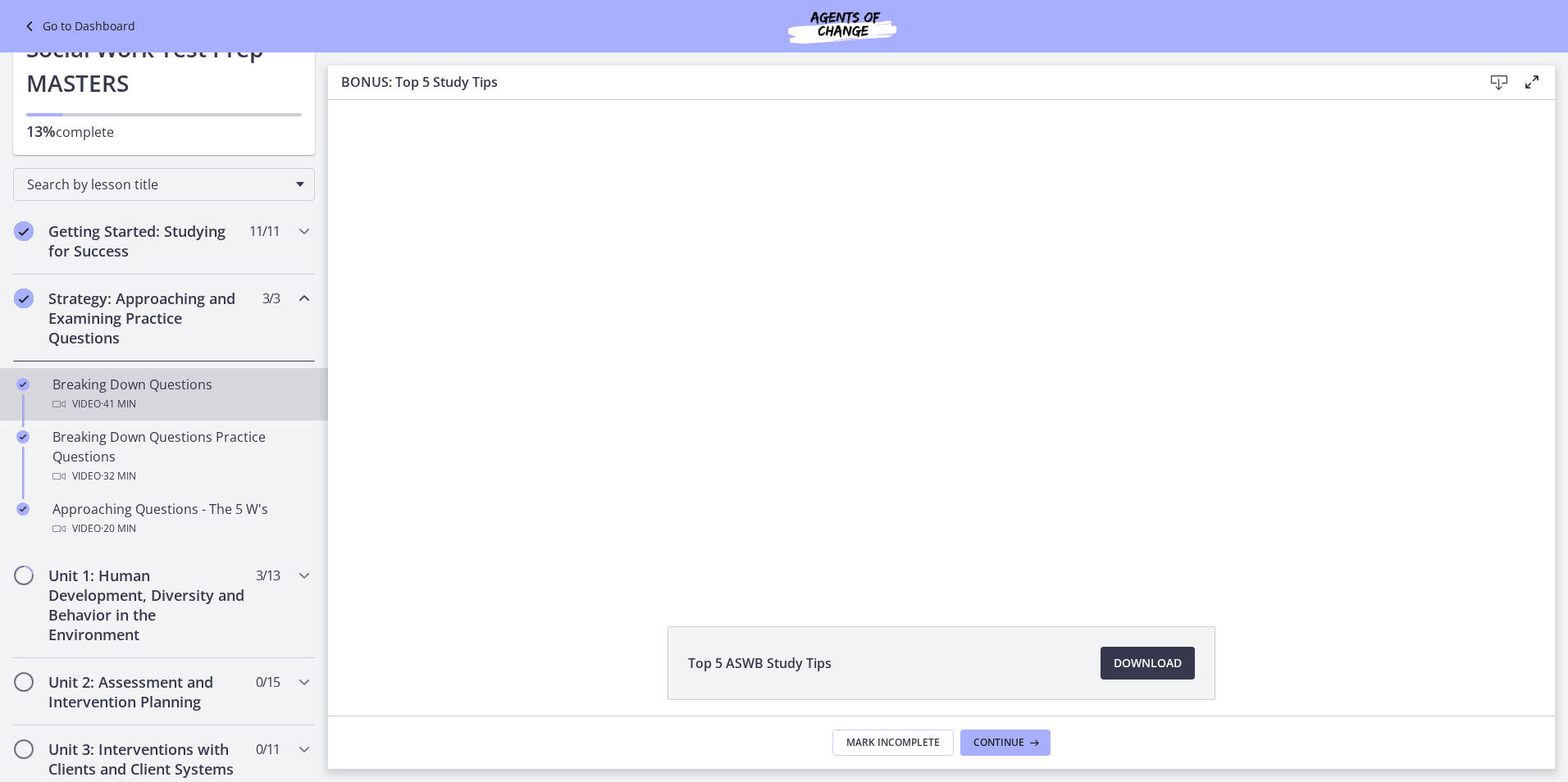
click at [158, 392] on div "Breaking Down Questions Video · 41 min" at bounding box center [180, 394] width 256 height 40
click at [1145, 669] on span "Download Opens in a new window" at bounding box center [1148, 663] width 68 height 20
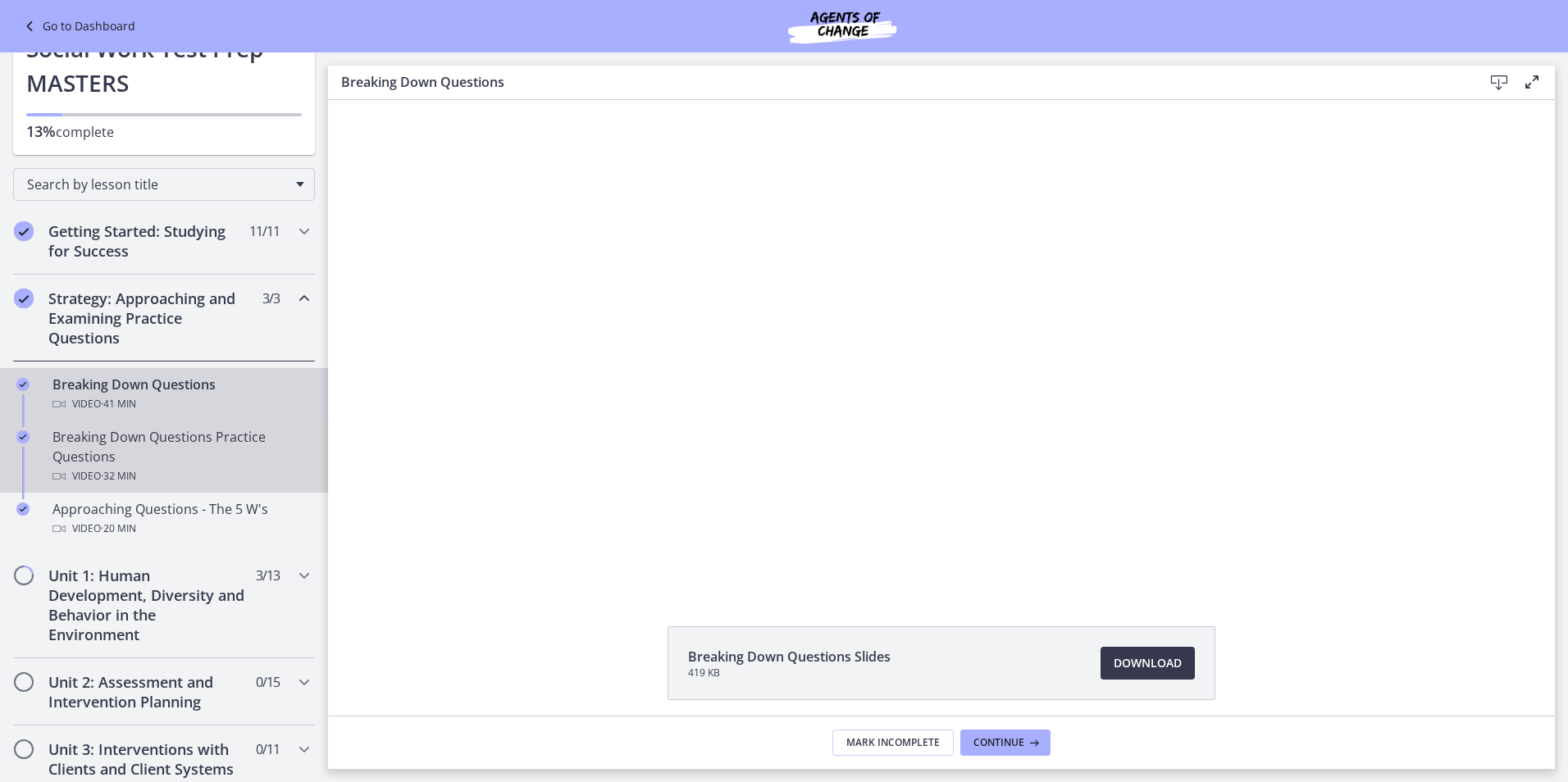
click at [202, 455] on div "Breaking Down Questions Practice Questions Video · 32 min" at bounding box center [180, 457] width 256 height 59
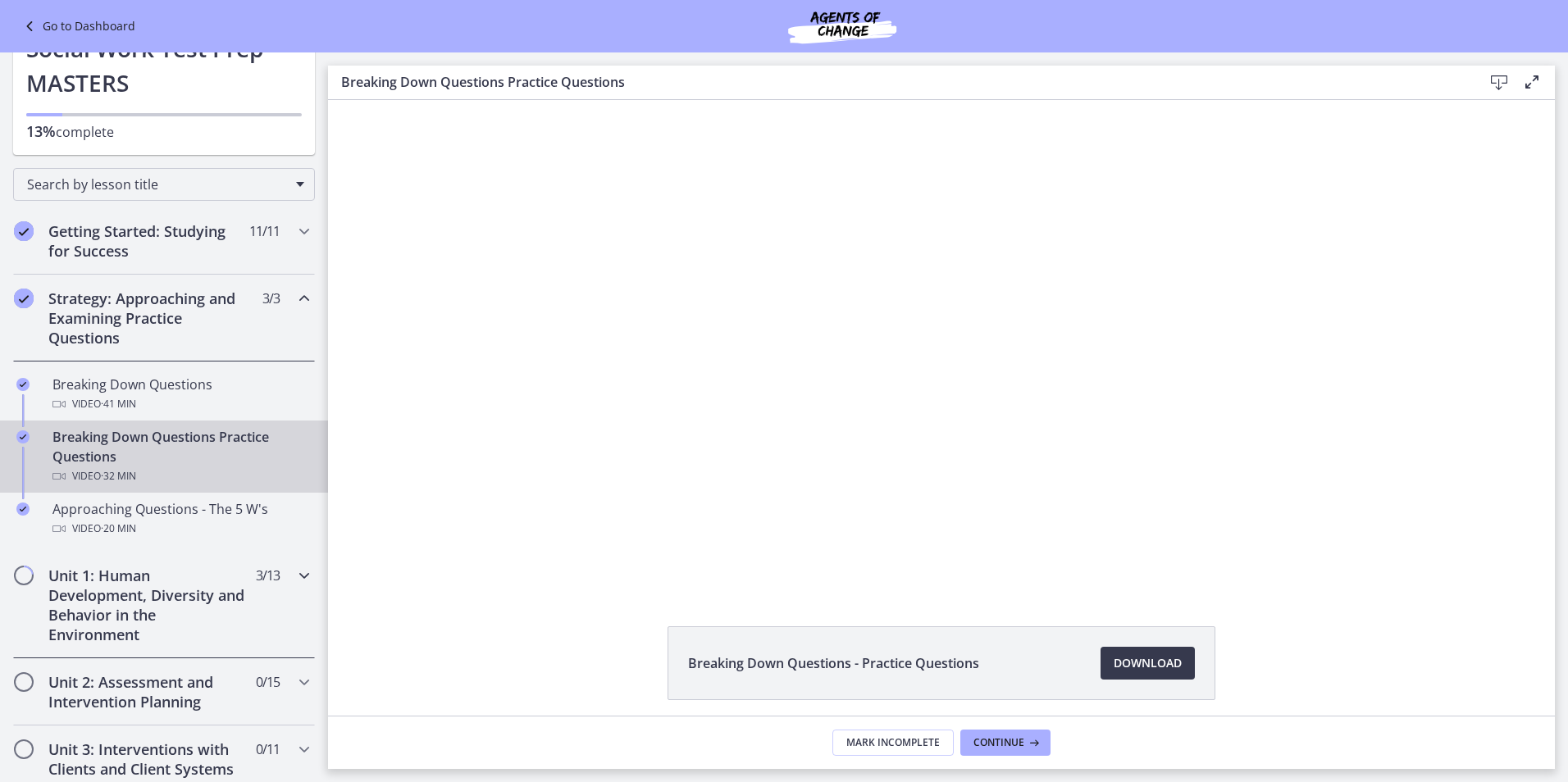
click at [186, 601] on h2 "Unit 1: Human Development, Diversity and Behavior in the Environment" at bounding box center [148, 605] width 200 height 78
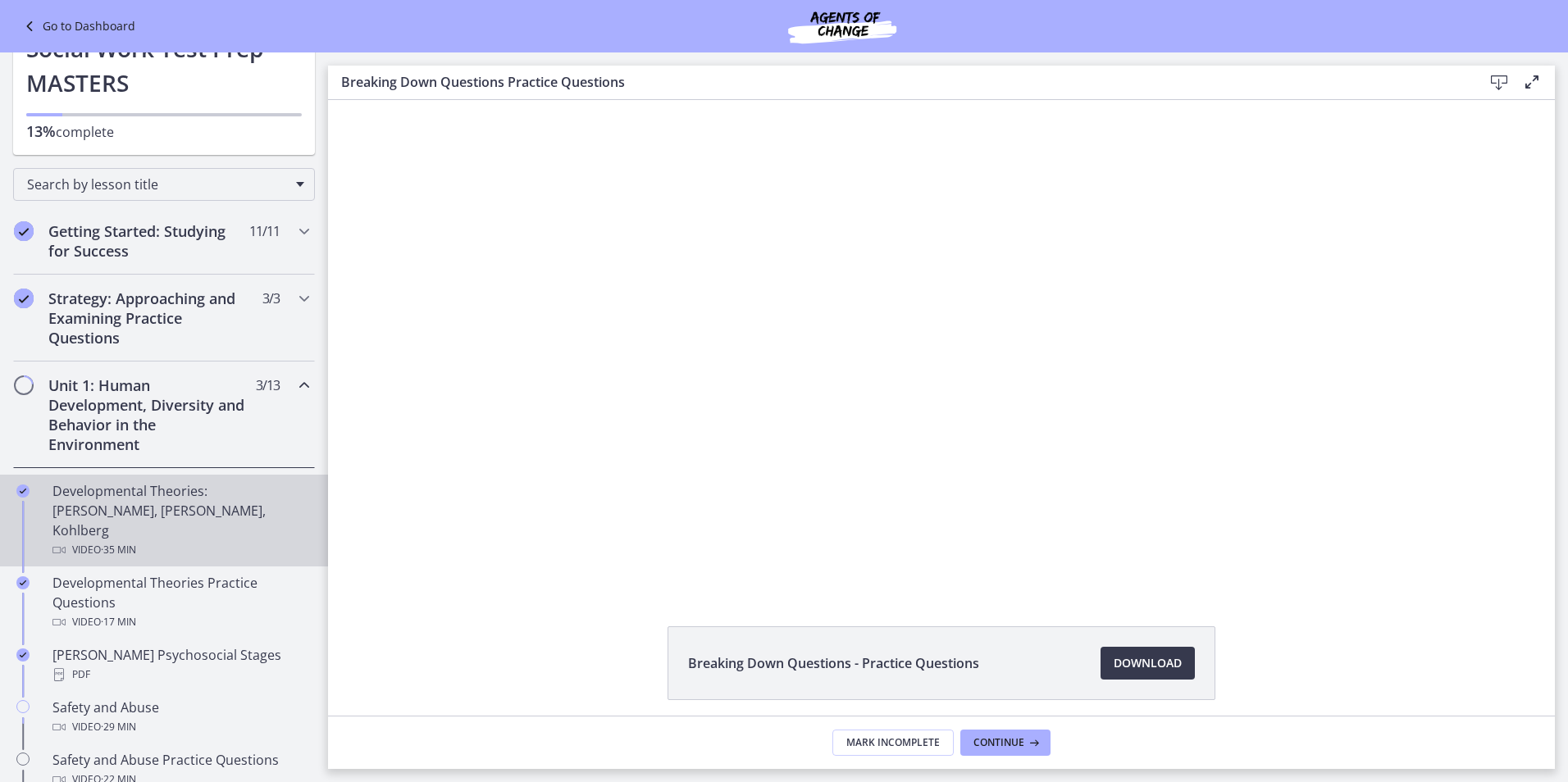
click at [199, 511] on div "Developmental Theories: [PERSON_NAME], [PERSON_NAME], Kohlberg Video · 35 min" at bounding box center [180, 520] width 256 height 78
click at [1124, 667] on span "Download Opens in a new window" at bounding box center [1148, 663] width 68 height 20
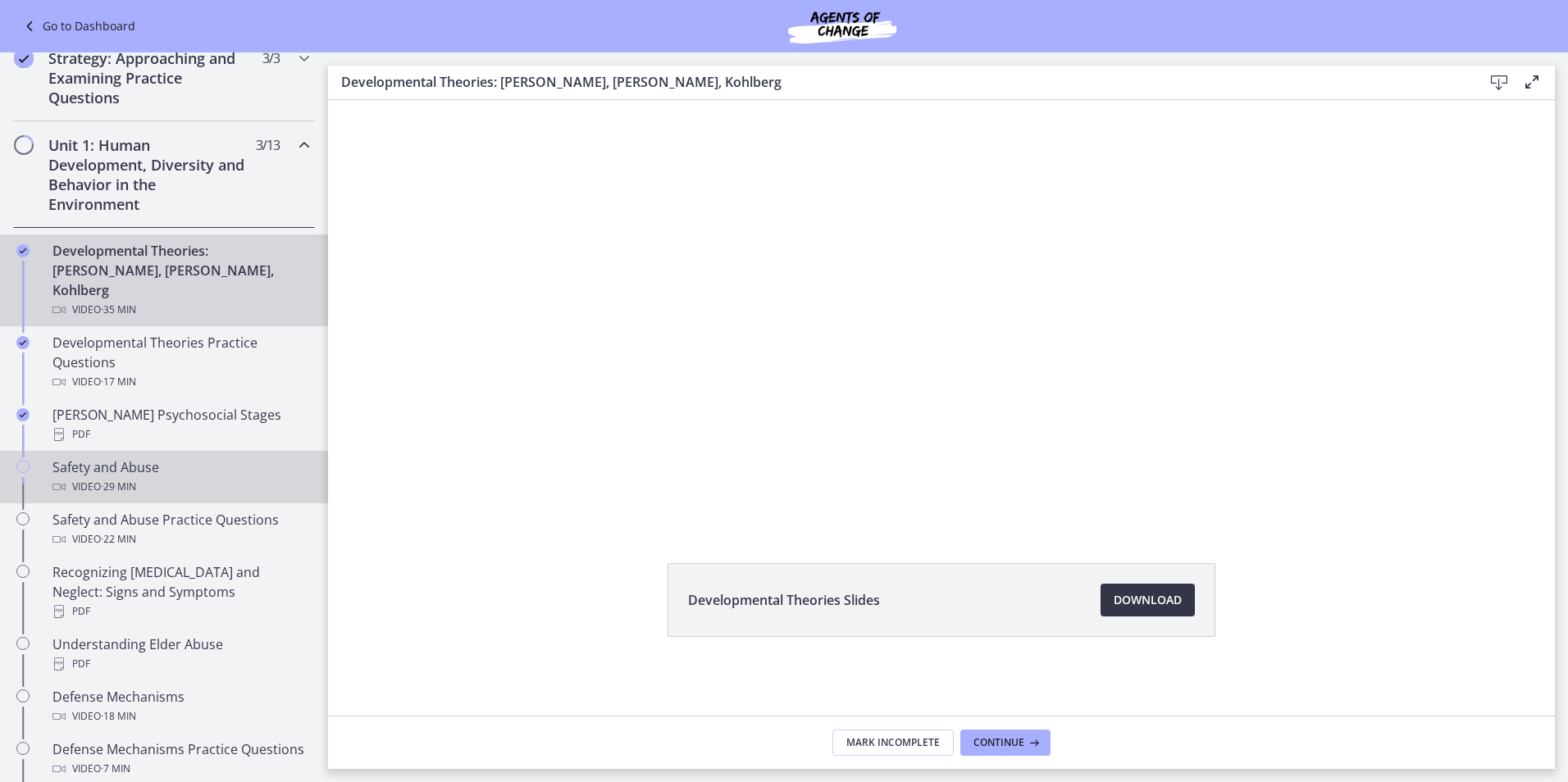
scroll to position [328, 0]
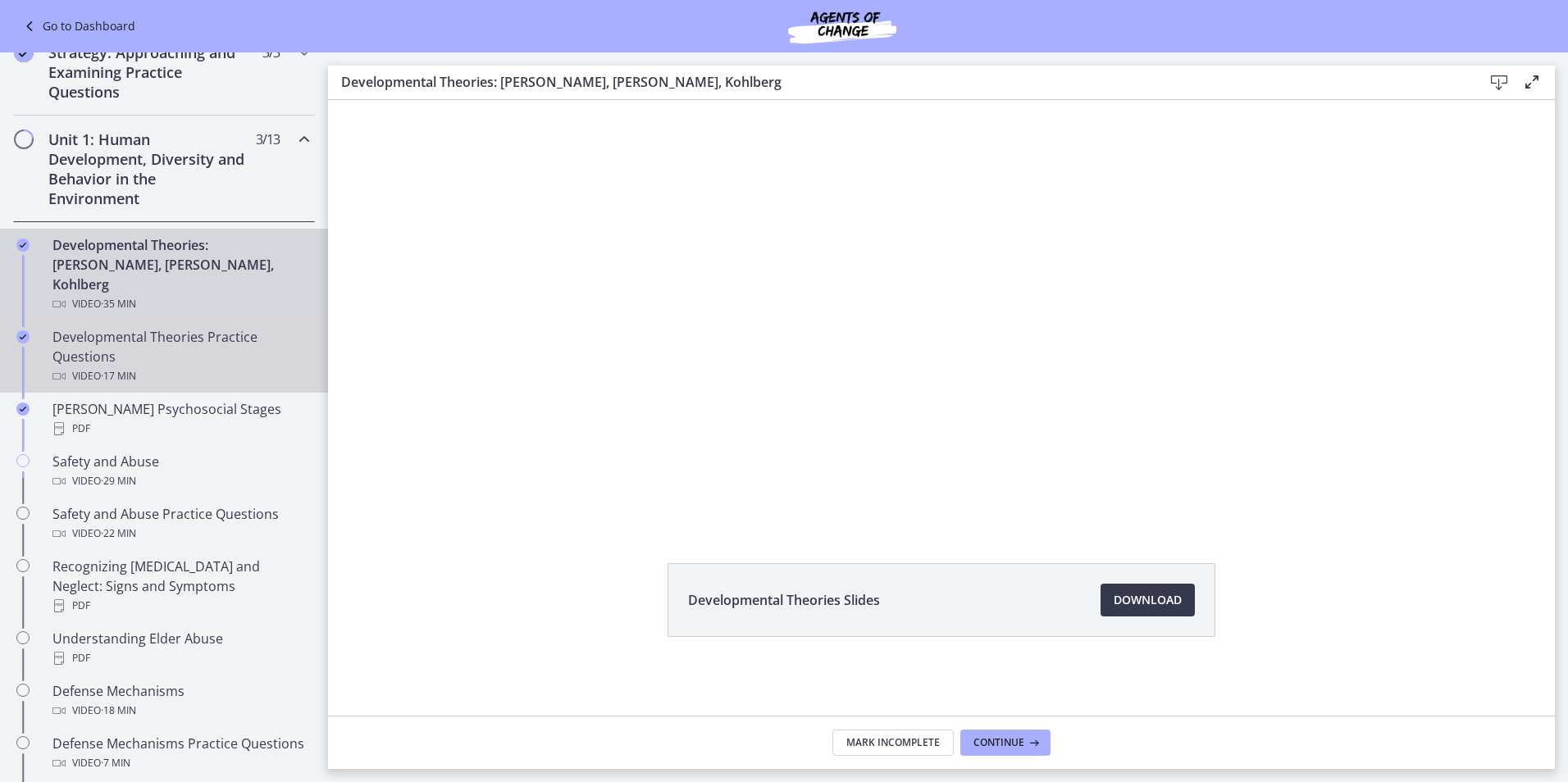
click at [224, 327] on div "Developmental Theories Practice Questions Video · 17 min" at bounding box center [180, 357] width 256 height 59
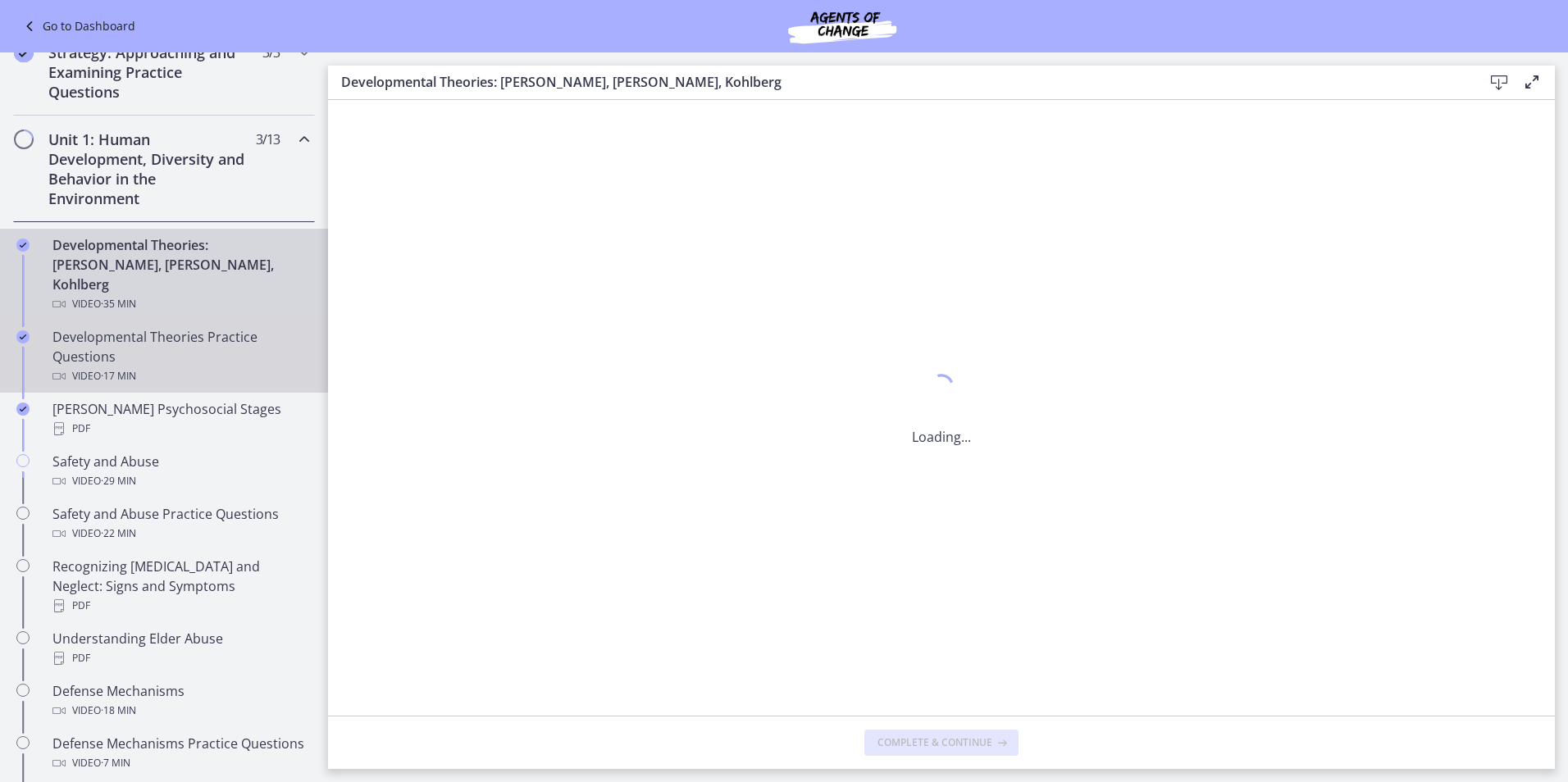
scroll to position [0, 0]
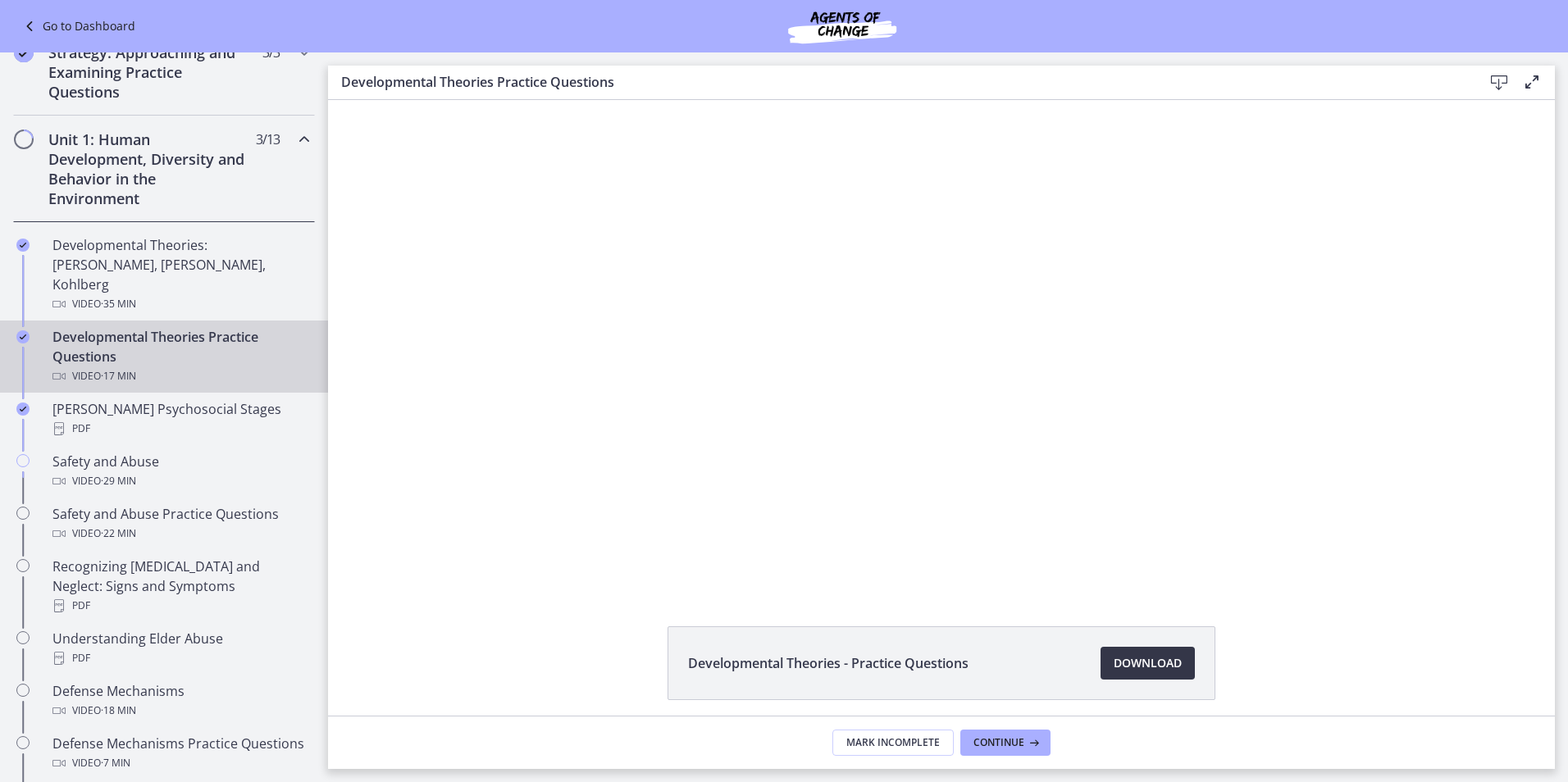
click at [1141, 669] on span "Download Opens in a new window" at bounding box center [1148, 663] width 68 height 20
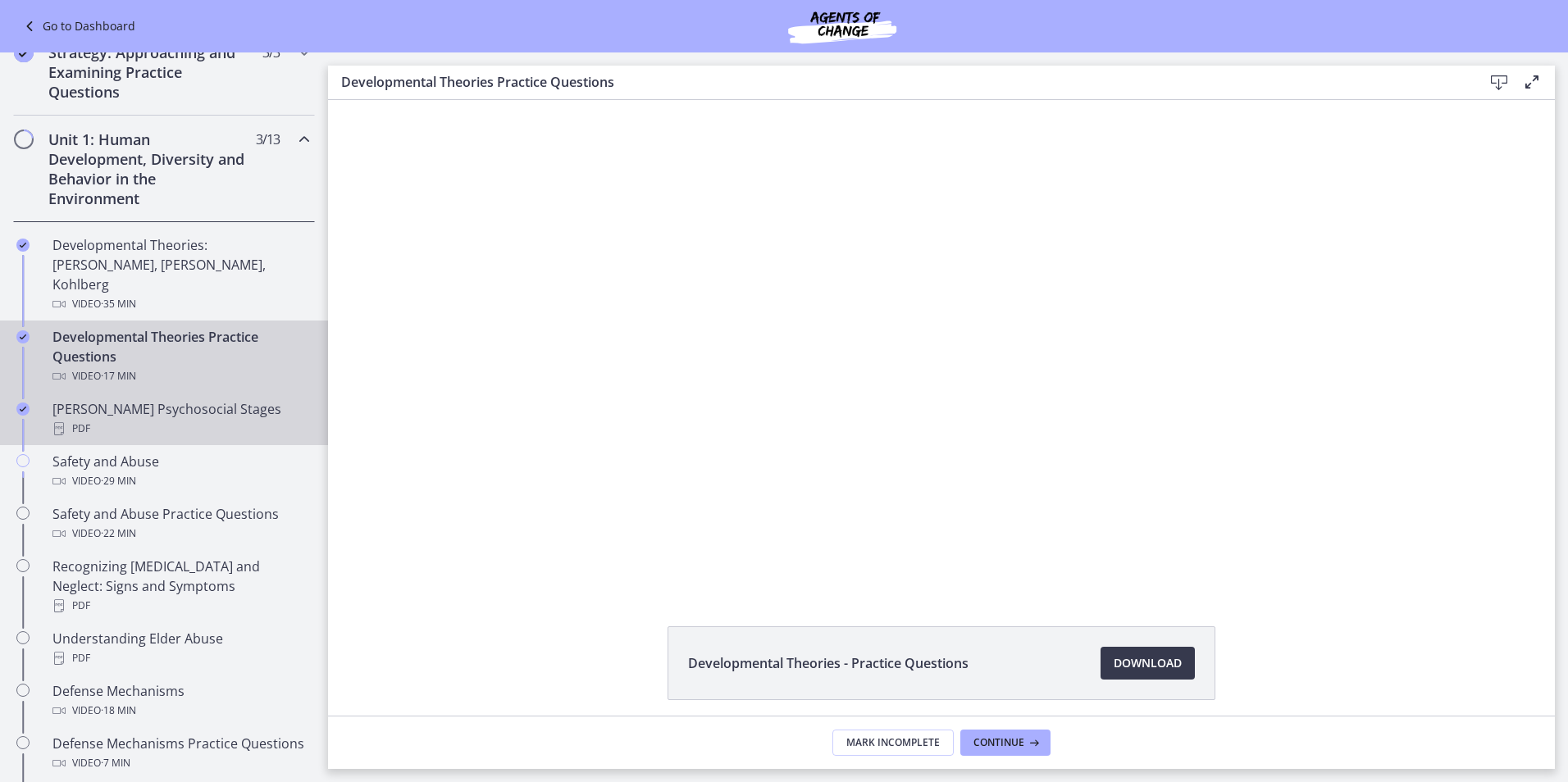
click at [209, 399] on div "[PERSON_NAME] Psychosocial Stages PDF" at bounding box center [180, 419] width 256 height 40
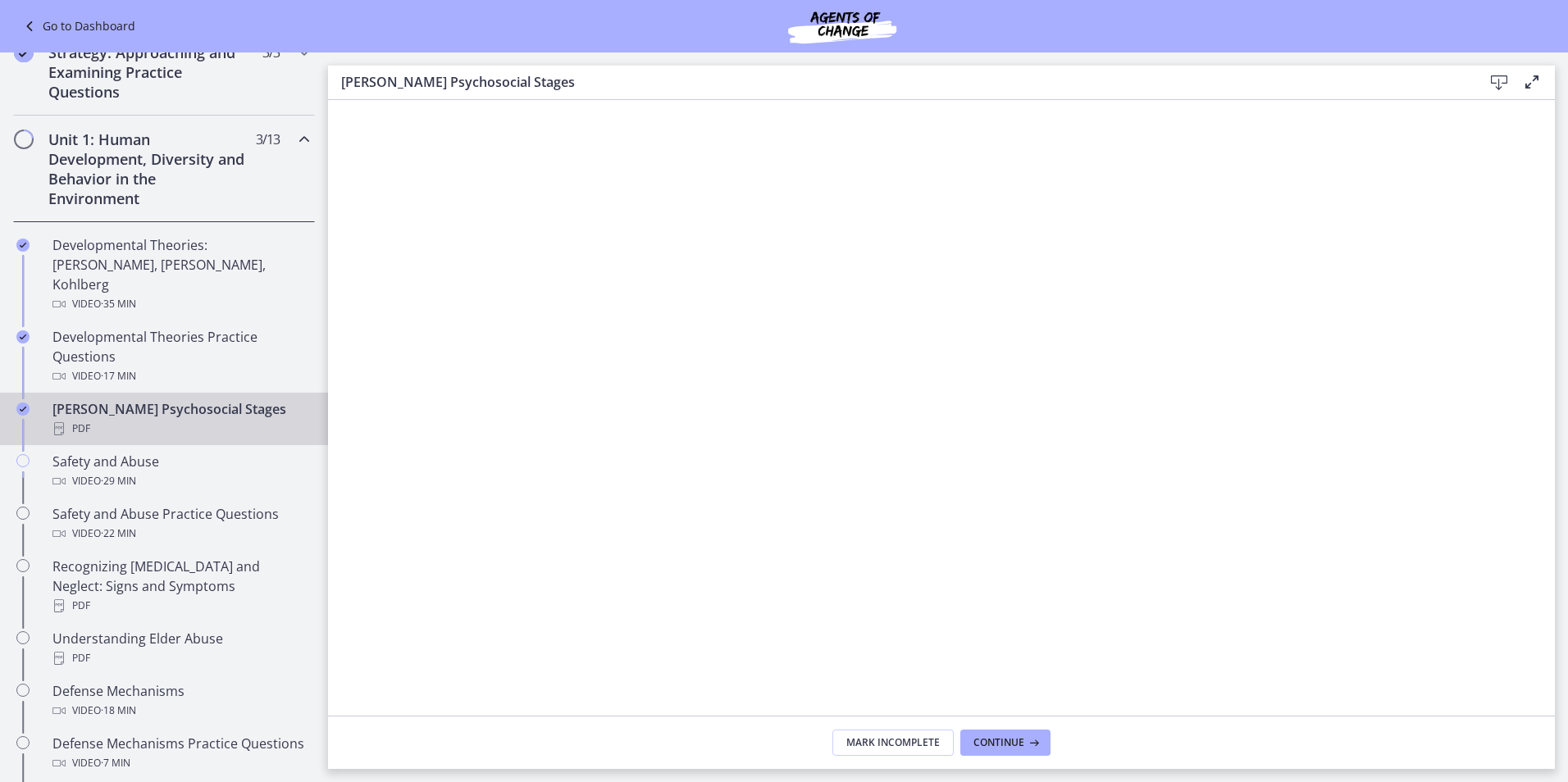
click at [1503, 82] on icon at bounding box center [1499, 82] width 20 height 20
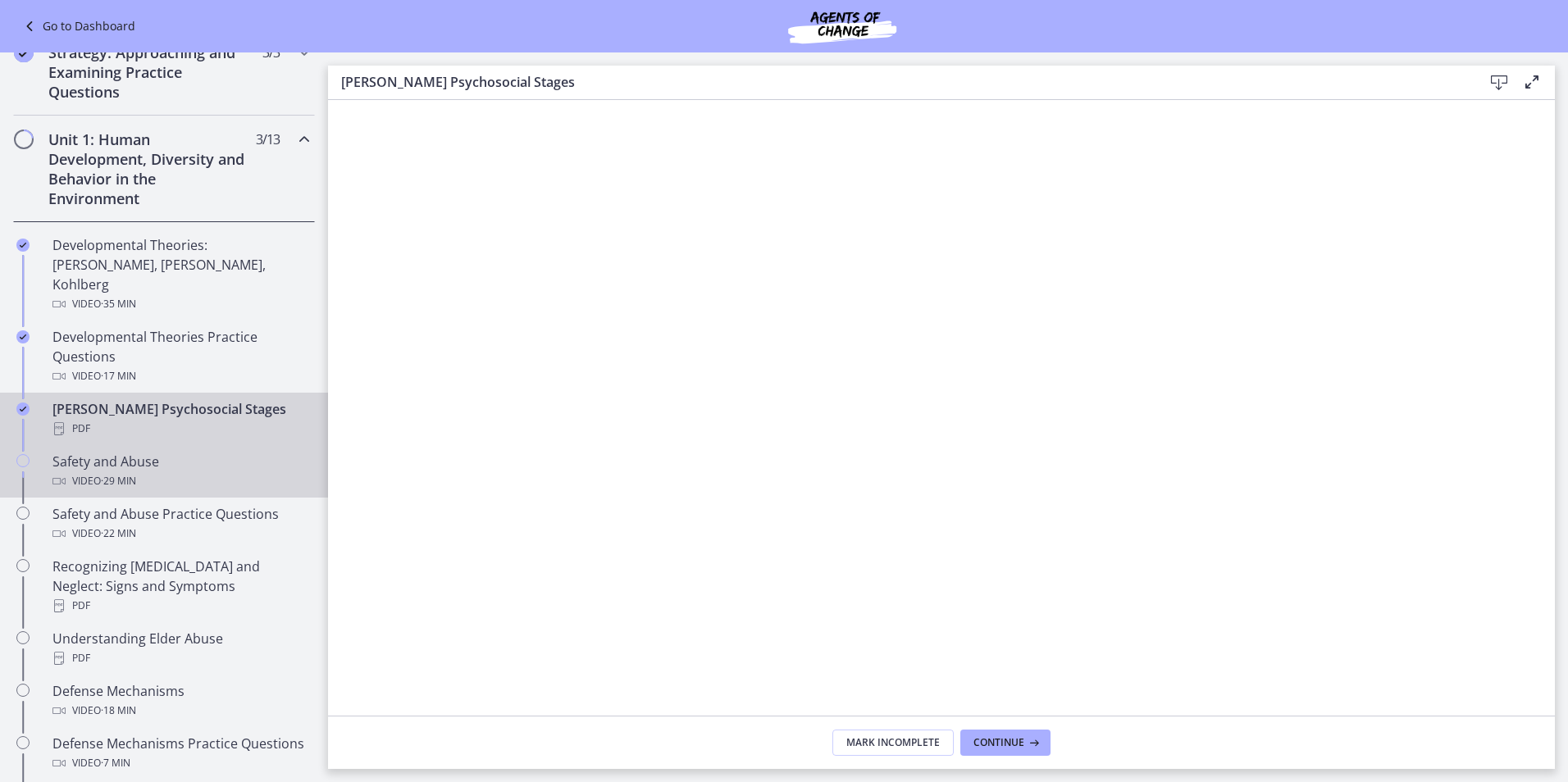
drag, startPoint x: 197, startPoint y: 455, endPoint x: 209, endPoint y: 455, distance: 12.0
click at [197, 472] on div "Video · 29 min" at bounding box center [180, 481] width 256 height 20
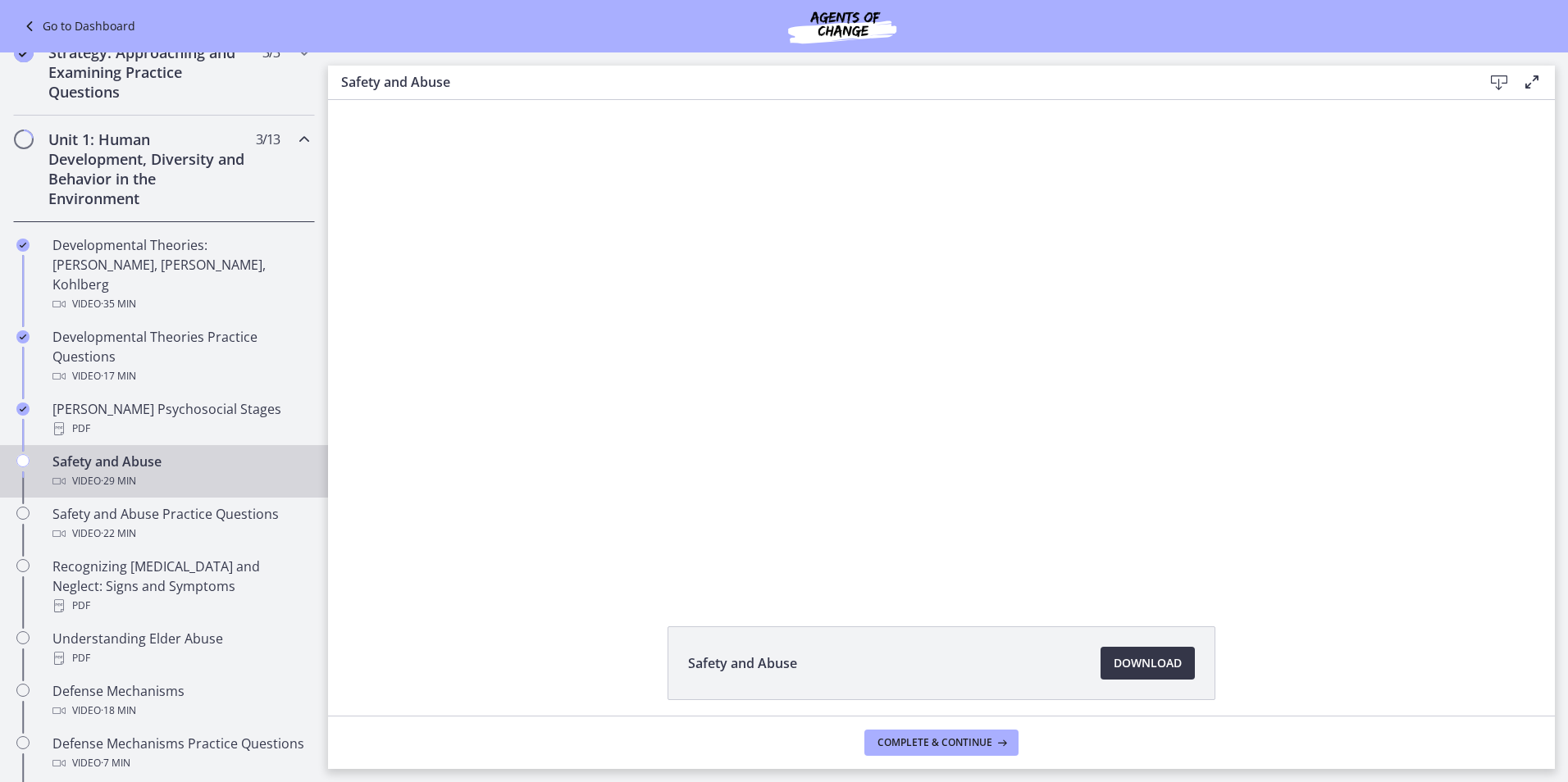
click at [1144, 656] on span "Download Opens in a new window" at bounding box center [1148, 663] width 68 height 20
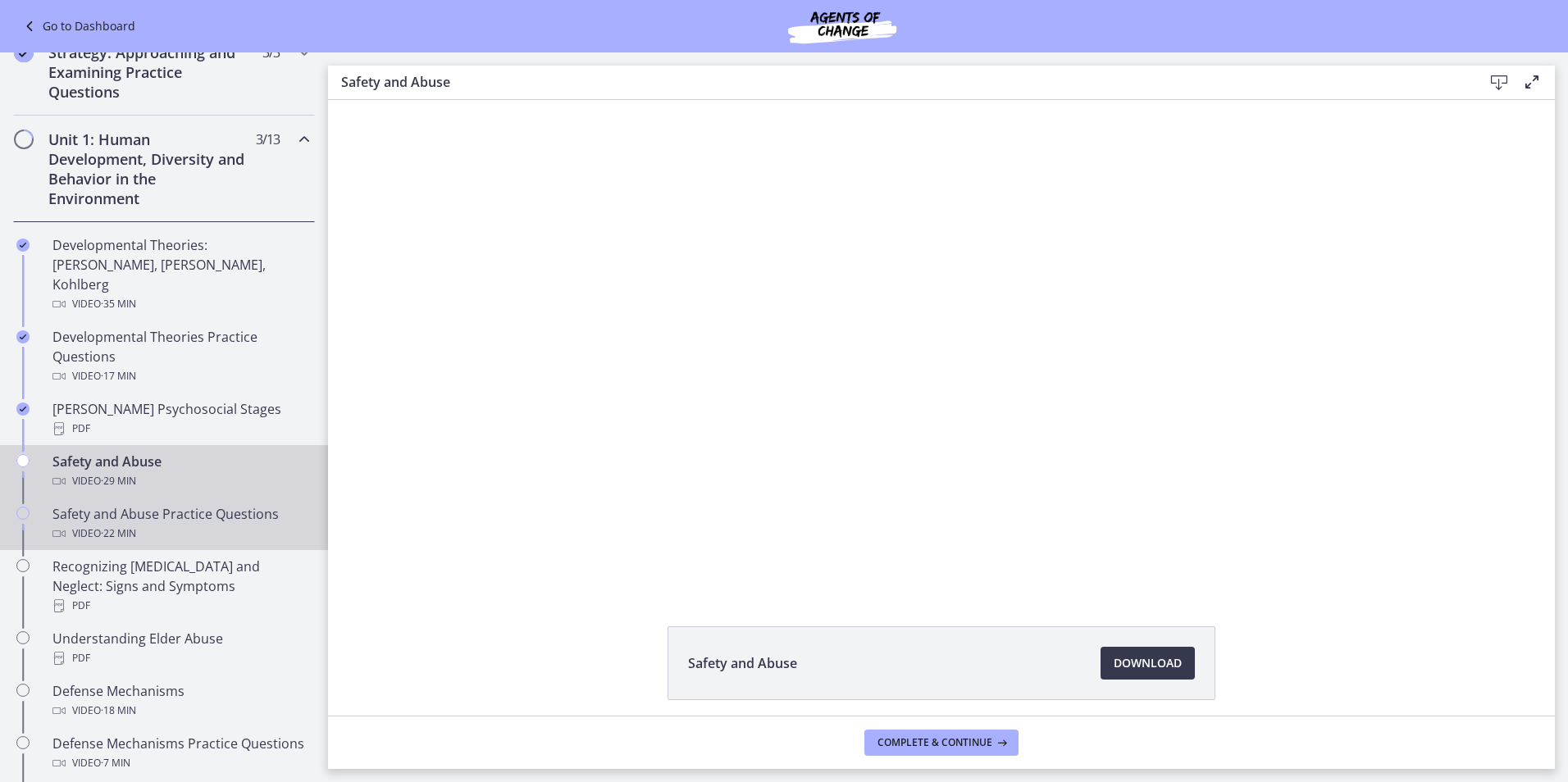
click at [199, 505] on div "Safety and Abuse Practice Questions Video · 22 min" at bounding box center [180, 524] width 256 height 40
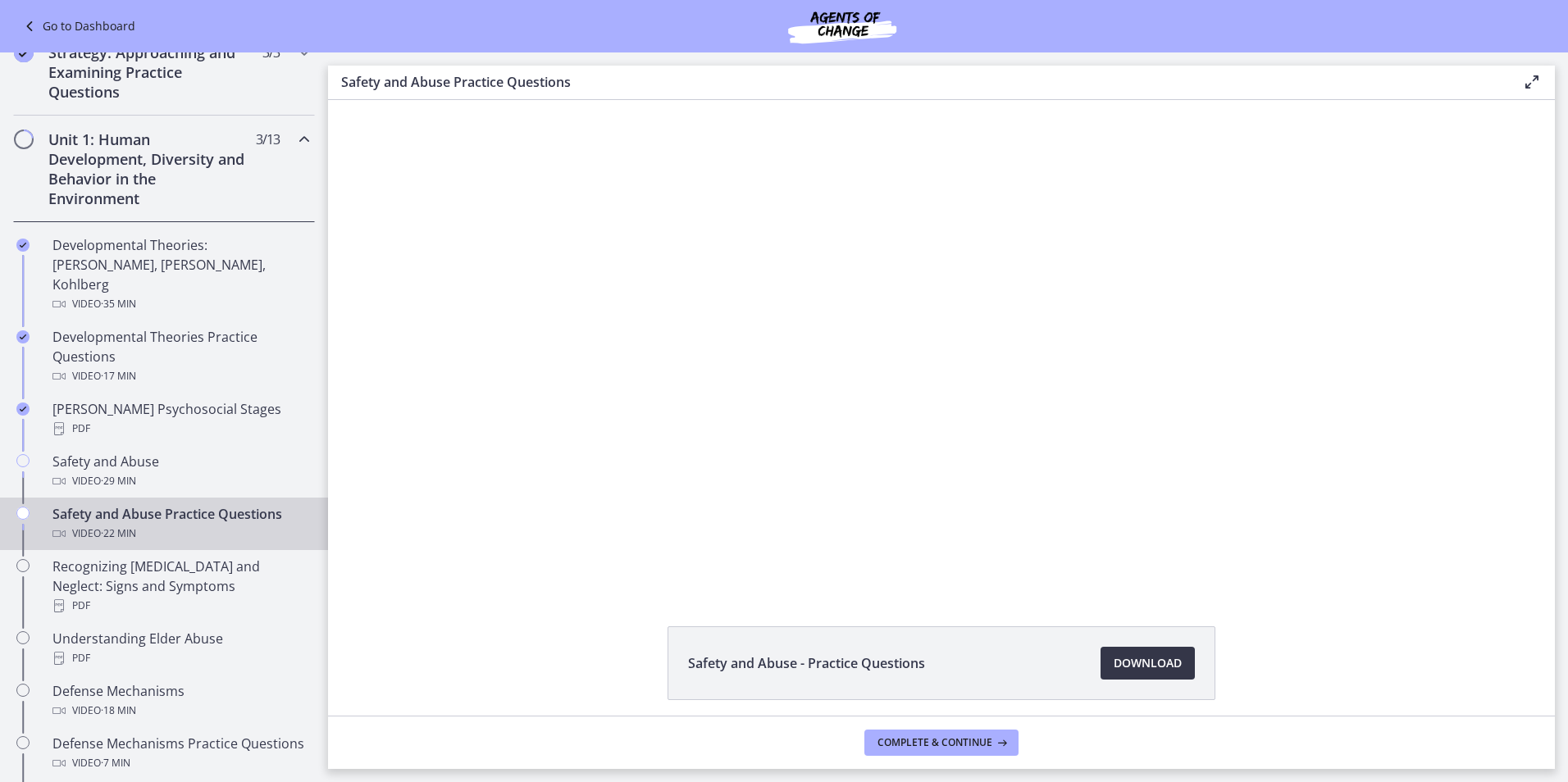
click at [1141, 660] on span "Download Opens in a new window" at bounding box center [1148, 663] width 68 height 20
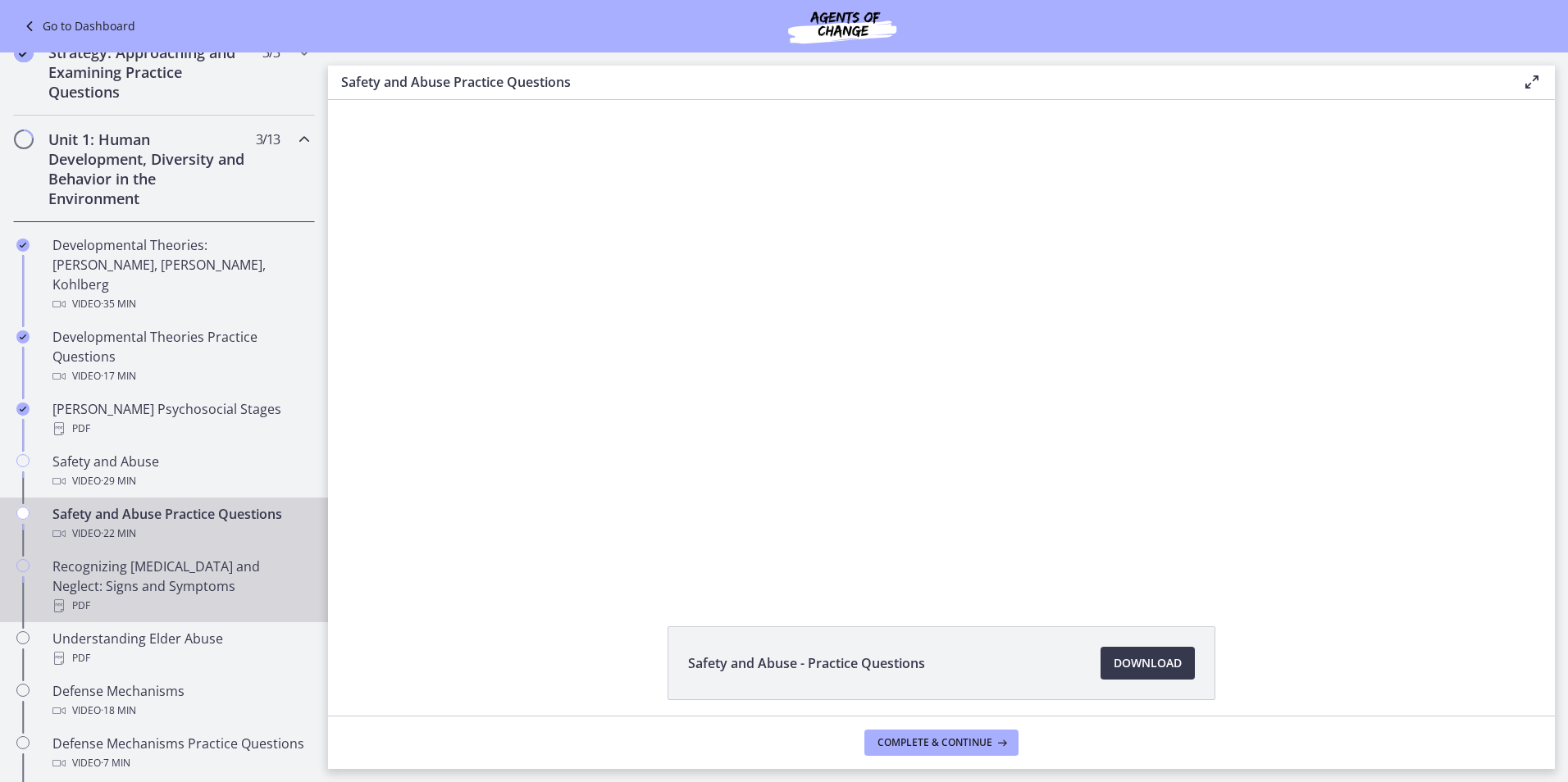
click at [226, 570] on div "Recognizing [MEDICAL_DATA] and Neglect: Signs and Symptoms PDF" at bounding box center [180, 586] width 256 height 59
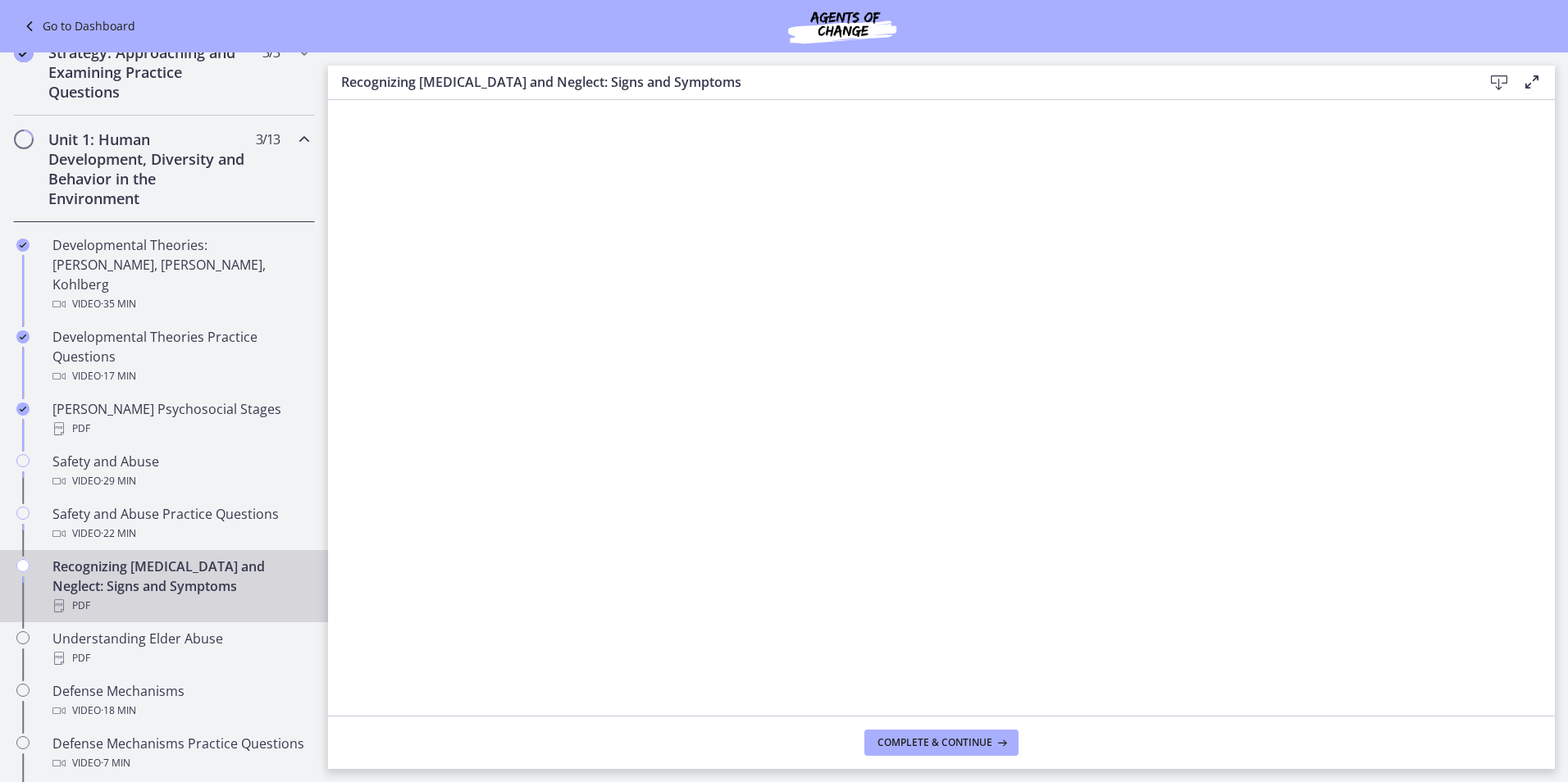
click at [1500, 78] on icon at bounding box center [1499, 82] width 20 height 20
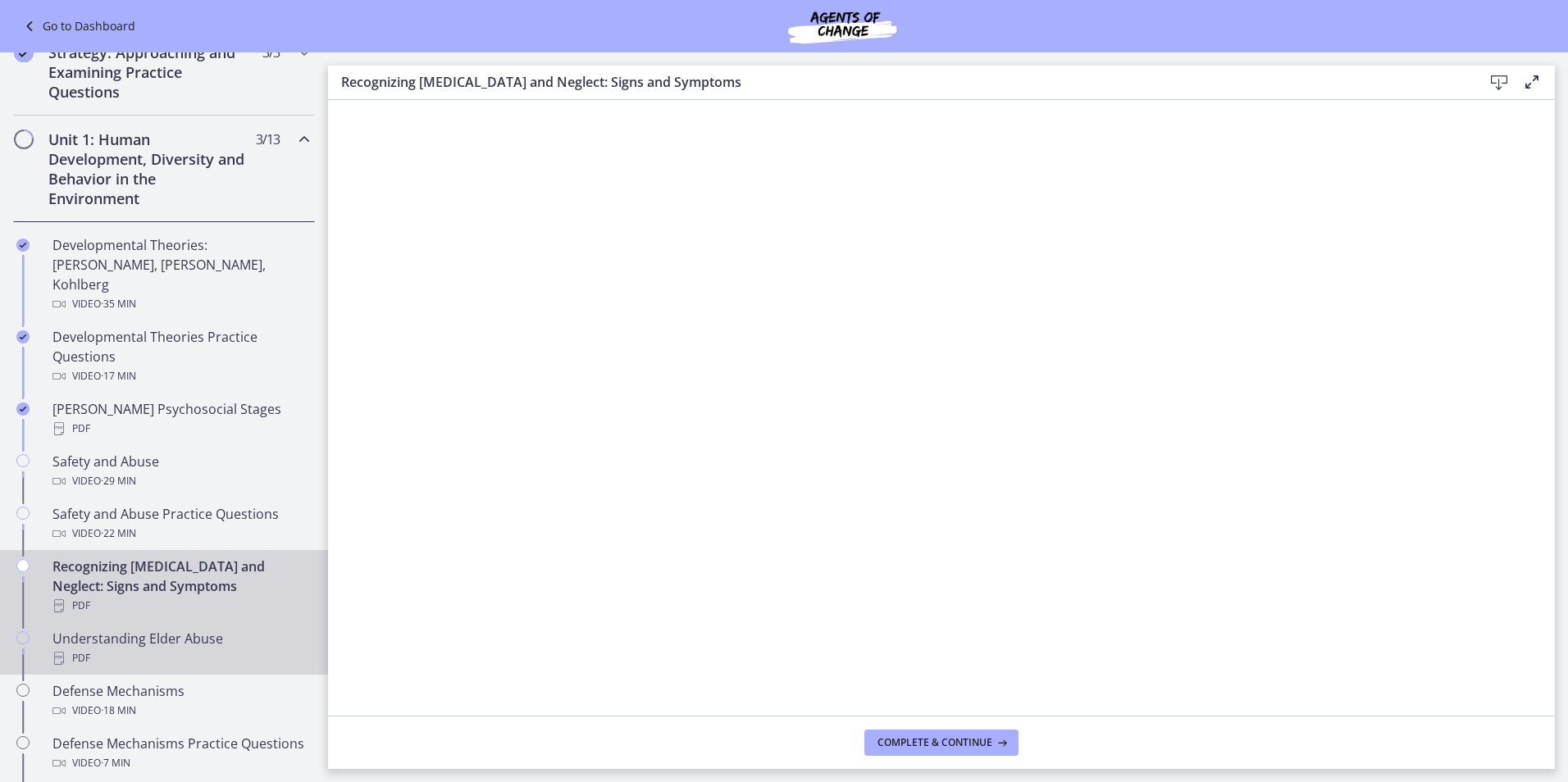
click at [210, 629] on div "Understanding Elder Abuse PDF" at bounding box center [180, 649] width 256 height 40
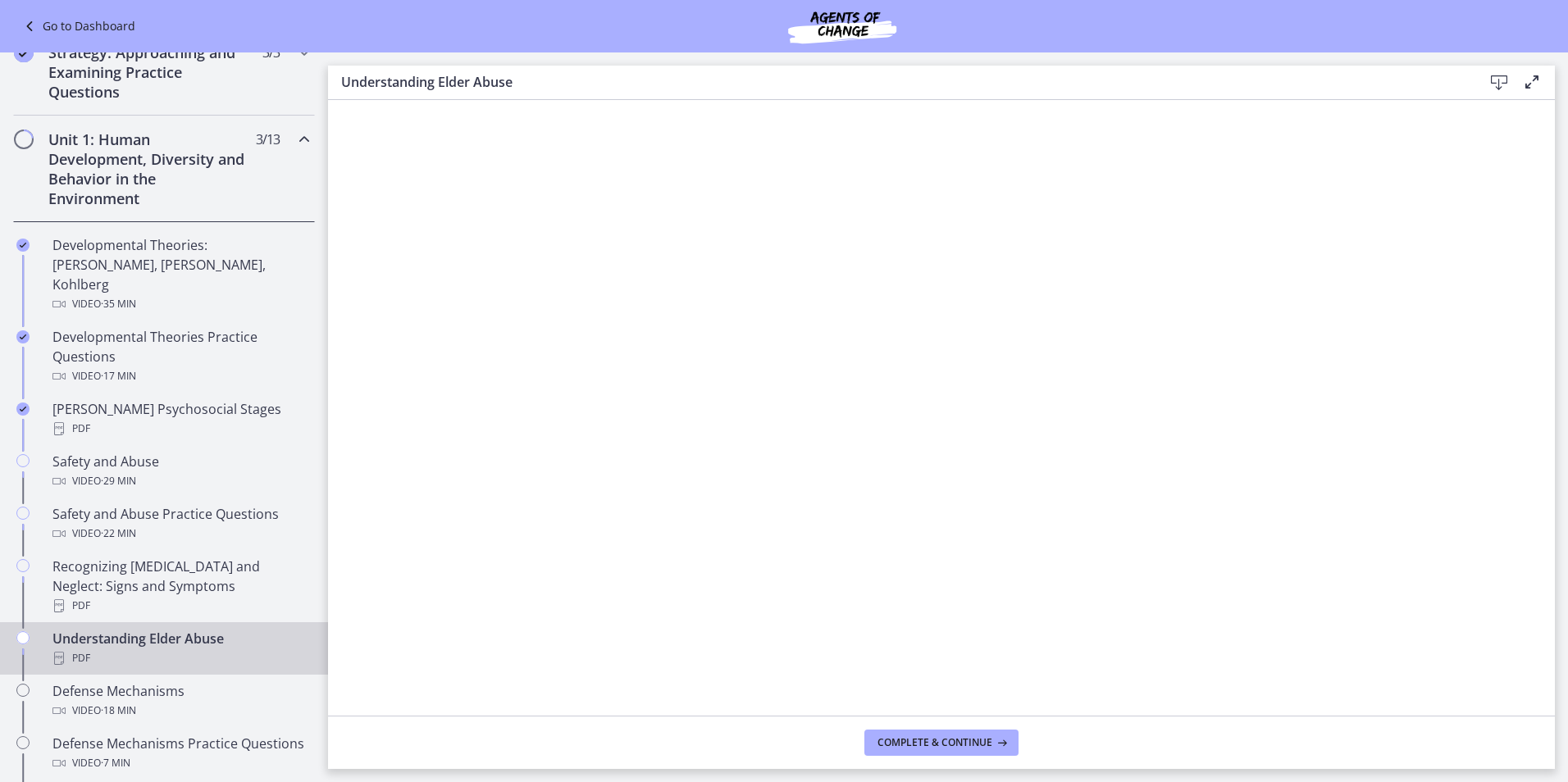
click at [1493, 80] on icon at bounding box center [1499, 82] width 20 height 20
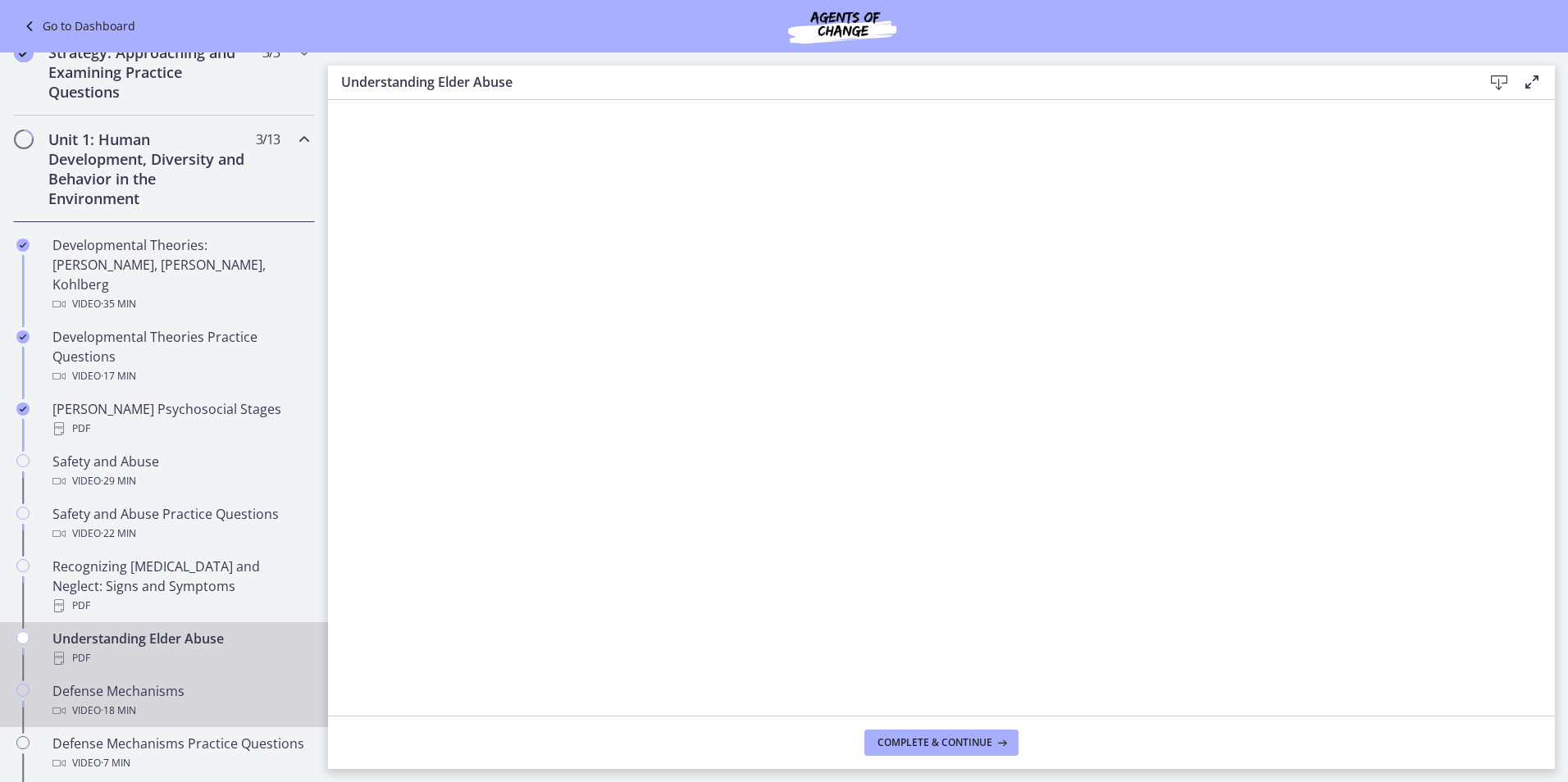
click at [181, 682] on div "Defense Mechanisms Video · 18 min" at bounding box center [180, 702] width 256 height 40
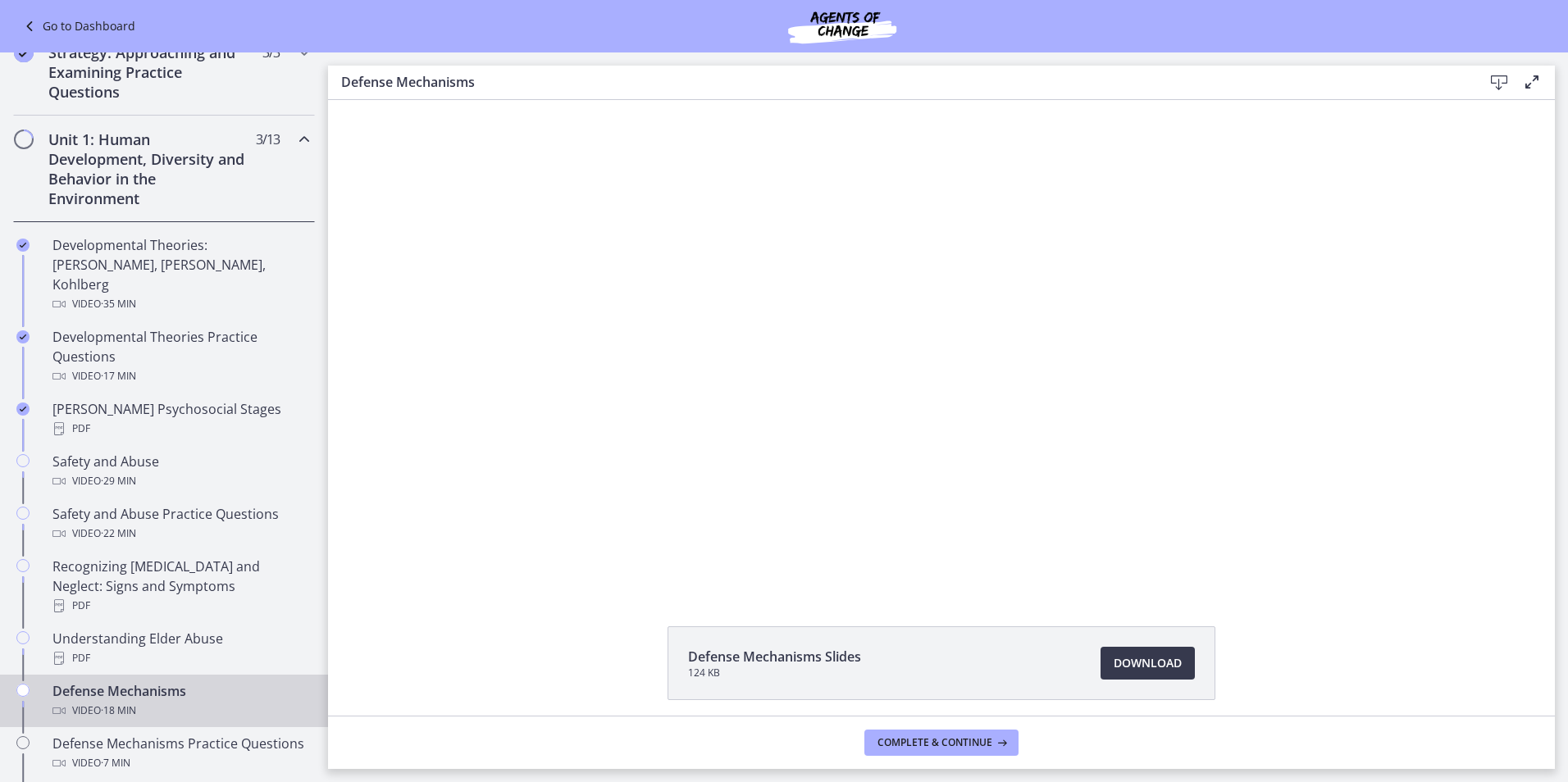
click at [1497, 78] on icon at bounding box center [1499, 82] width 20 height 20
click at [1165, 662] on span "Download Opens in a new window" at bounding box center [1148, 663] width 68 height 20
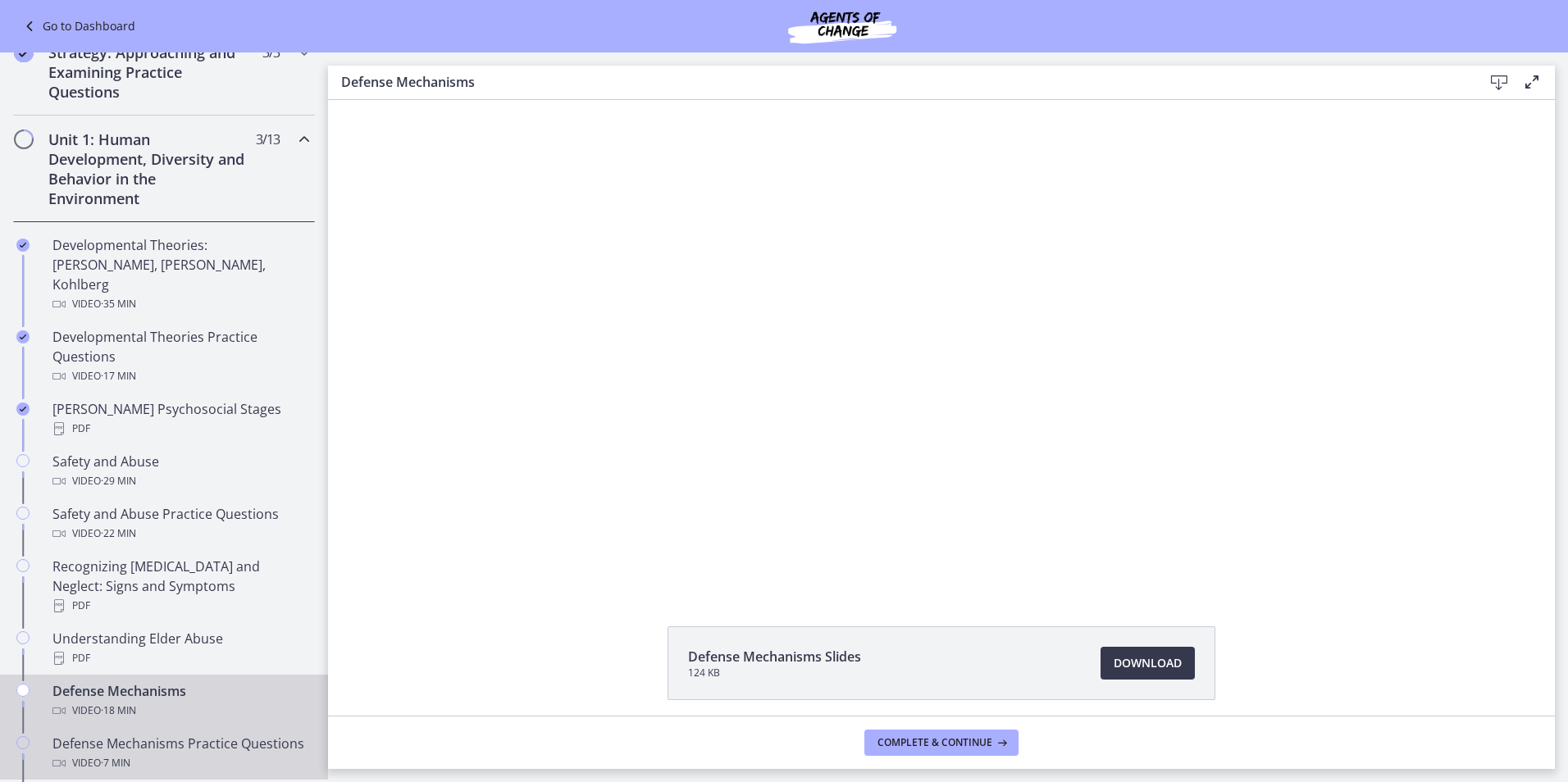
click at [196, 734] on div "Defense Mechanisms Practice Questions Video · 7 min" at bounding box center [180, 754] width 256 height 40
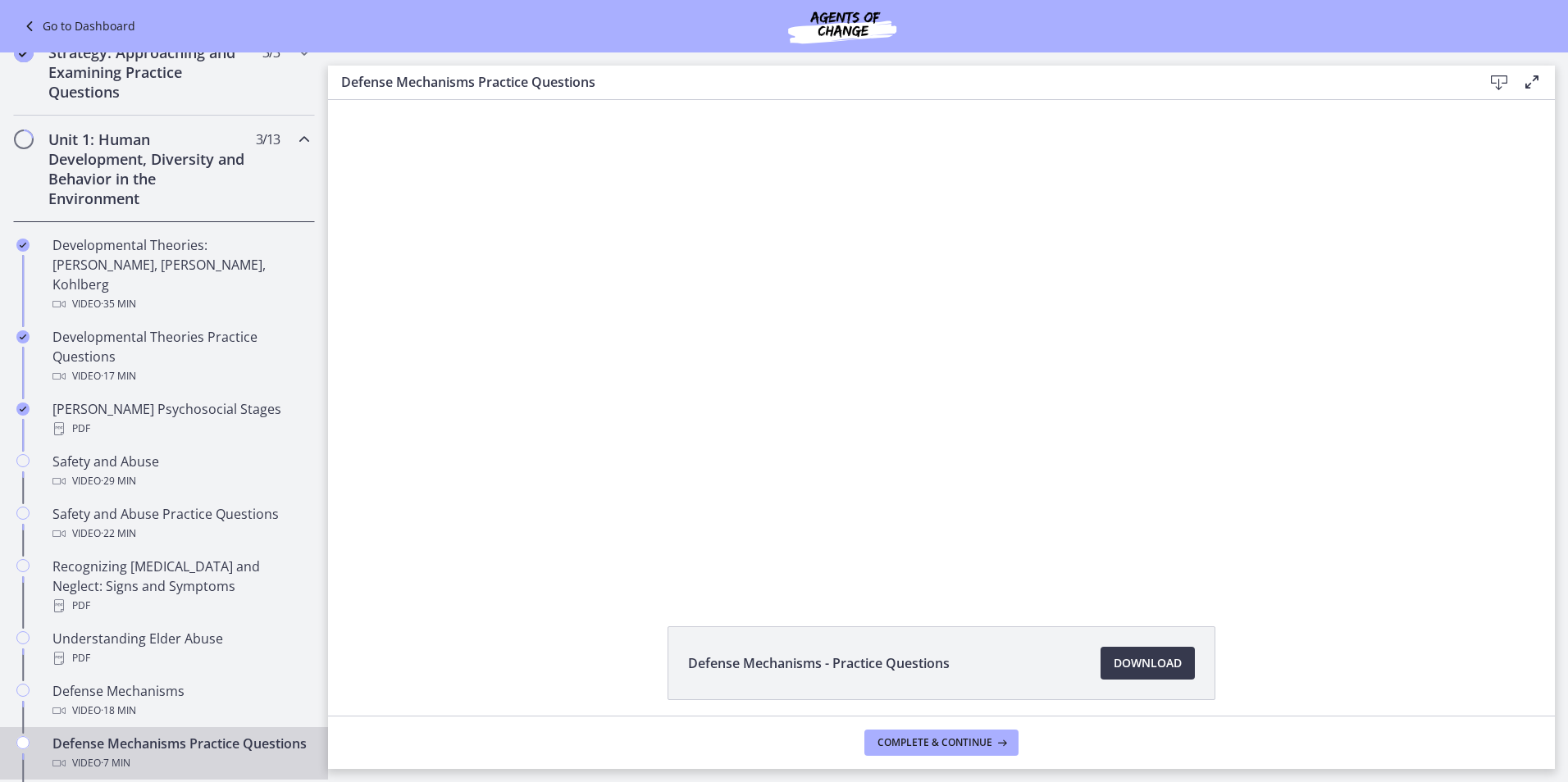
click at [1497, 75] on icon at bounding box center [1499, 82] width 20 height 20
click at [1137, 651] on link "Download Opens in a new window" at bounding box center [1148, 663] width 94 height 33
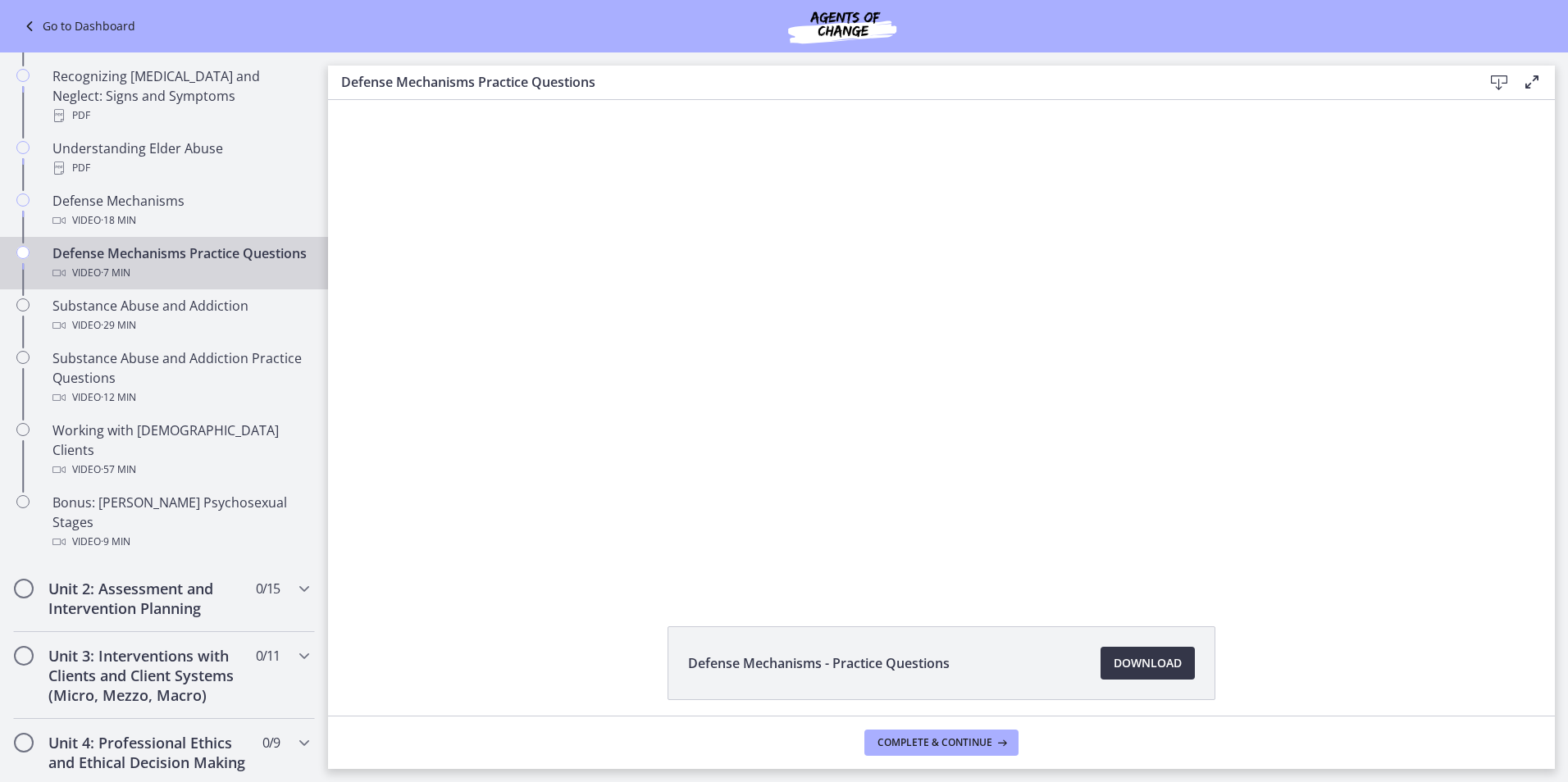
scroll to position [820, 0]
click at [208, 299] on div "Substance Abuse and Addiction Video · 29 min" at bounding box center [180, 314] width 256 height 40
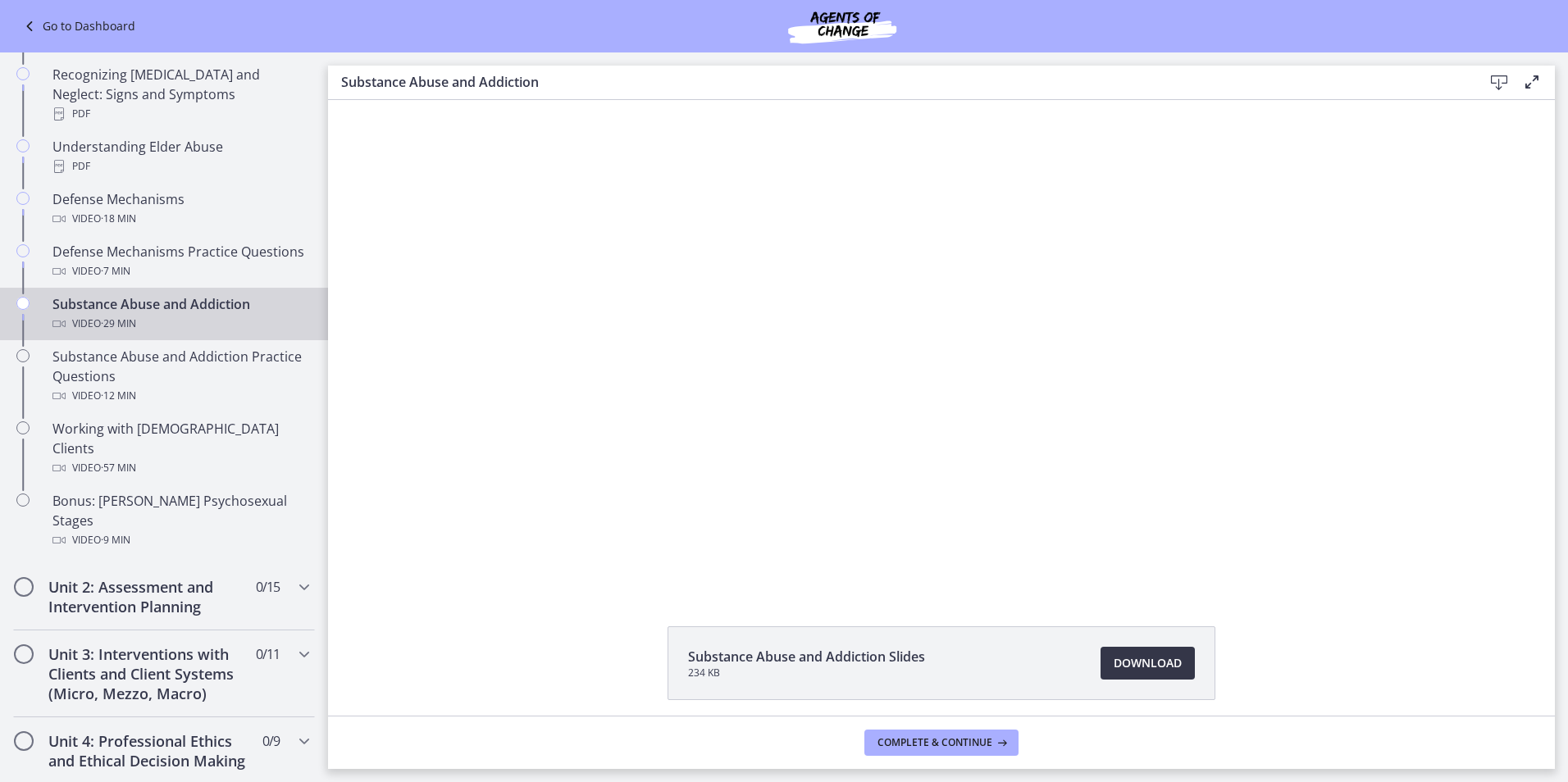
click at [1141, 670] on span "Download Opens in a new window" at bounding box center [1148, 663] width 68 height 20
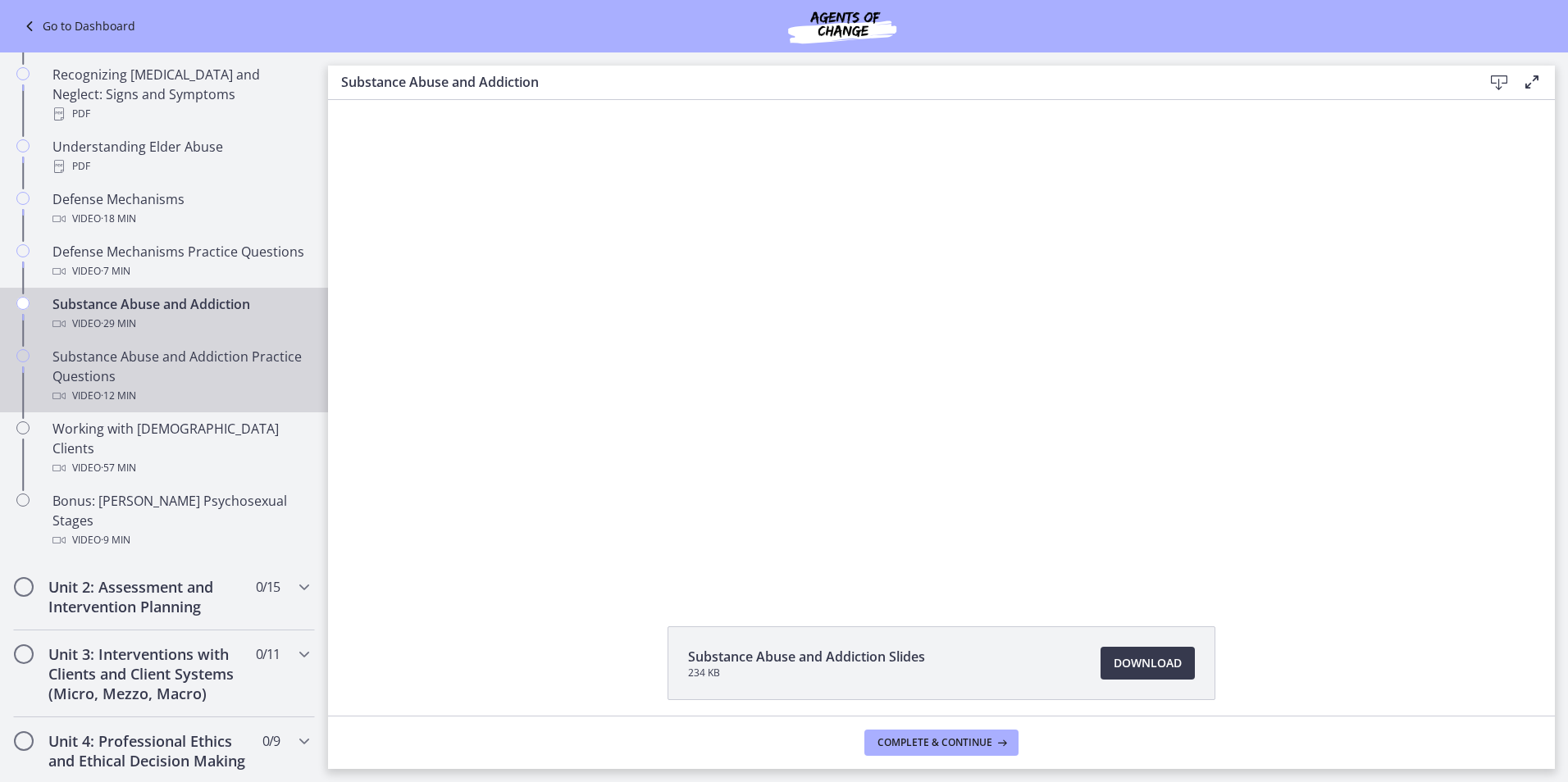
drag, startPoint x: 226, startPoint y: 361, endPoint x: 239, endPoint y: 360, distance: 13.0
click at [226, 361] on div "Substance Abuse and Addiction Practice Questions Video · 12 min" at bounding box center [180, 376] width 256 height 59
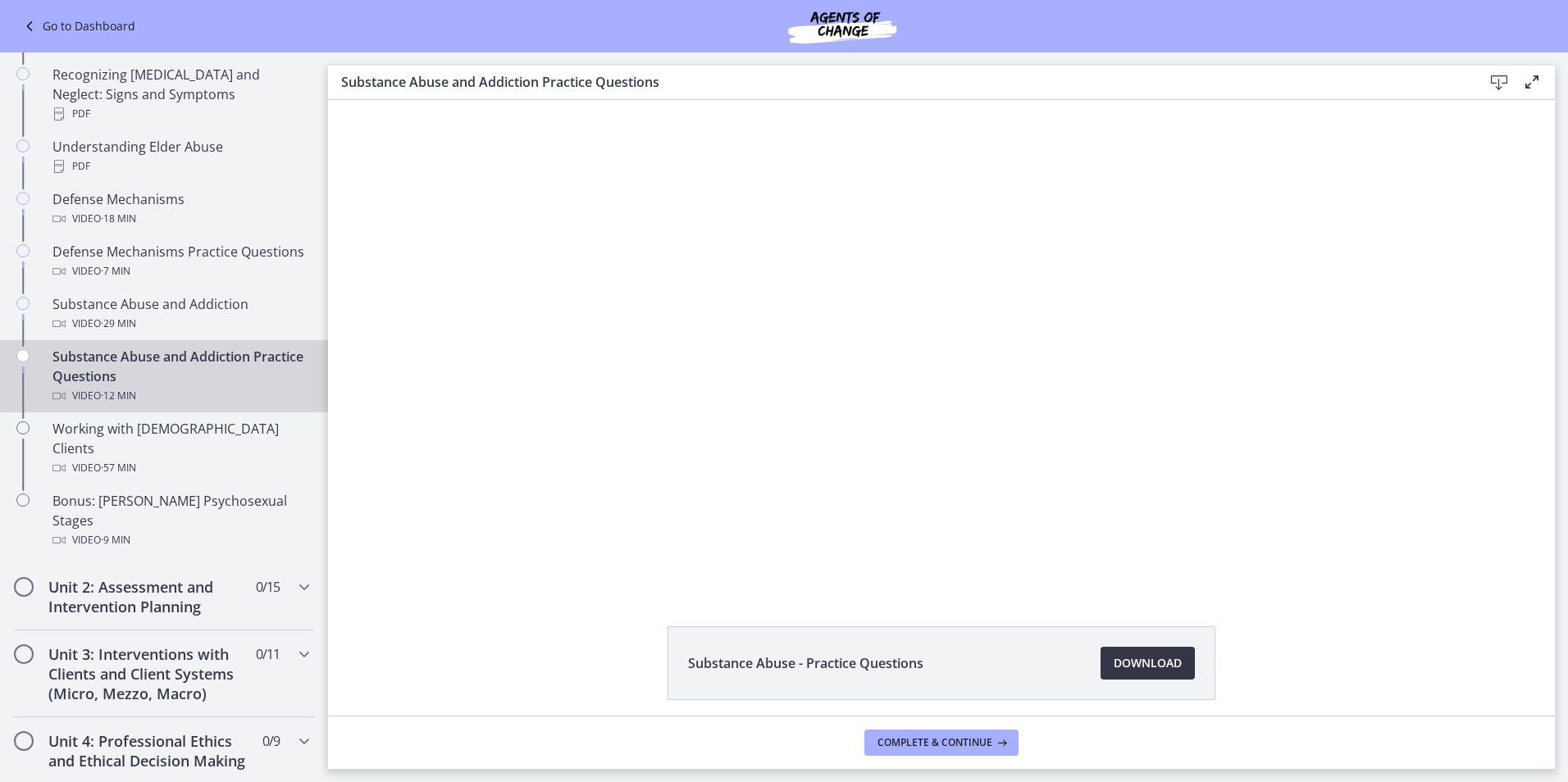
click at [1114, 667] on span "Download Opens in a new window" at bounding box center [1148, 663] width 68 height 20
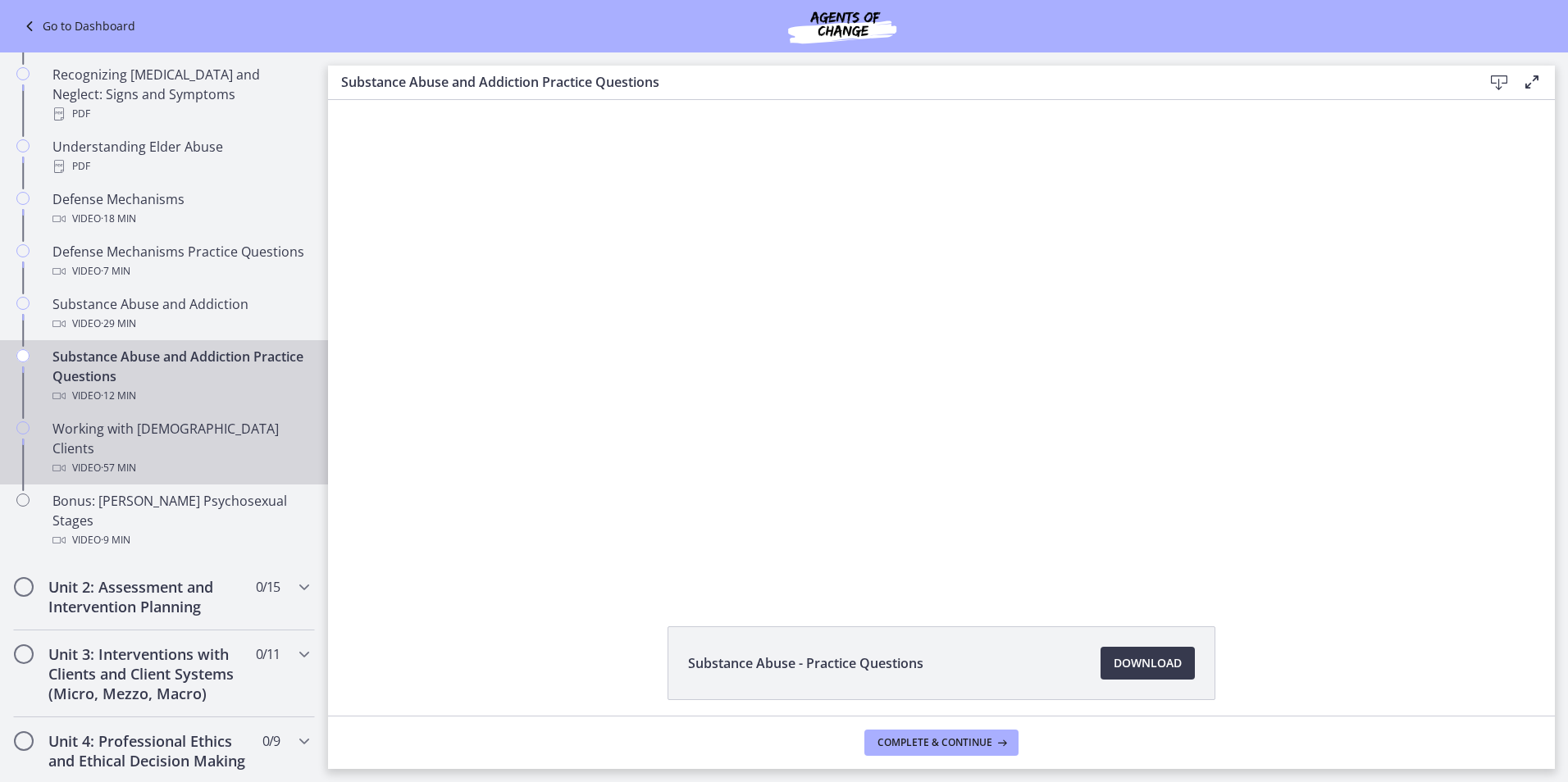
click at [211, 433] on div "Working with [DEMOGRAPHIC_DATA] Clients Video · 57 min" at bounding box center [180, 448] width 256 height 59
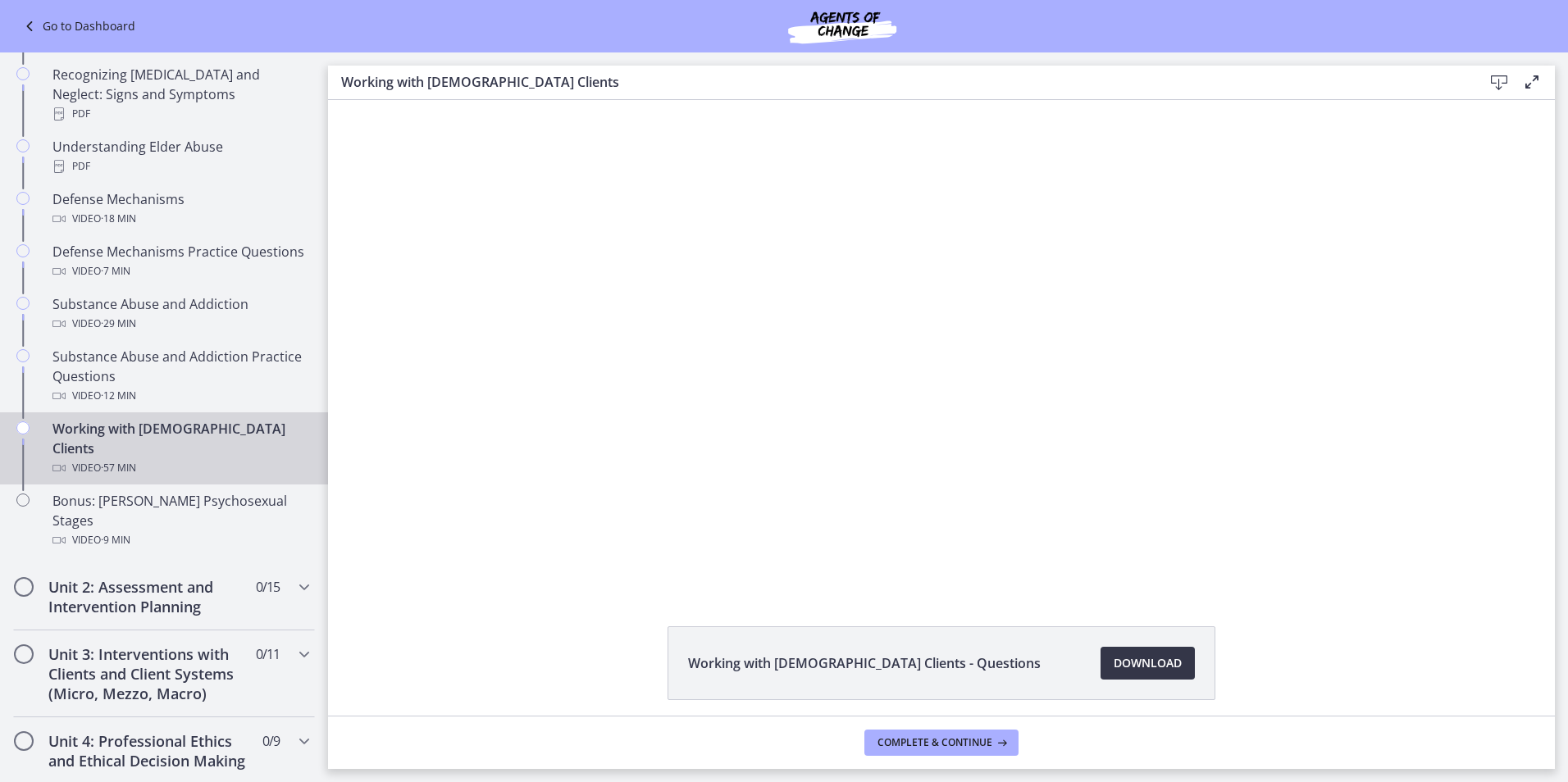
click at [1138, 664] on span "Download Opens in a new window" at bounding box center [1148, 663] width 68 height 20
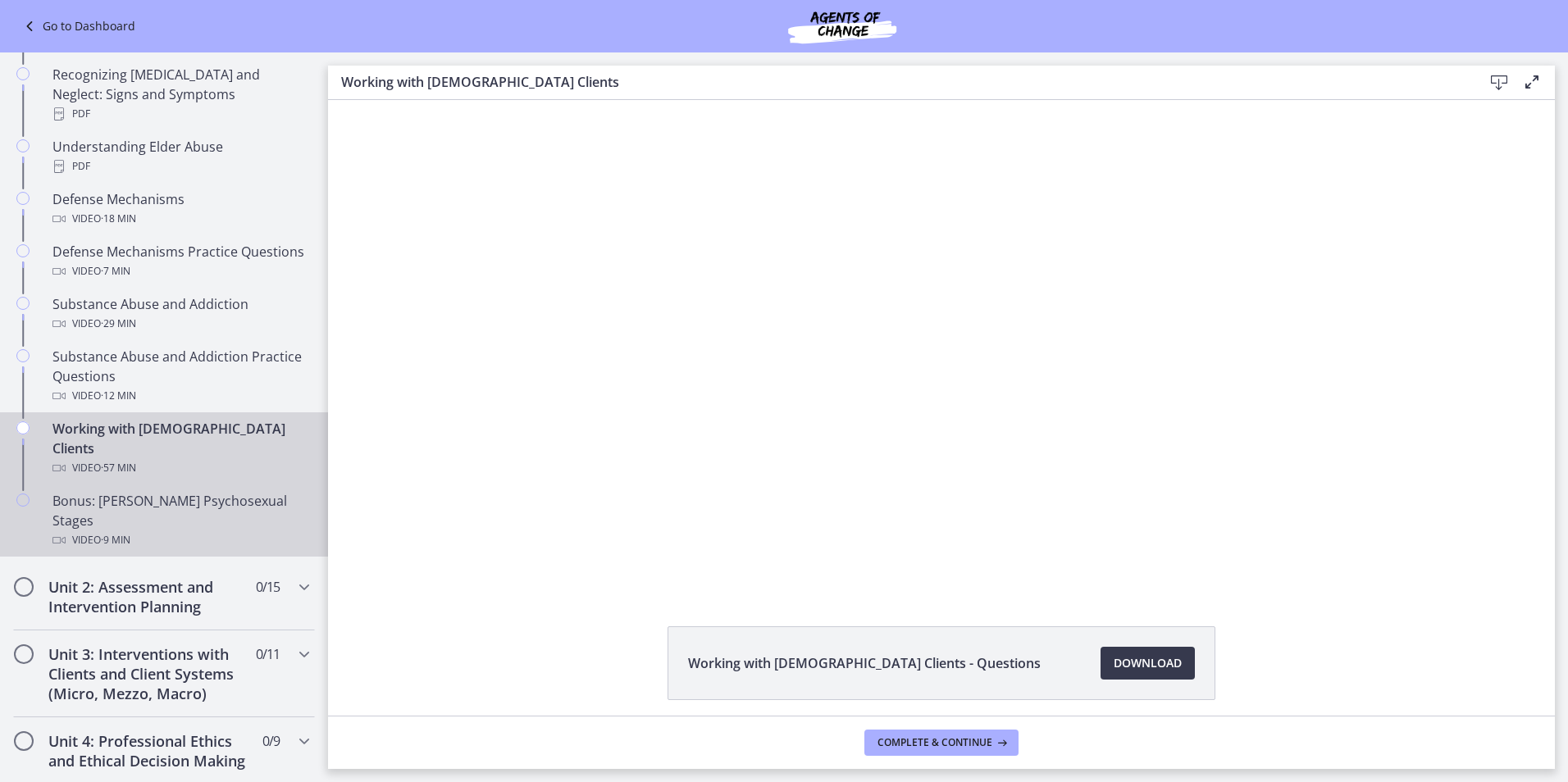
click at [236, 491] on div "Bonus: [PERSON_NAME] Psychosexual Stages Video · 9 min" at bounding box center [180, 521] width 256 height 59
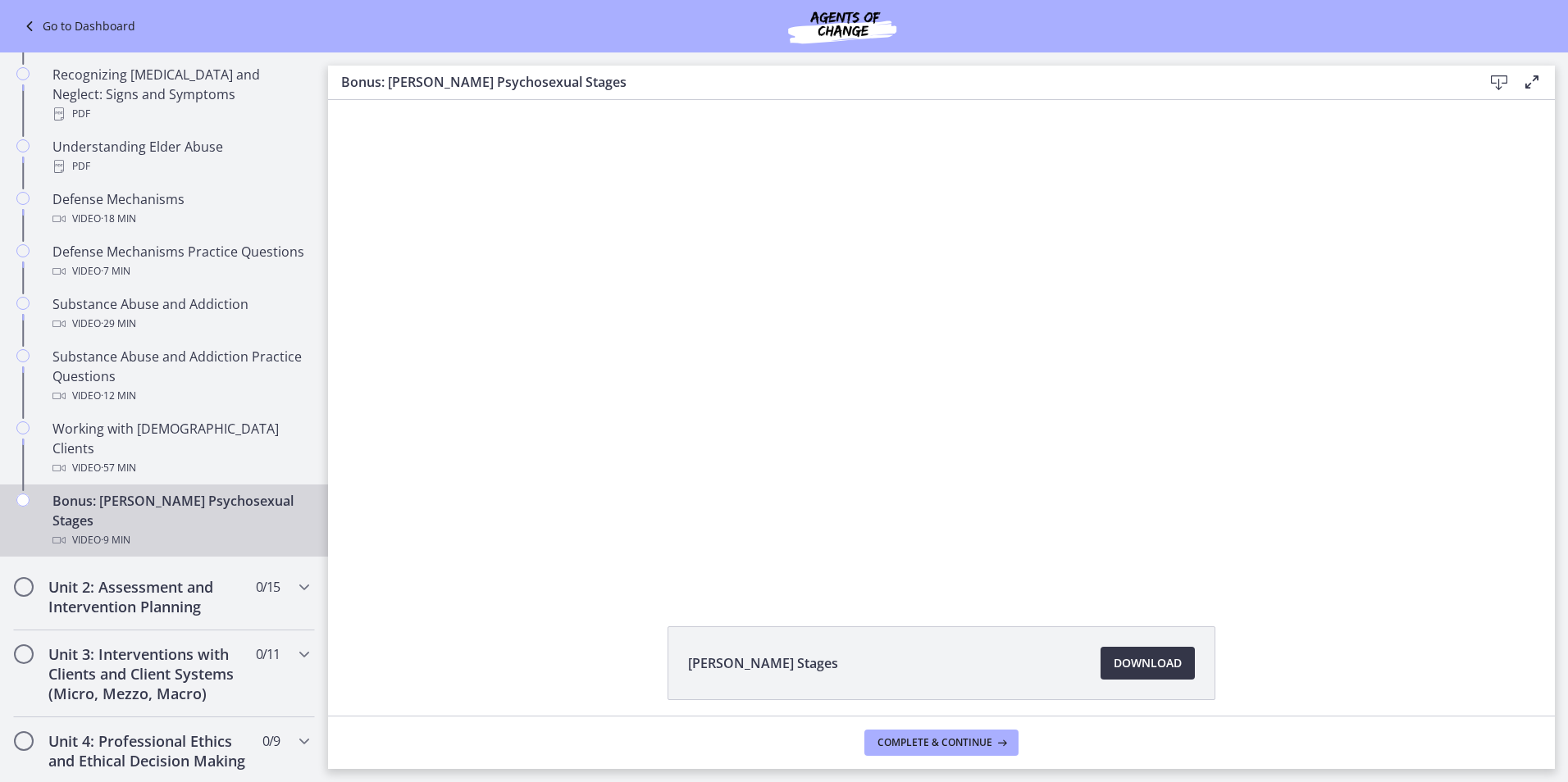
click at [1138, 658] on span "Download Opens in a new window" at bounding box center [1148, 663] width 68 height 20
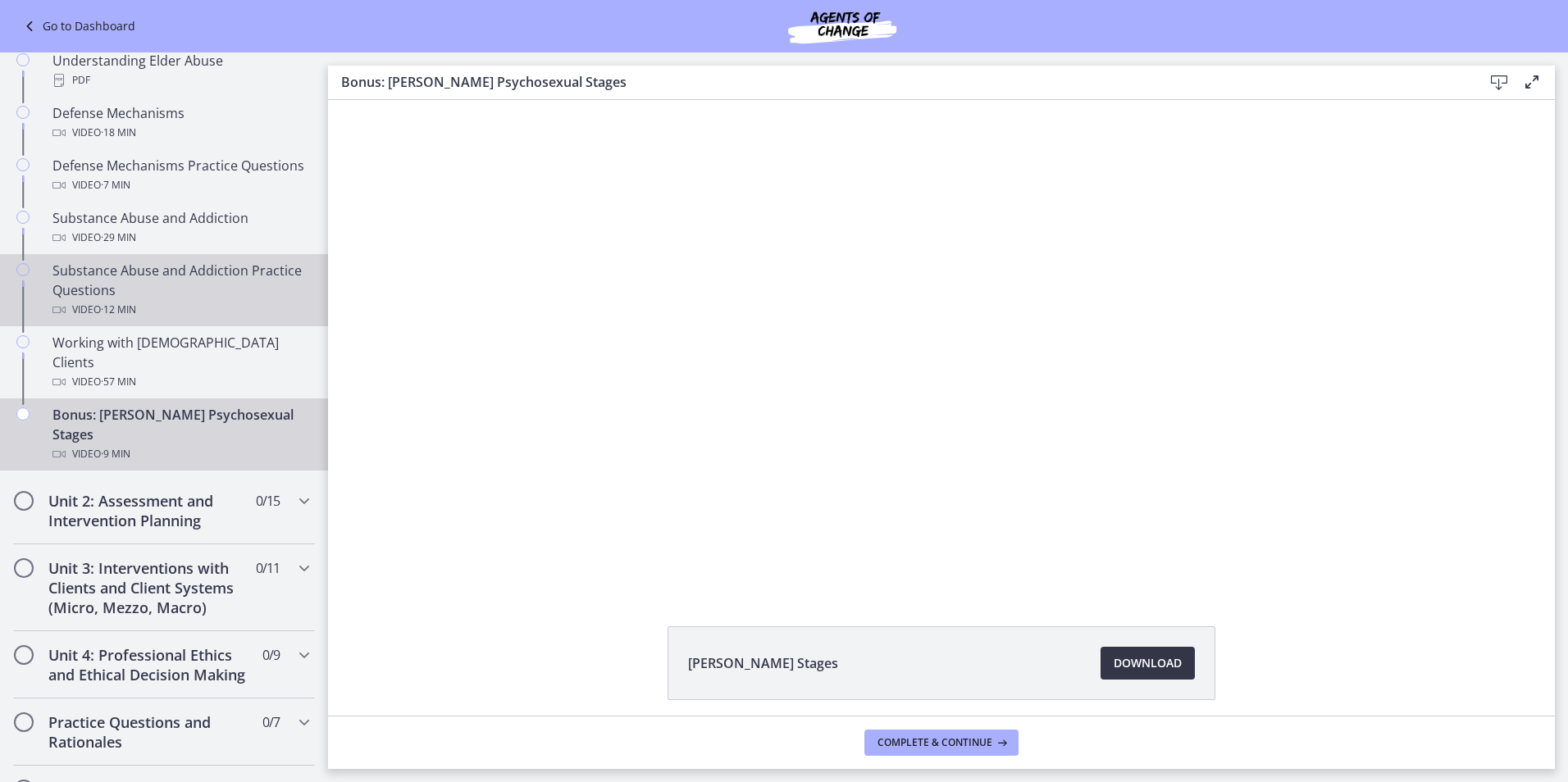
scroll to position [902, 0]
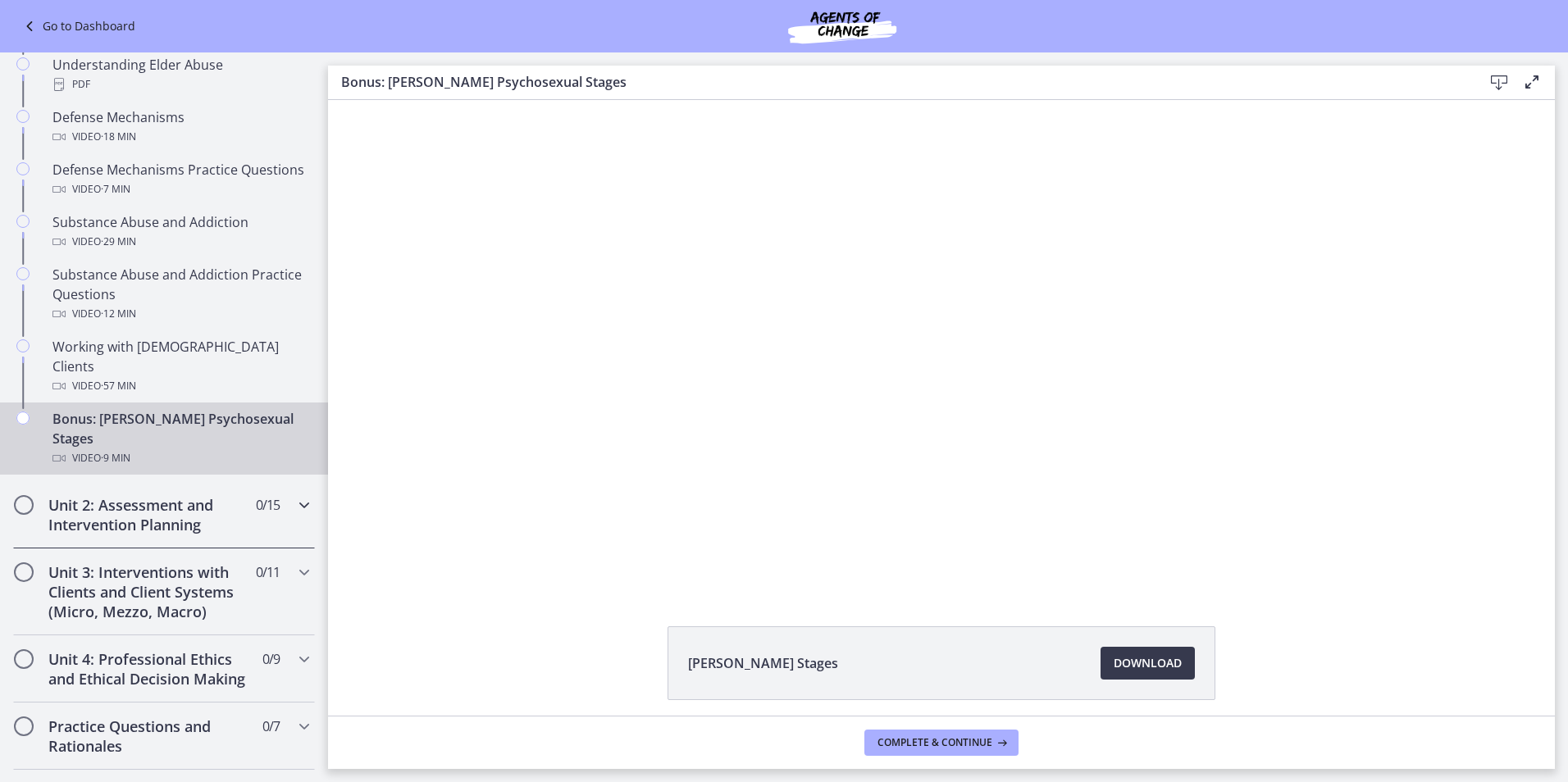
click at [229, 495] on h2 "Unit 2: Assessment and Intervention Planning" at bounding box center [148, 515] width 200 height 40
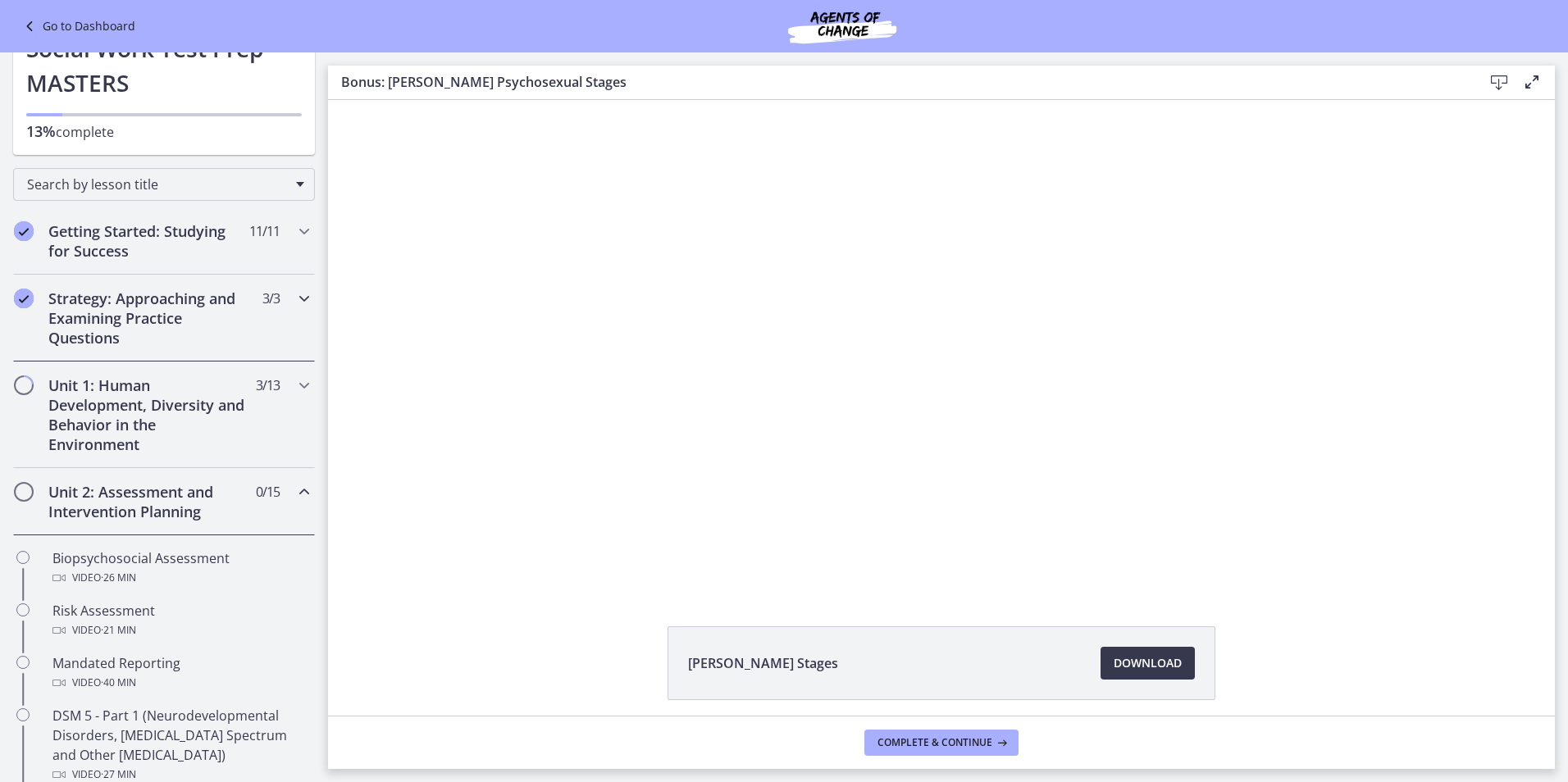
scroll to position [0, 0]
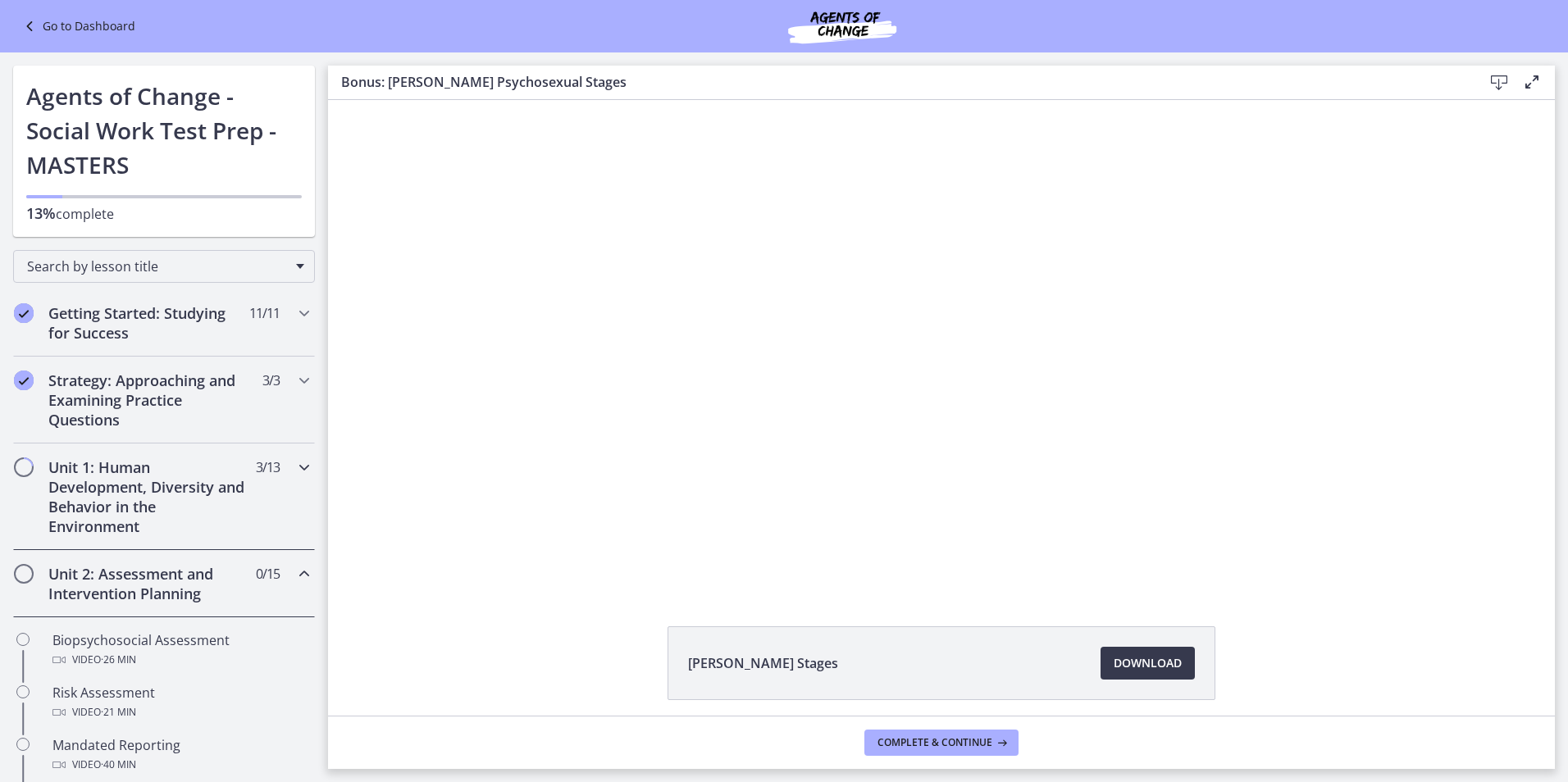
click at [243, 484] on div "Unit 1: Human Development, Diversity and Behavior in the Environment 3 / 13 Com…" at bounding box center [164, 496] width 302 height 107
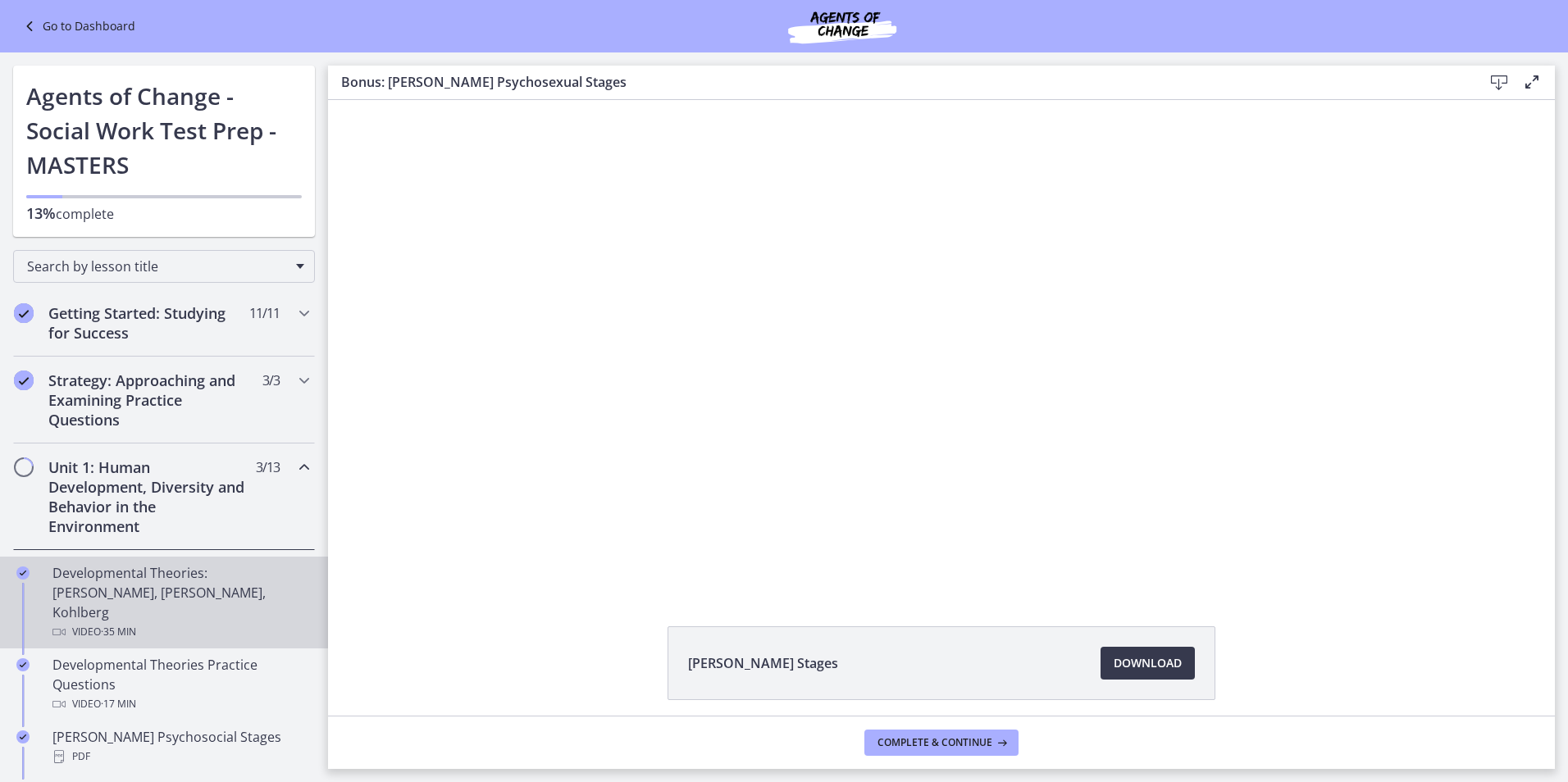
click at [224, 594] on div "Developmental Theories: [PERSON_NAME], [PERSON_NAME], Kohlberg Video · 35 min" at bounding box center [180, 602] width 256 height 78
click at [1143, 657] on span "Download Opens in a new window" at bounding box center [1148, 663] width 68 height 20
